Goal: Task Accomplishment & Management: Manage account settings

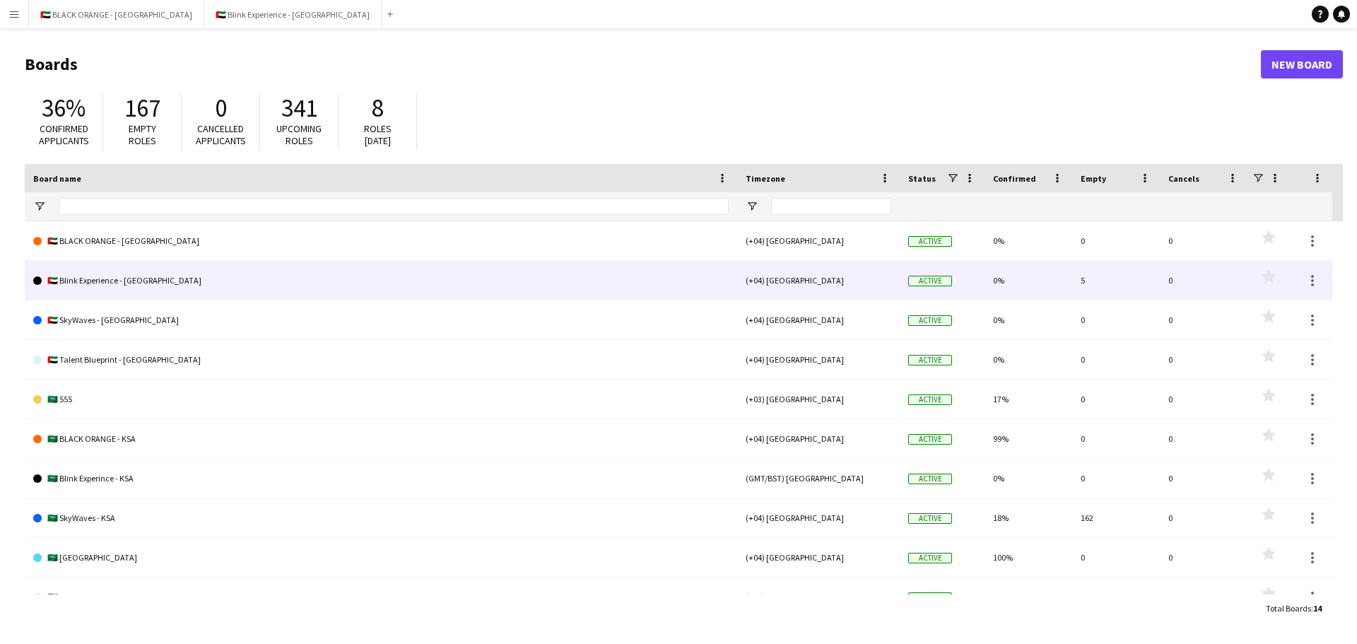
click at [114, 276] on link "🇦🇪 Blink Experience - [GEOGRAPHIC_DATA]" at bounding box center [380, 281] width 695 height 40
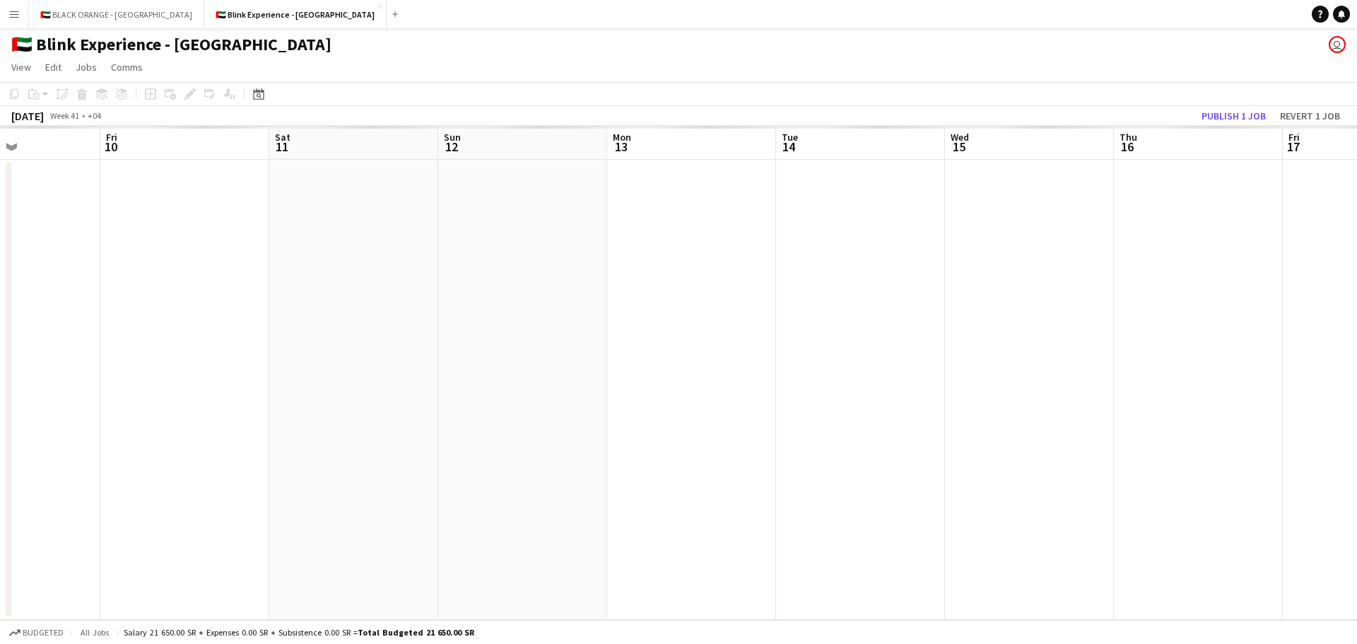
drag, startPoint x: 963, startPoint y: 319, endPoint x: 218, endPoint y: 354, distance: 745.7
click at [218, 354] on app-calendar-viewport "Tue 7 Wed 8 Thu 9 Fri 10 Sat 11 Sun 12 Mon 13 Tue 14 Wed 15 Thu 16 Fri 17 Sat 1…" at bounding box center [678, 373] width 1357 height 494
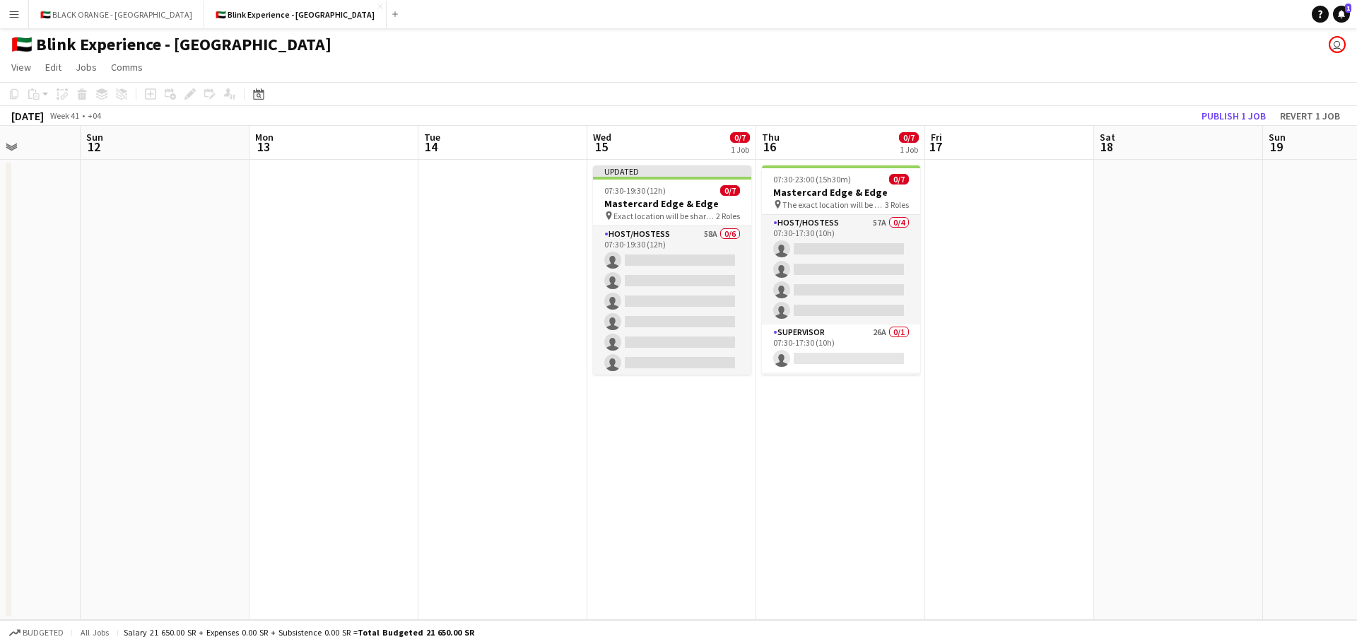
scroll to position [0, 418]
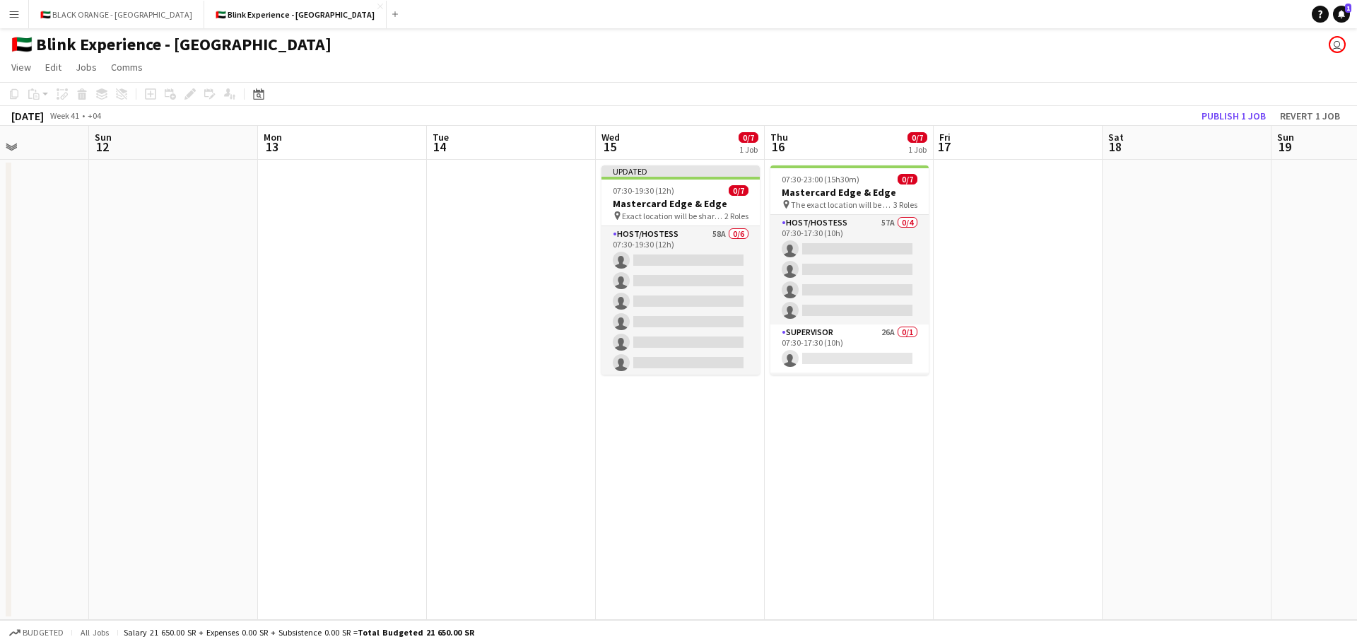
drag, startPoint x: 873, startPoint y: 363, endPoint x: 524, endPoint y: 368, distance: 348.5
click at [524, 368] on app-calendar-viewport "Thu 9 Fri 10 Sat 11 Sun 12 Mon 13 Tue 14 Wed 15 0/7 1 Job Thu 16 0/7 1 Job Fri …" at bounding box center [678, 373] width 1357 height 494
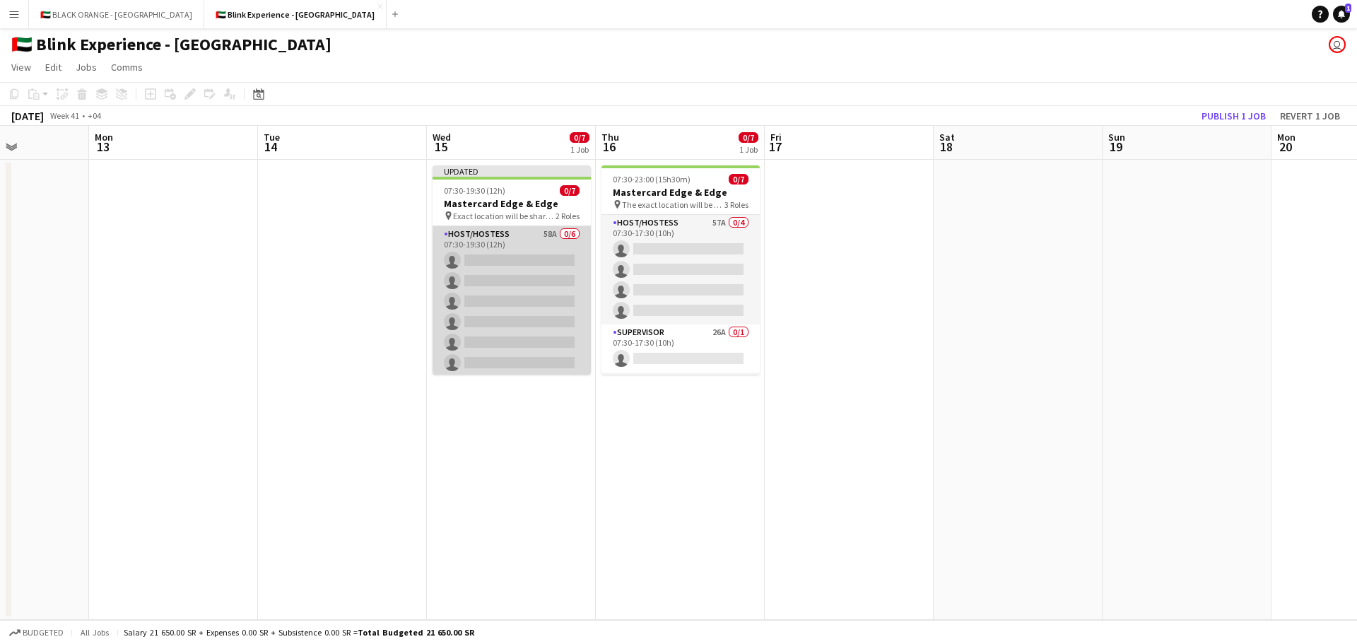
click at [515, 301] on app-card-role "Host/Hostess 58A 0/6 07:30-19:30 (12h) single-neutral-actions single-neutral-ac…" at bounding box center [512, 301] width 158 height 151
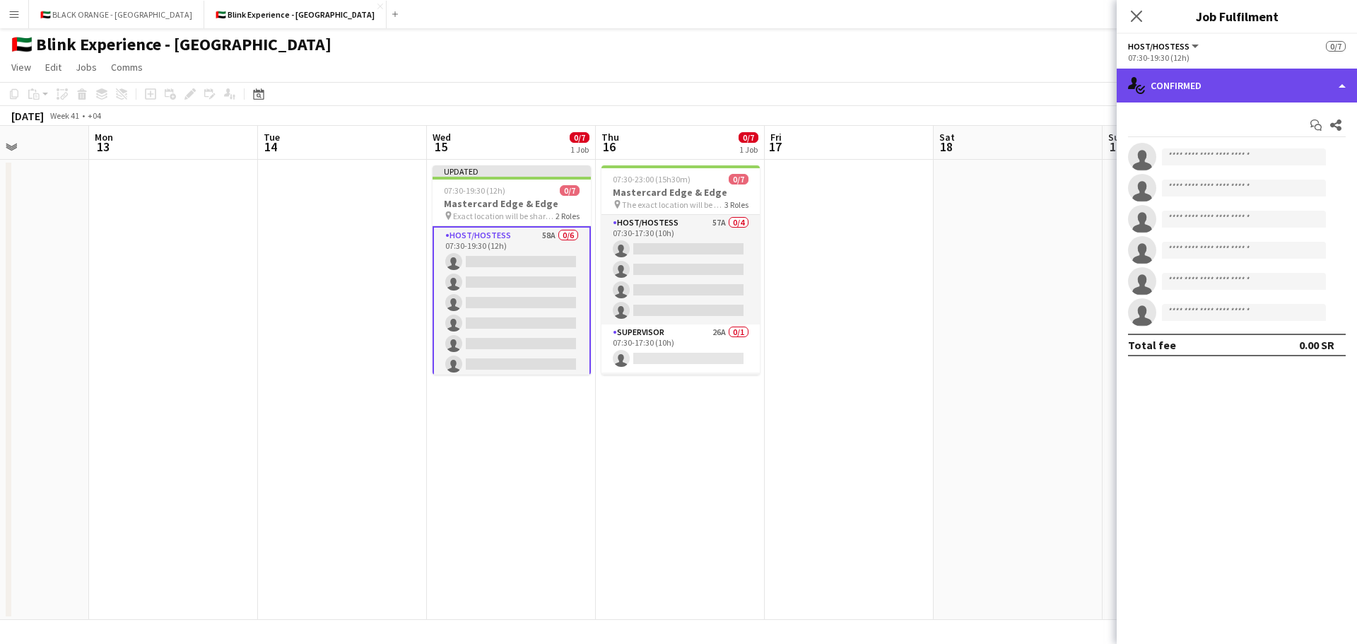
click at [1310, 93] on div "single-neutral-actions-check-2 Confirmed" at bounding box center [1237, 86] width 240 height 34
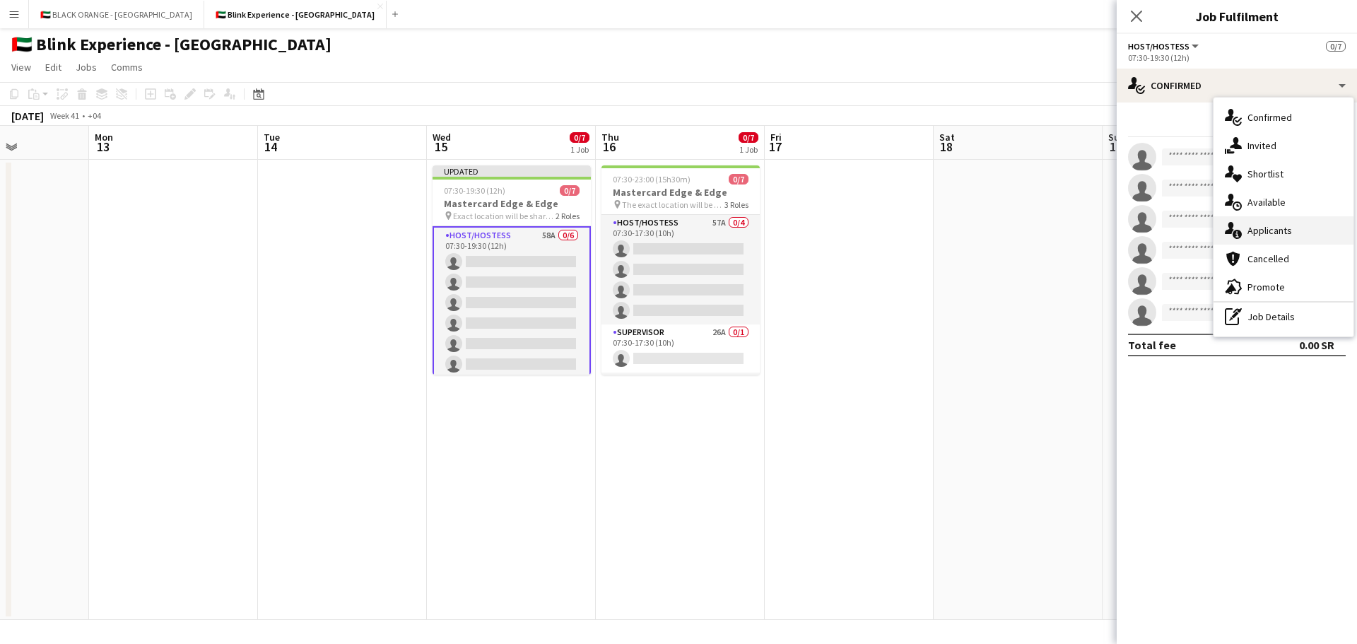
click at [1273, 228] on span "Applicants" at bounding box center [1269, 230] width 45 height 13
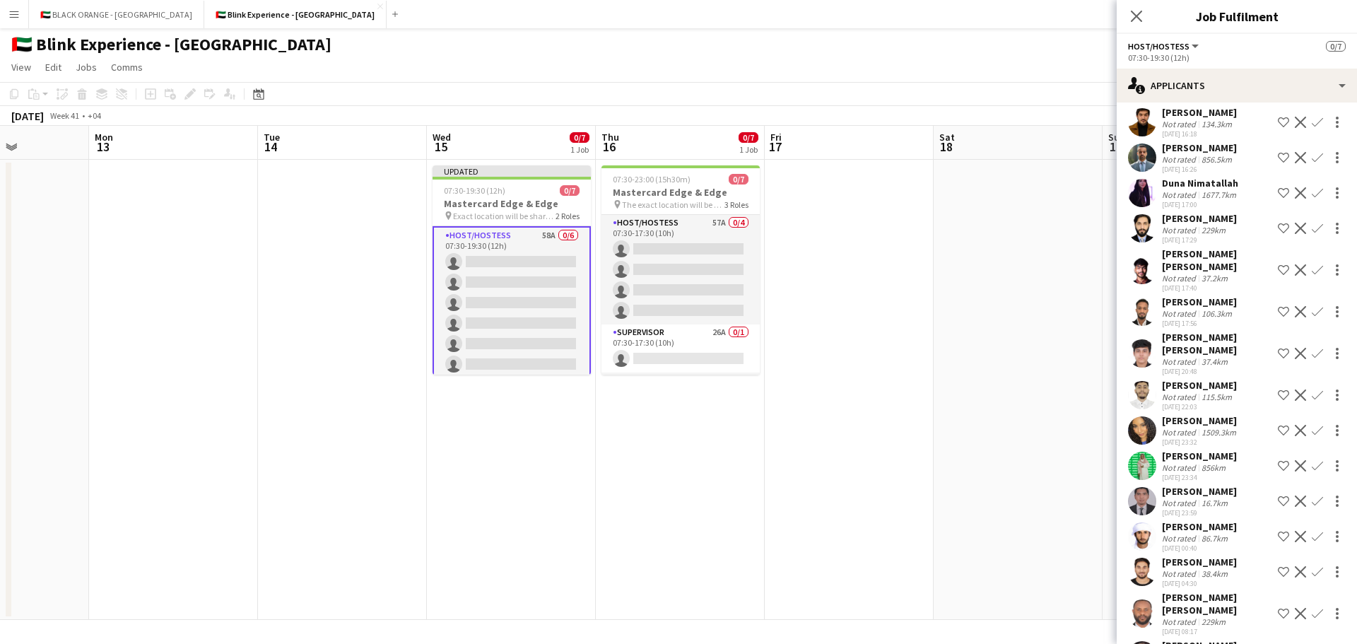
scroll to position [1580, 0]
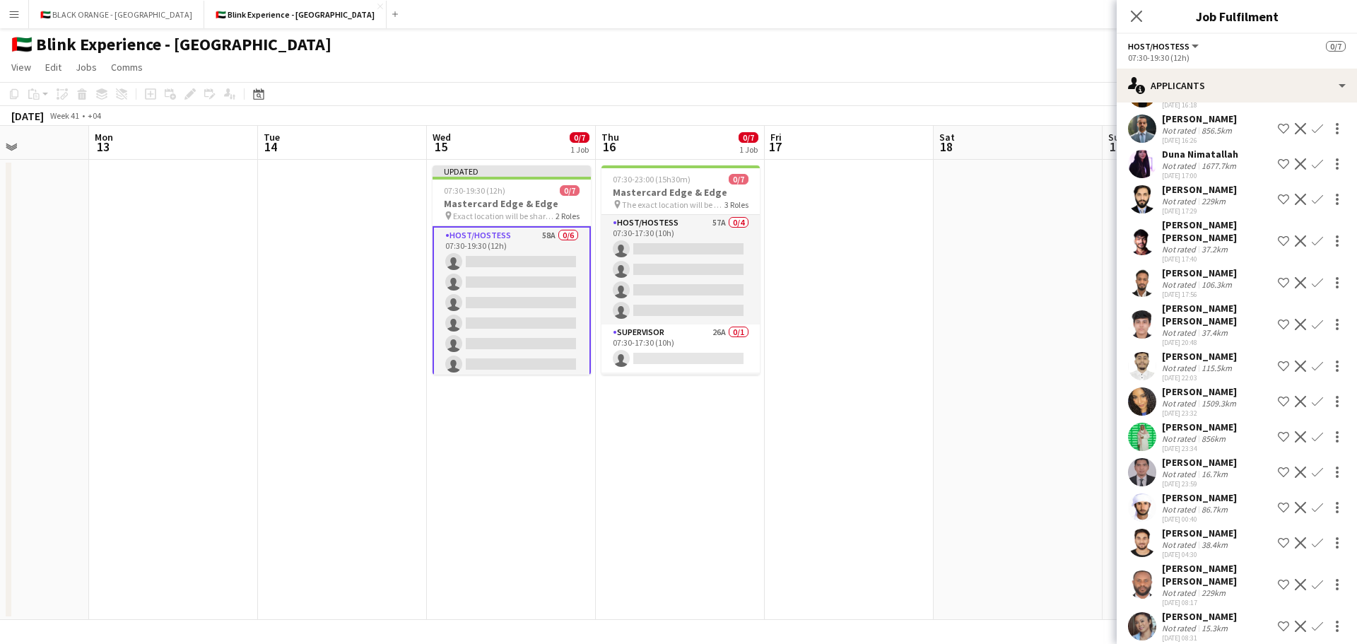
click at [1184, 396] on div "[PERSON_NAME]" at bounding box center [1200, 391] width 77 height 13
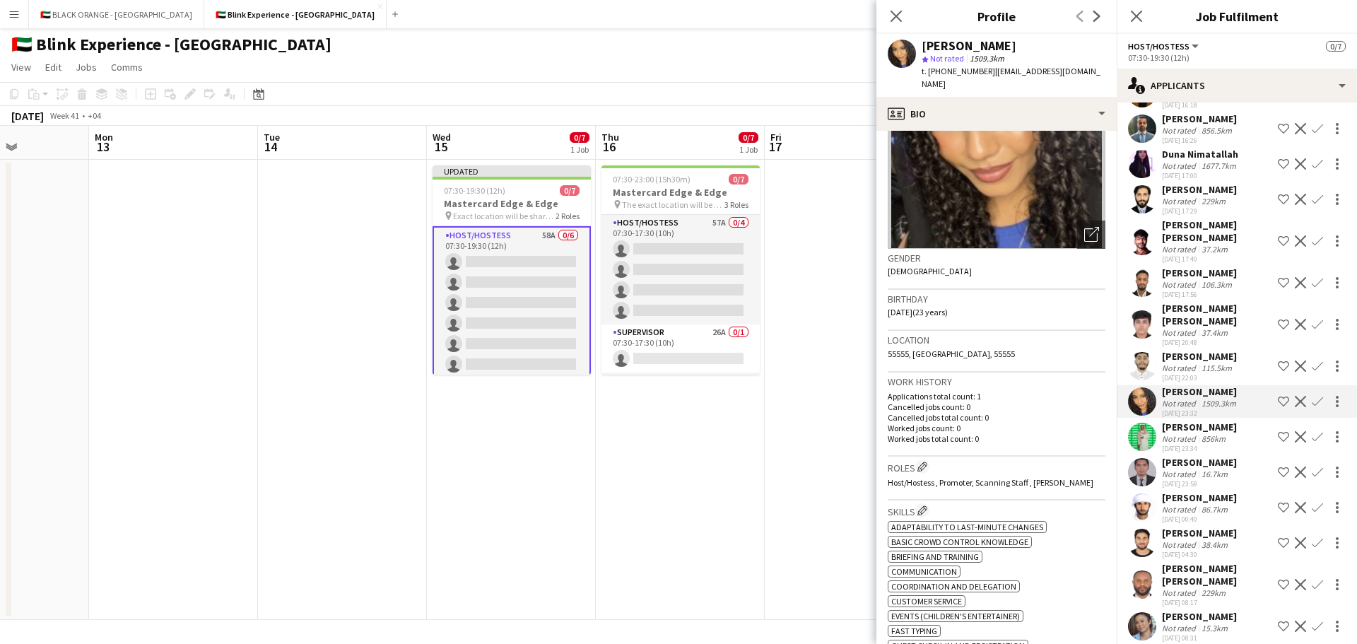
scroll to position [0, 0]
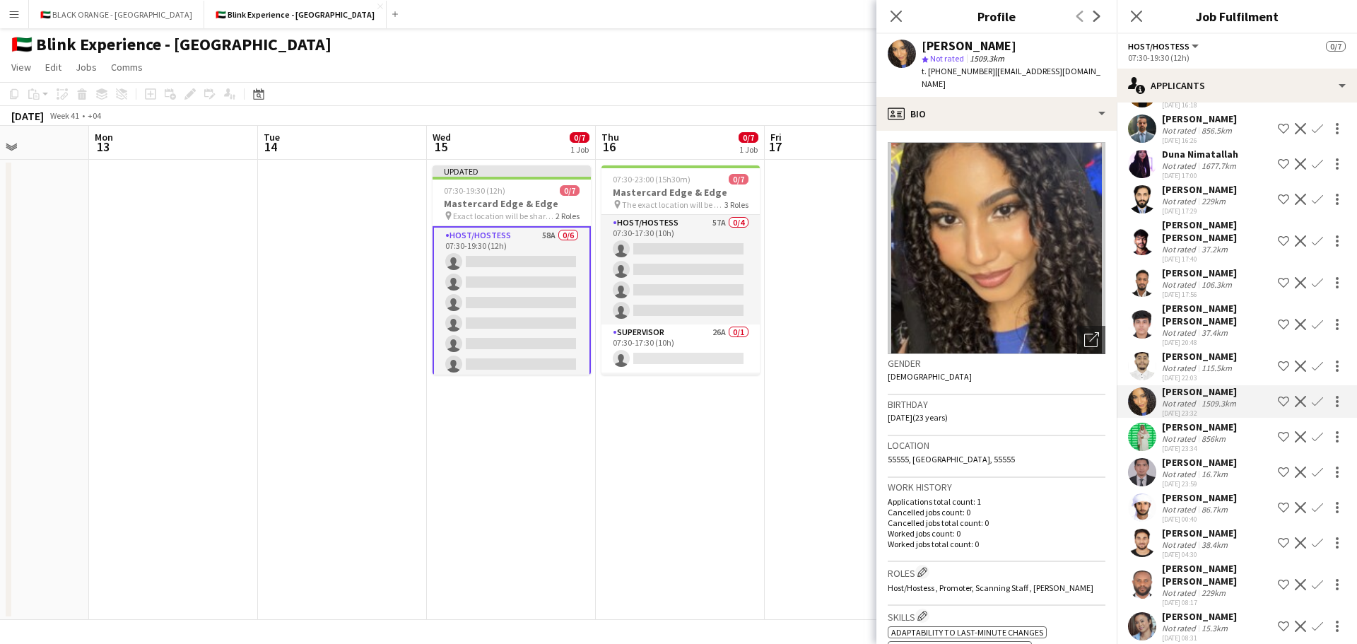
click at [997, 261] on img at bounding box center [997, 248] width 218 height 212
click at [1191, 437] on div "Not rated" at bounding box center [1180, 438] width 37 height 11
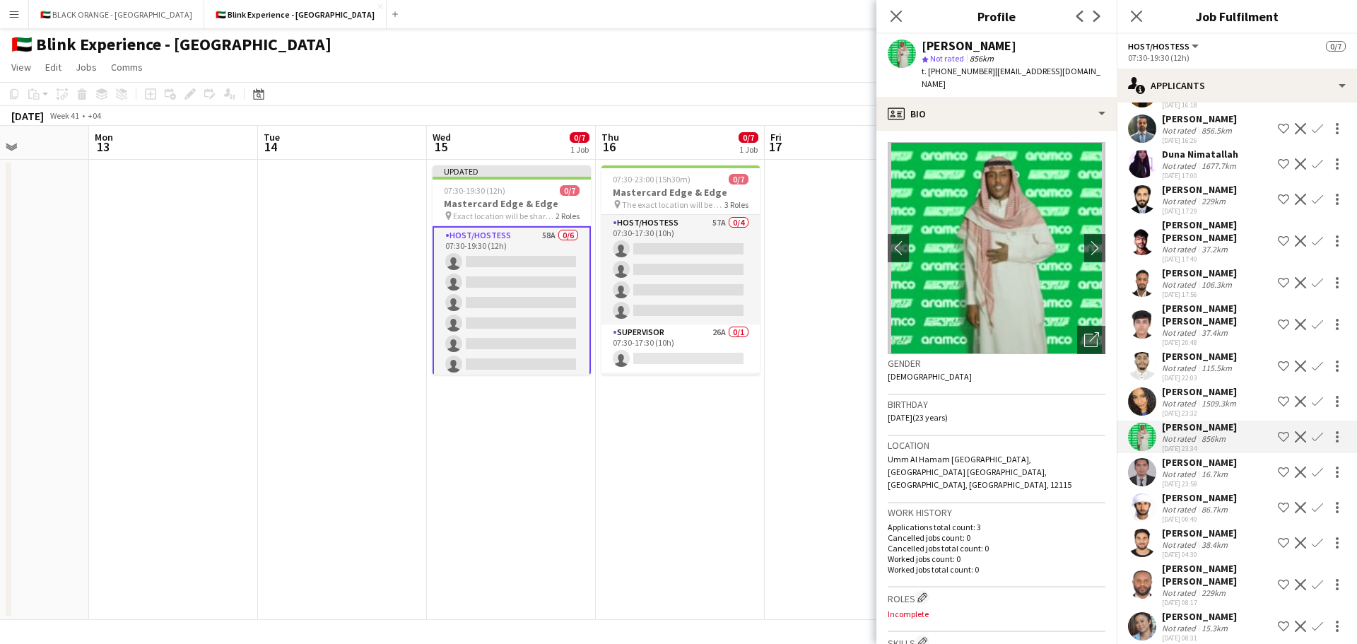
click at [1189, 473] on div "Not rated" at bounding box center [1180, 474] width 37 height 11
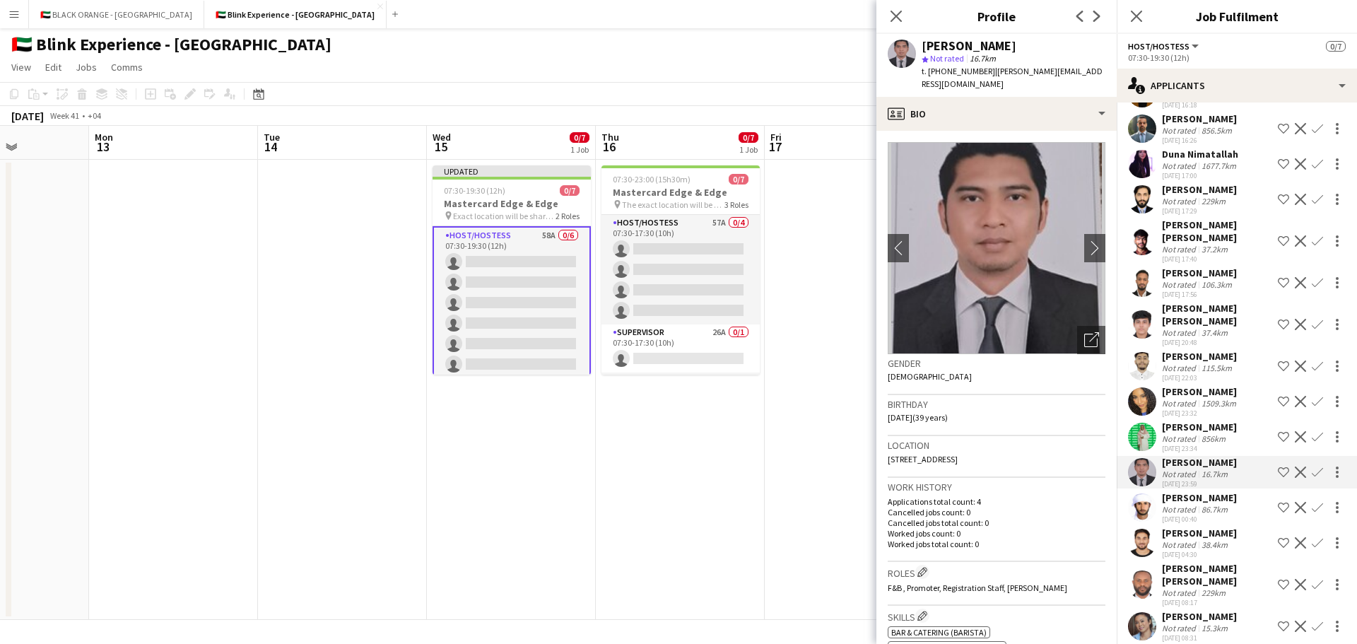
click at [1177, 610] on div "[PERSON_NAME]" at bounding box center [1199, 616] width 75 height 13
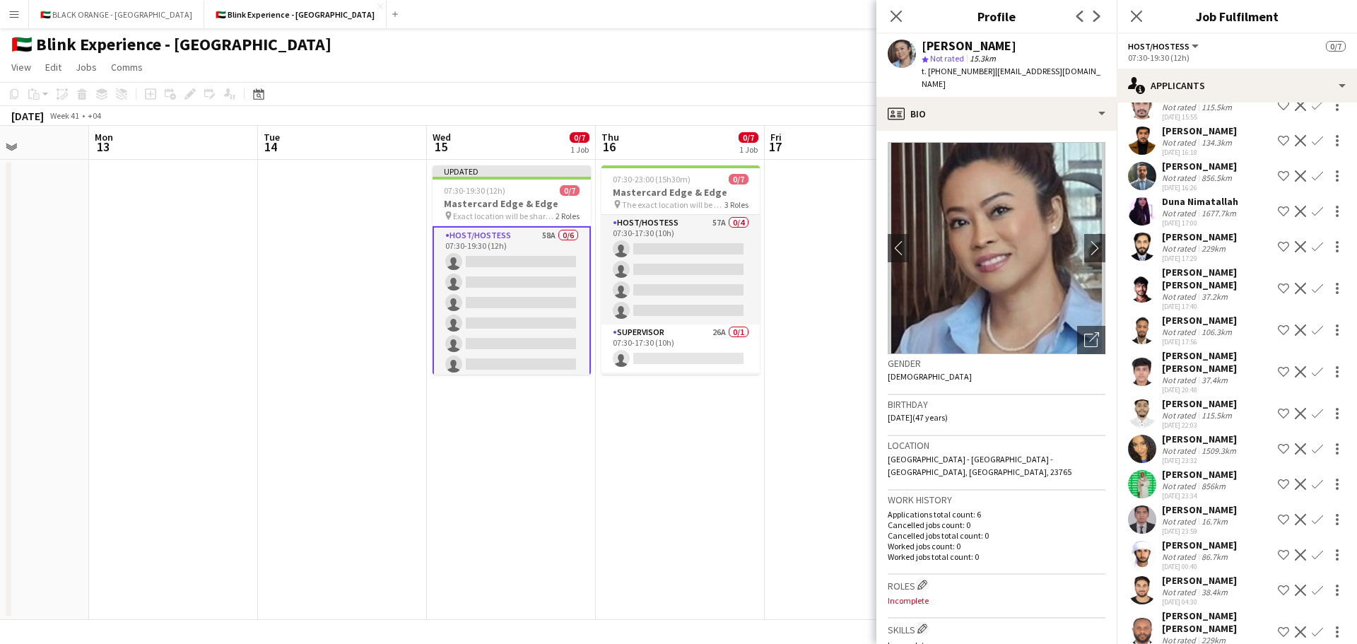
scroll to position [1510, 0]
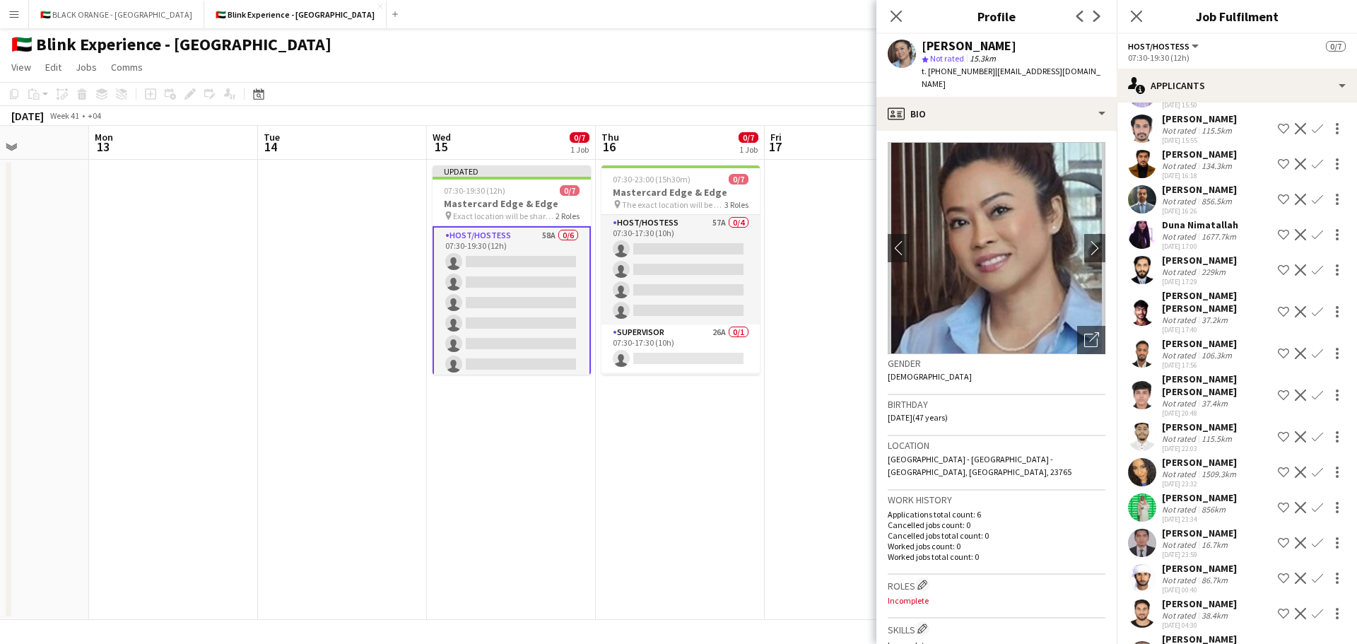
click at [1185, 235] on div "Not rated" at bounding box center [1180, 236] width 37 height 11
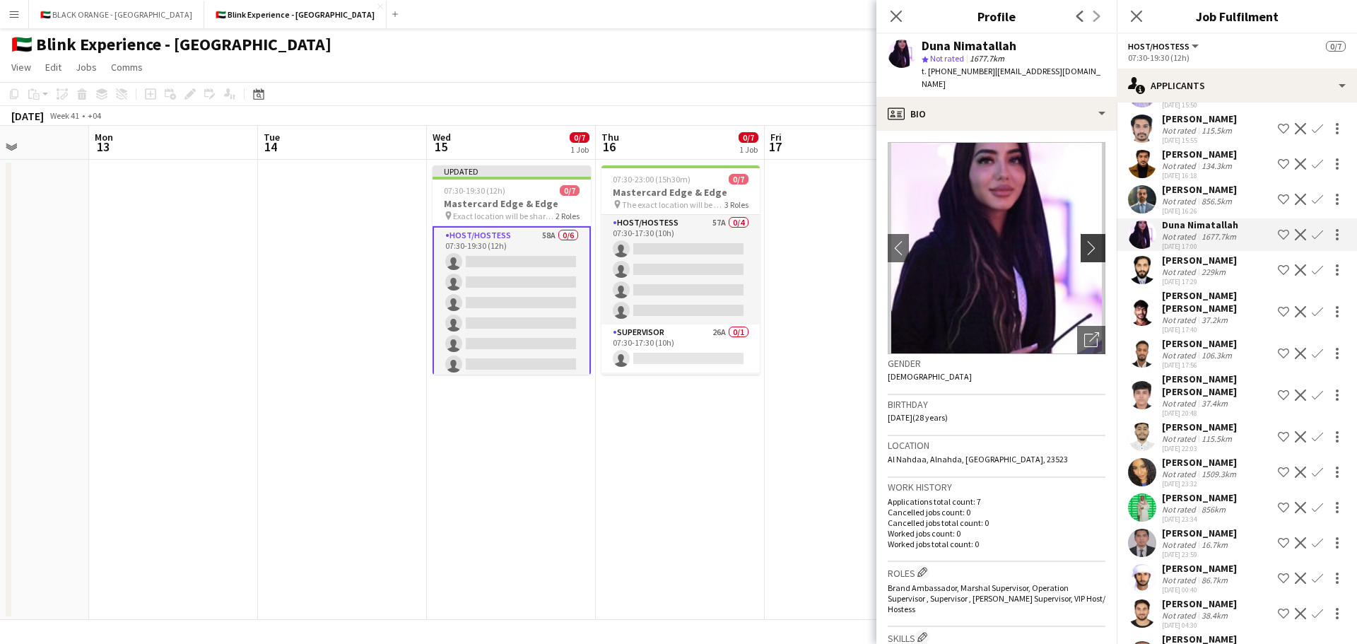
click at [1084, 240] on app-icon "chevron-right" at bounding box center [1095, 247] width 22 height 15
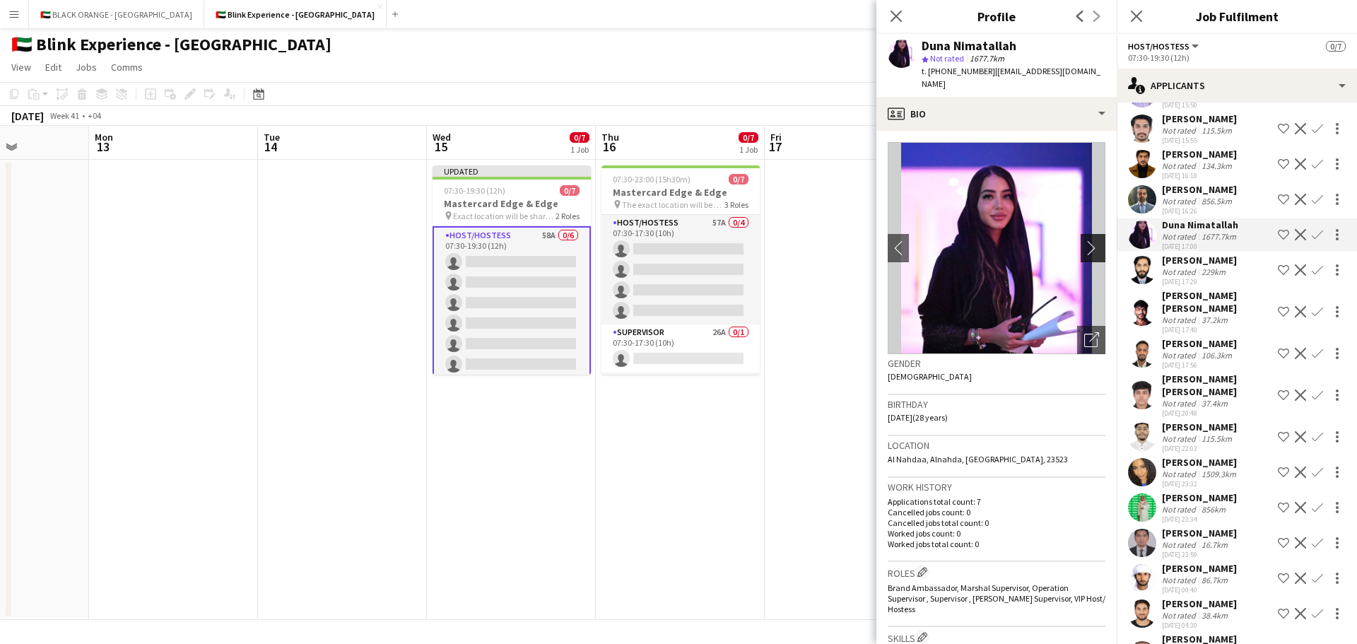
click at [1084, 240] on app-icon "chevron-right" at bounding box center [1095, 247] width 22 height 15
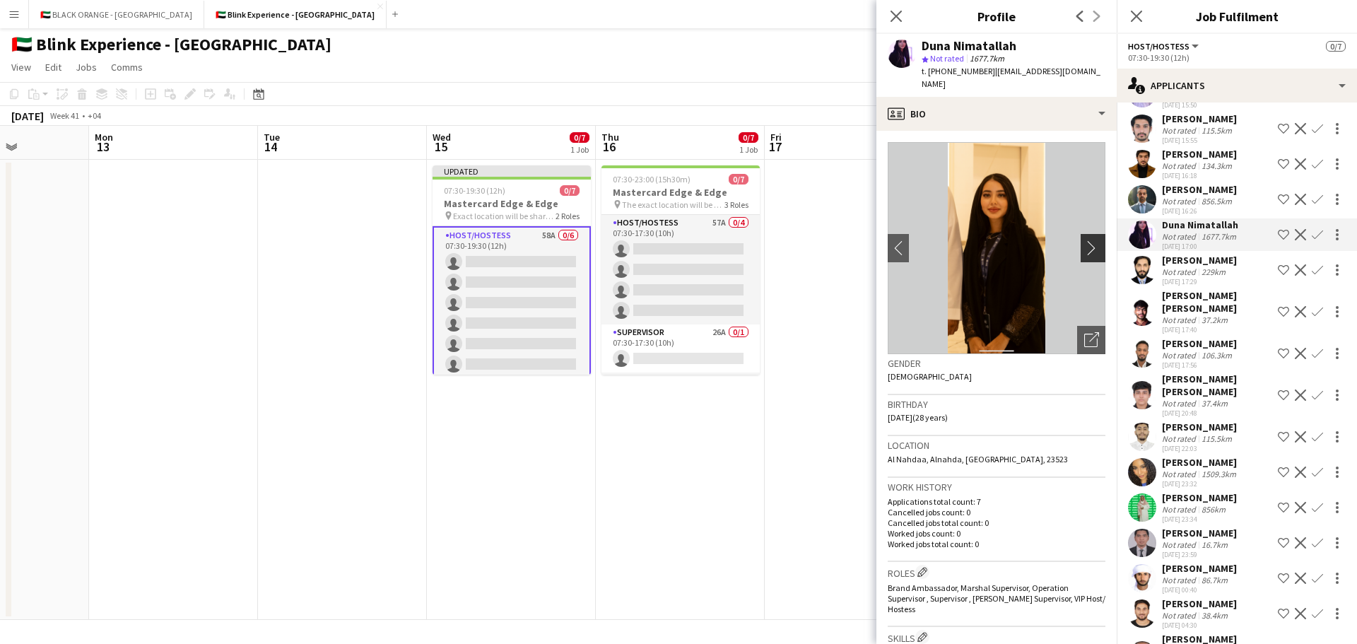
click at [1084, 240] on app-icon "chevron-right" at bounding box center [1095, 247] width 22 height 15
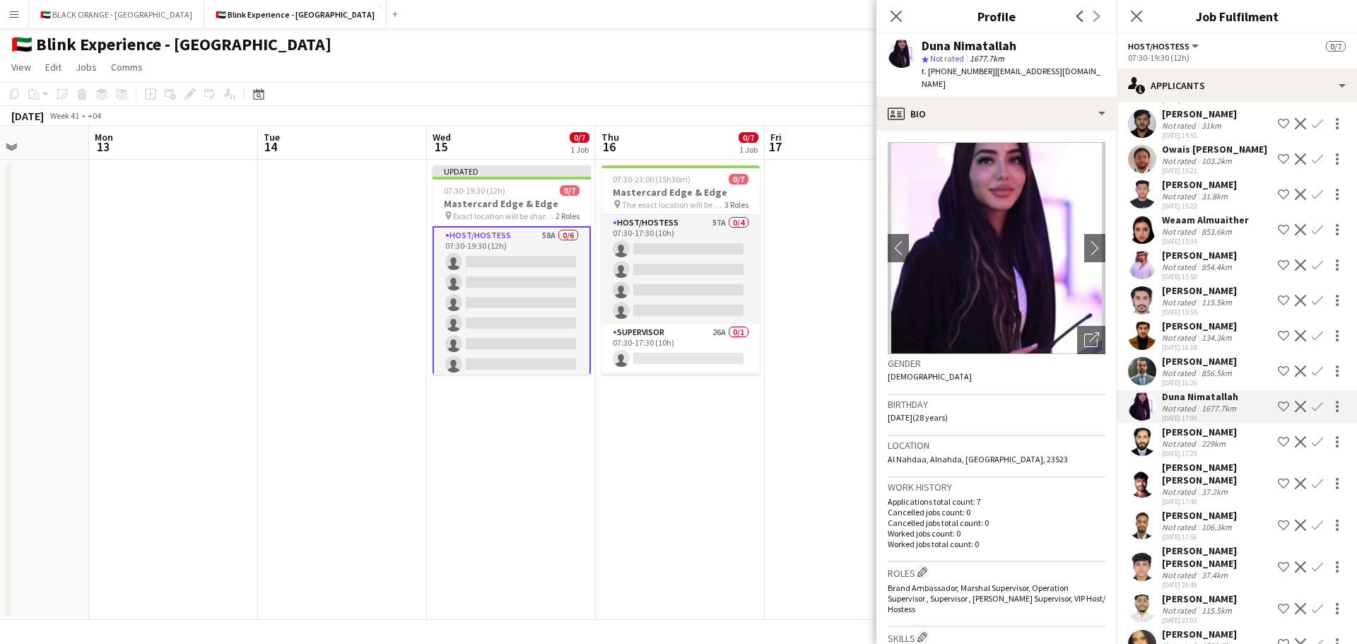
scroll to position [1298, 0]
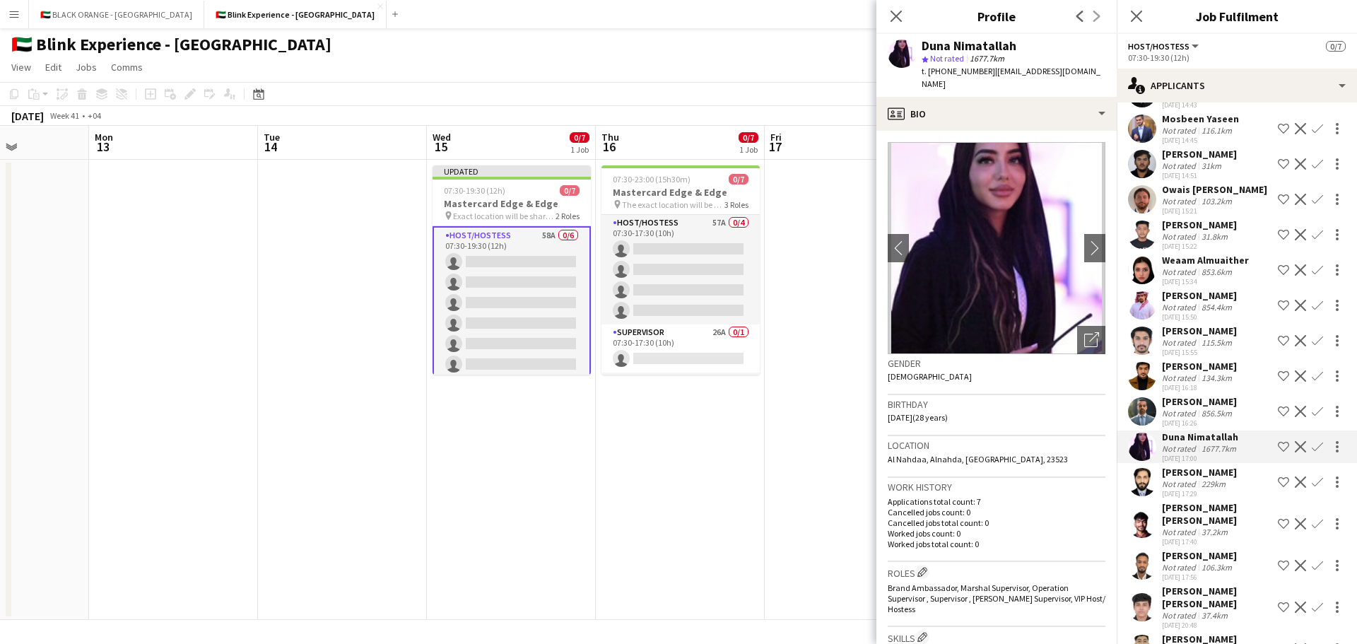
click at [1187, 264] on div "Weaam Almuaither" at bounding box center [1205, 260] width 87 height 13
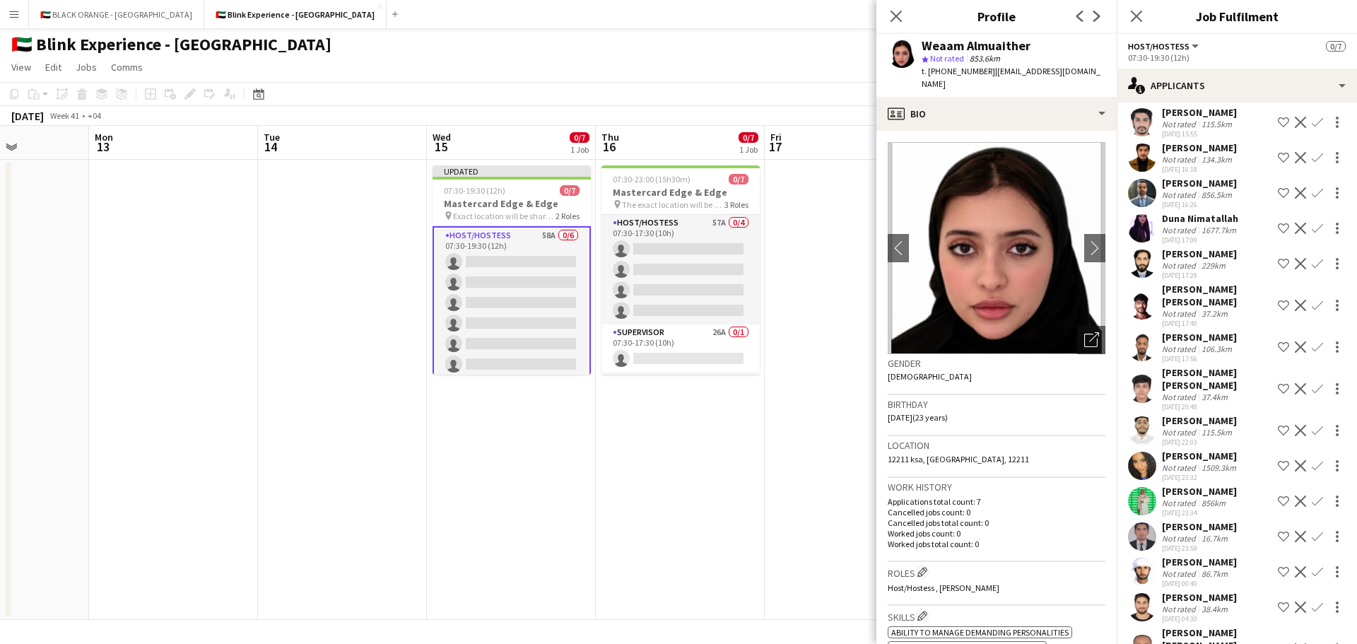
scroll to position [1580, 0]
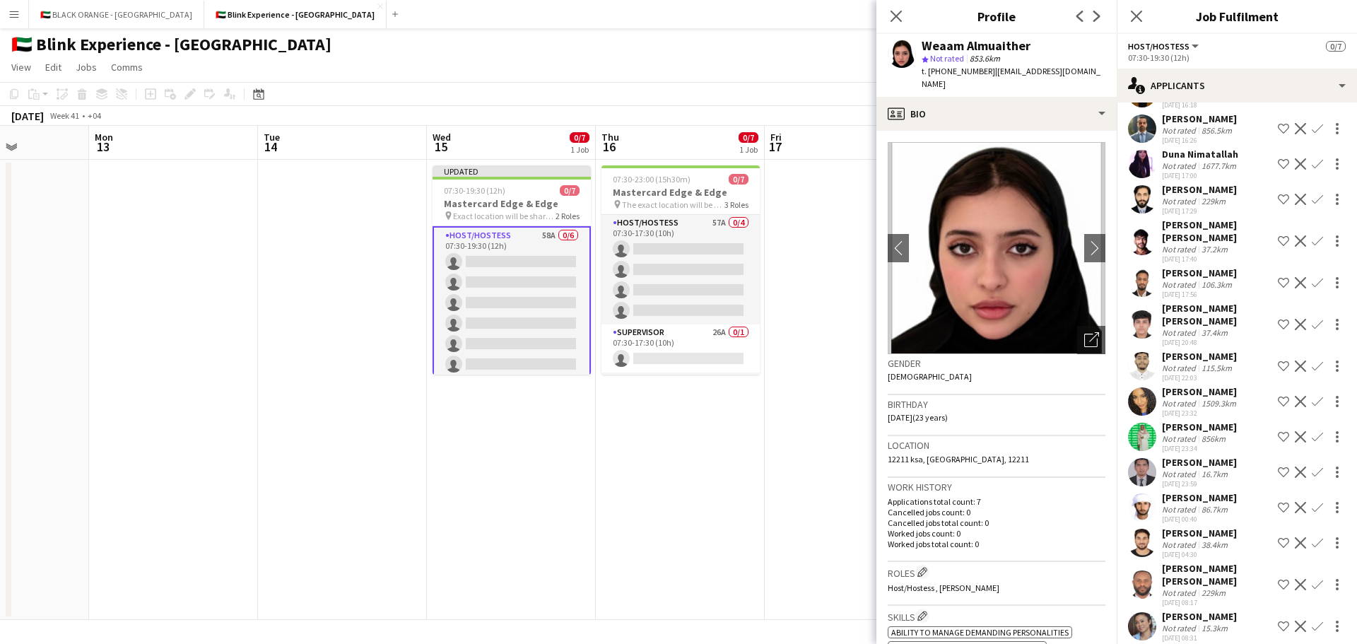
click at [1194, 363] on div "Not rated" at bounding box center [1180, 368] width 37 height 11
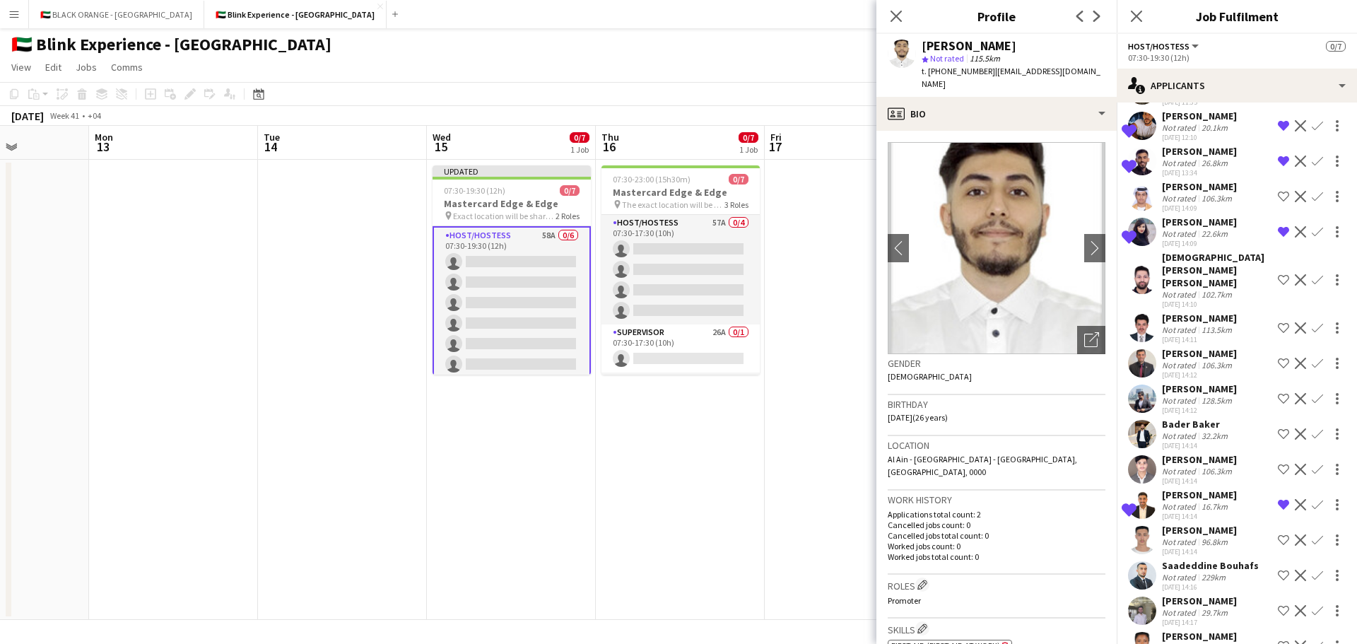
scroll to position [0, 0]
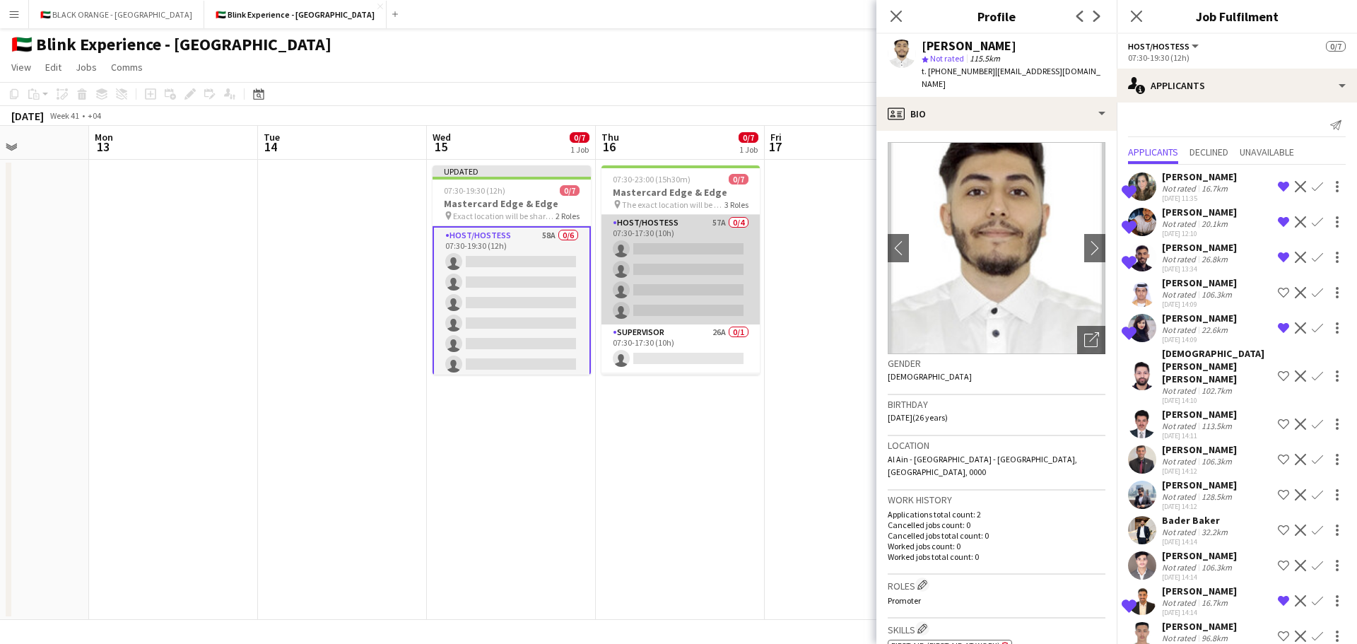
click at [685, 274] on app-card-role "Host/Hostess 57A 0/4 07:30-17:30 (10h) single-neutral-actions single-neutral-ac…" at bounding box center [680, 270] width 158 height 110
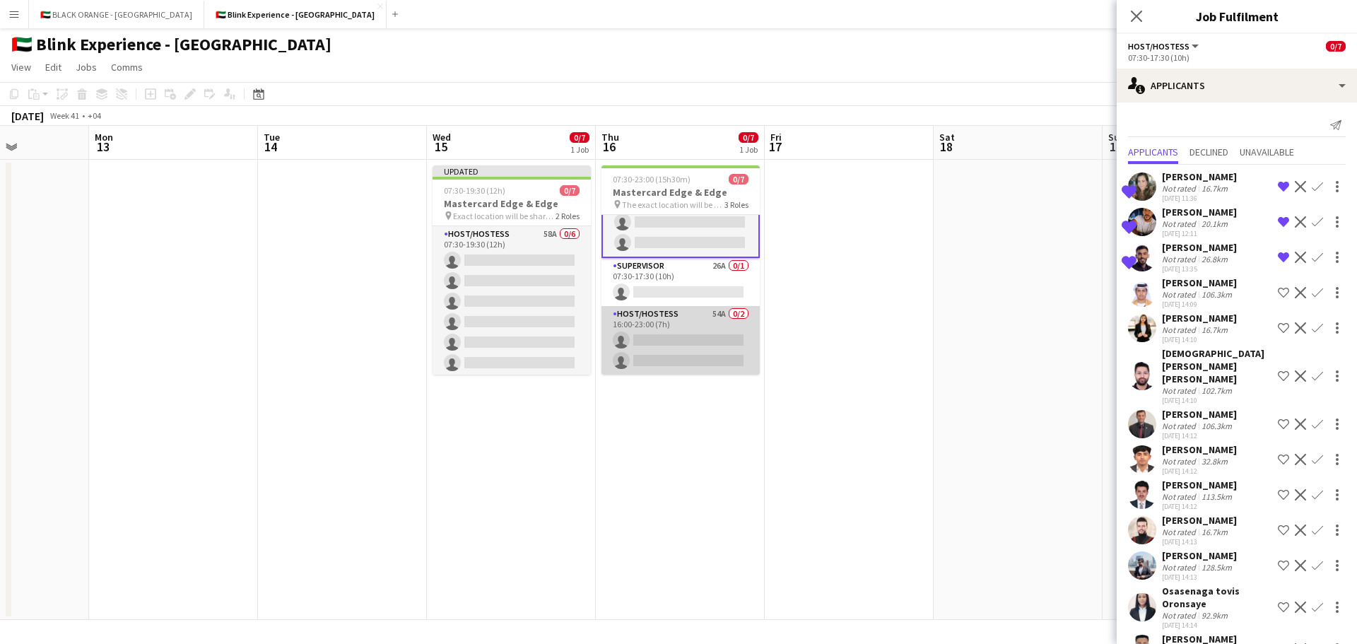
click at [681, 347] on app-card-role "Host/Hostess 54A 0/2 16:00-23:00 (7h) single-neutral-actions single-neutral-act…" at bounding box center [680, 340] width 158 height 69
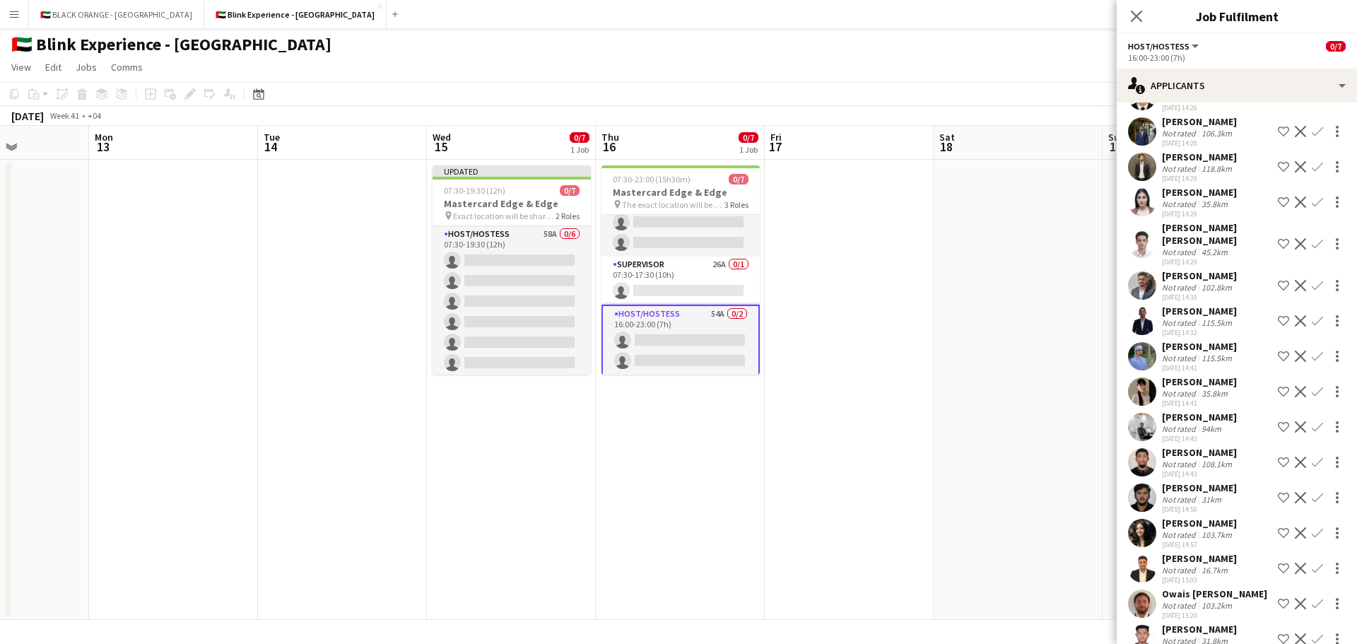
scroll to position [989, 0]
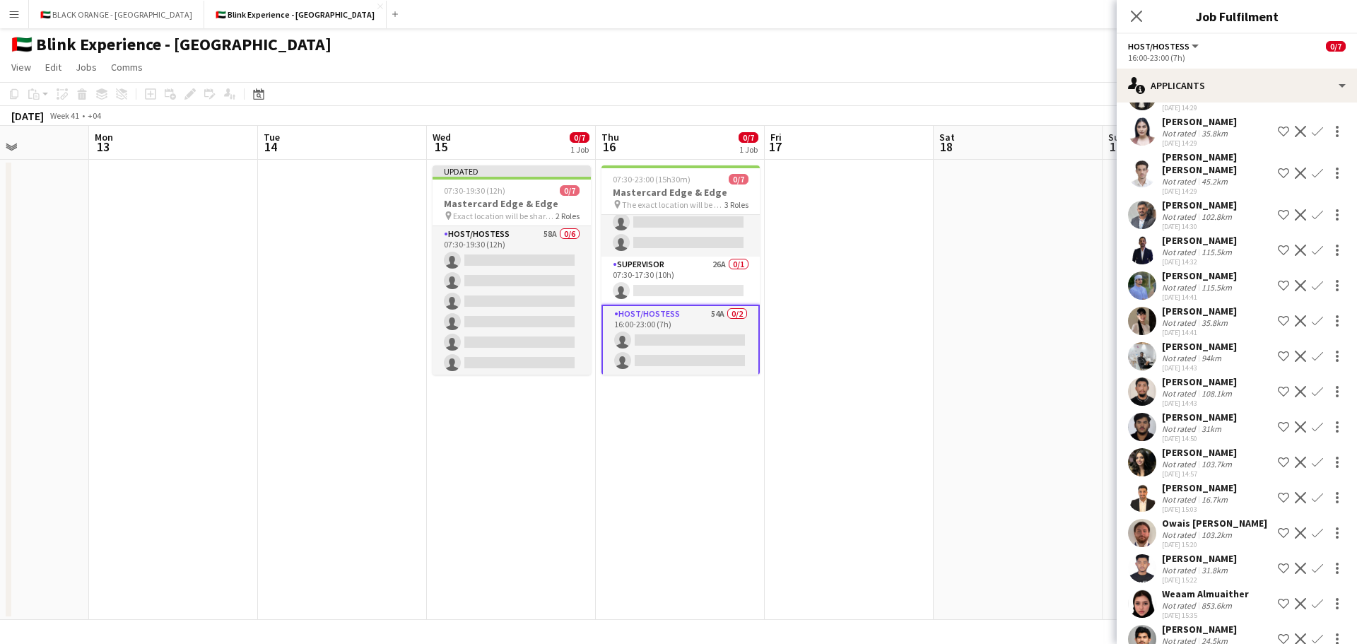
click at [1169, 317] on div "Not rated" at bounding box center [1180, 322] width 37 height 11
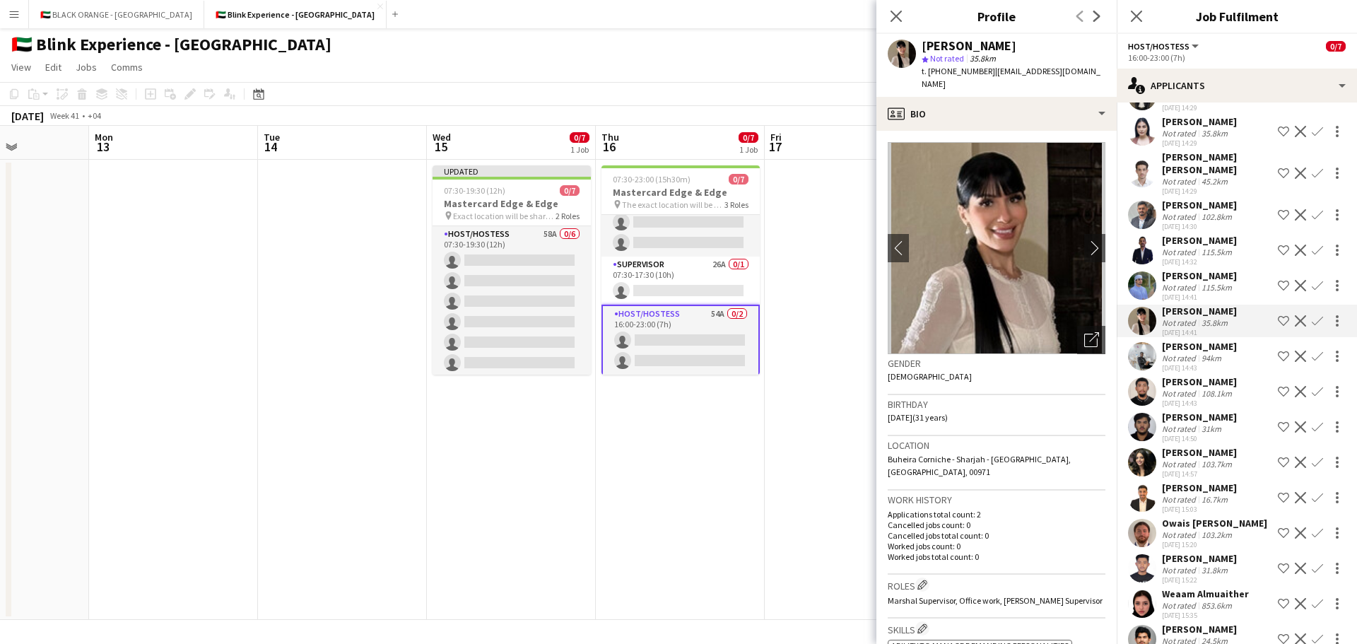
click at [1190, 459] on div "Not rated" at bounding box center [1180, 464] width 37 height 11
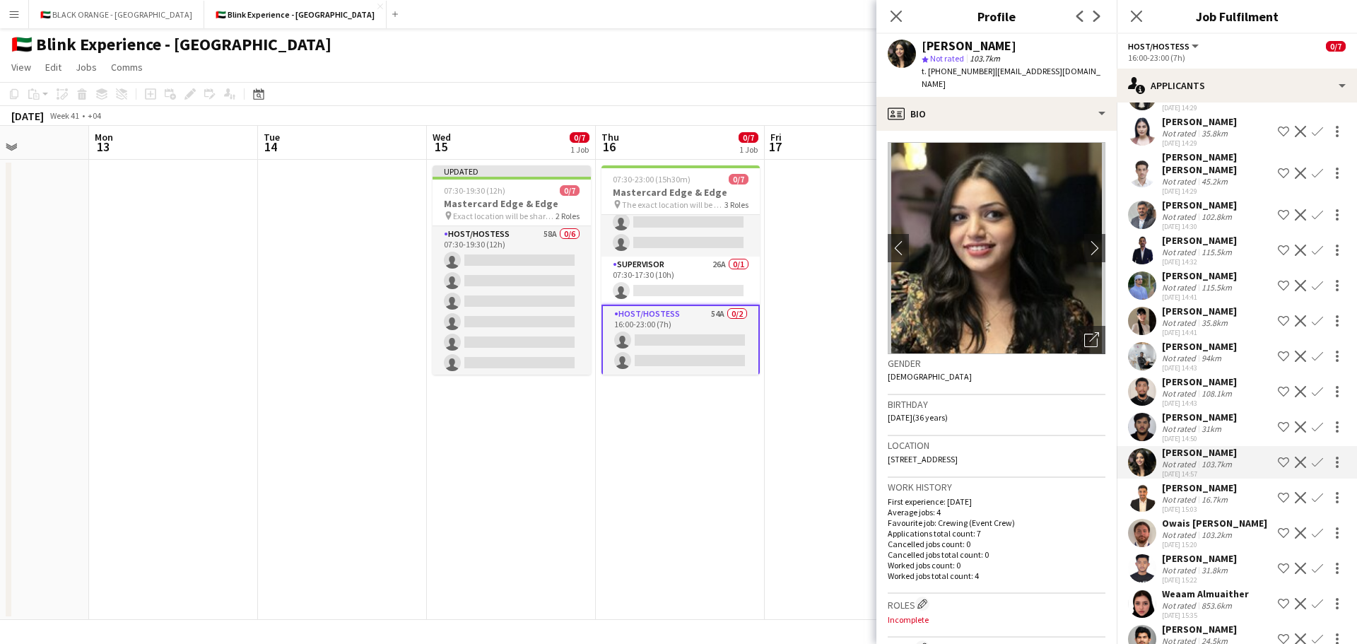
click at [1182, 317] on div "Not rated" at bounding box center [1180, 322] width 37 height 11
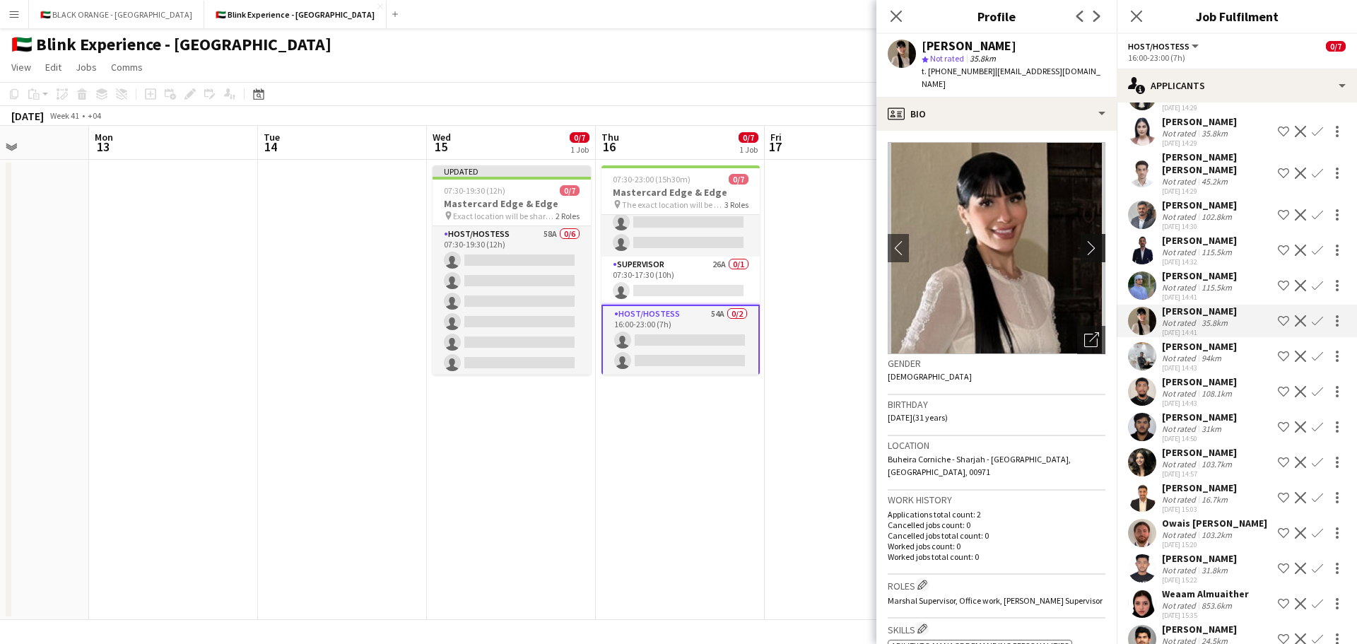
click at [1084, 240] on app-icon "chevron-right" at bounding box center [1095, 247] width 22 height 15
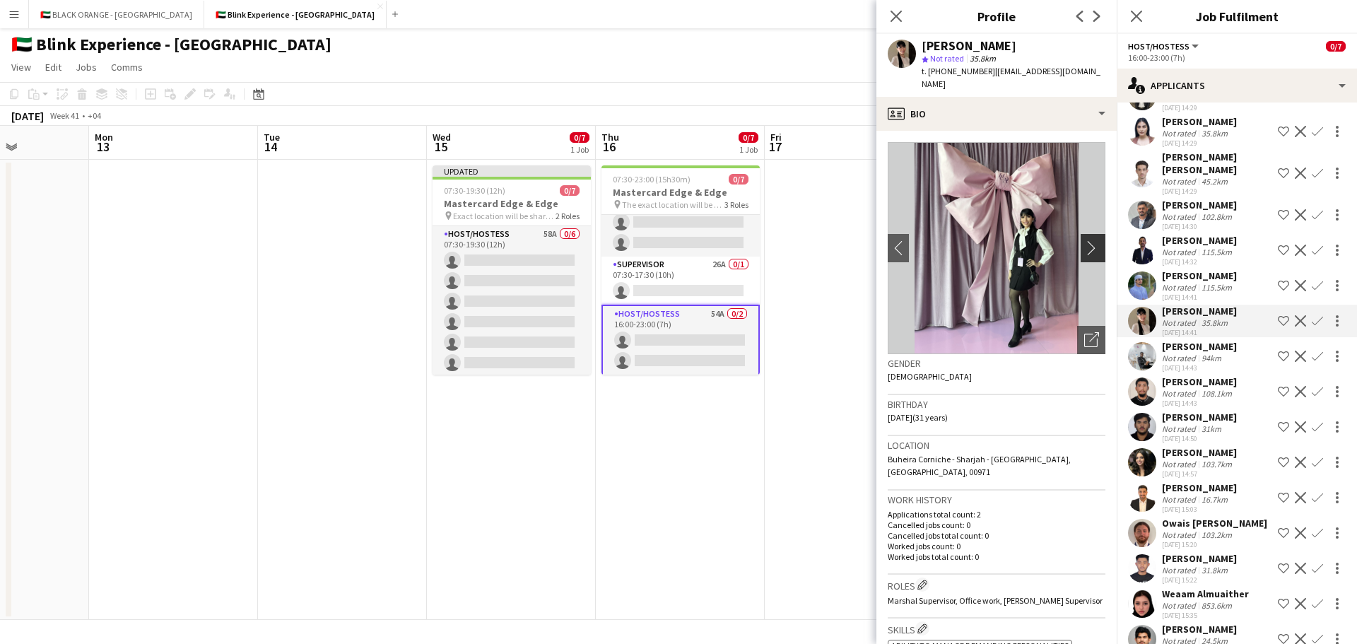
click at [1084, 240] on app-icon "chevron-right" at bounding box center [1095, 247] width 22 height 15
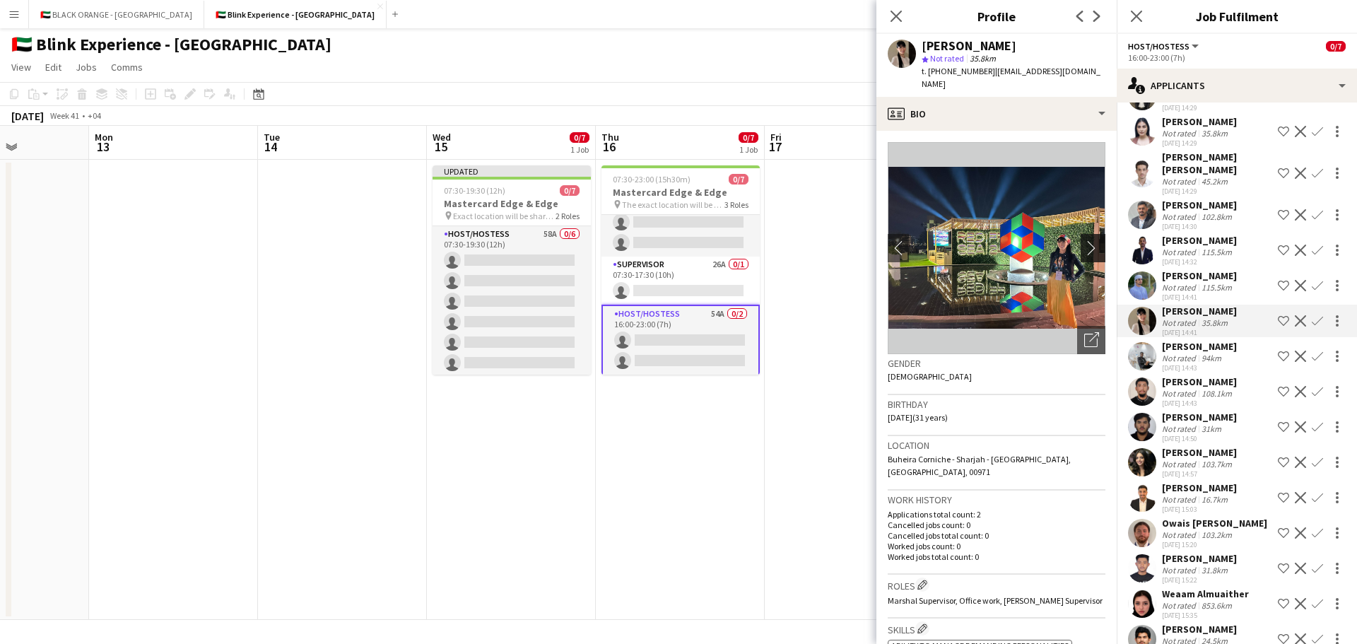
click at [1084, 240] on app-icon "chevron-right" at bounding box center [1095, 247] width 22 height 15
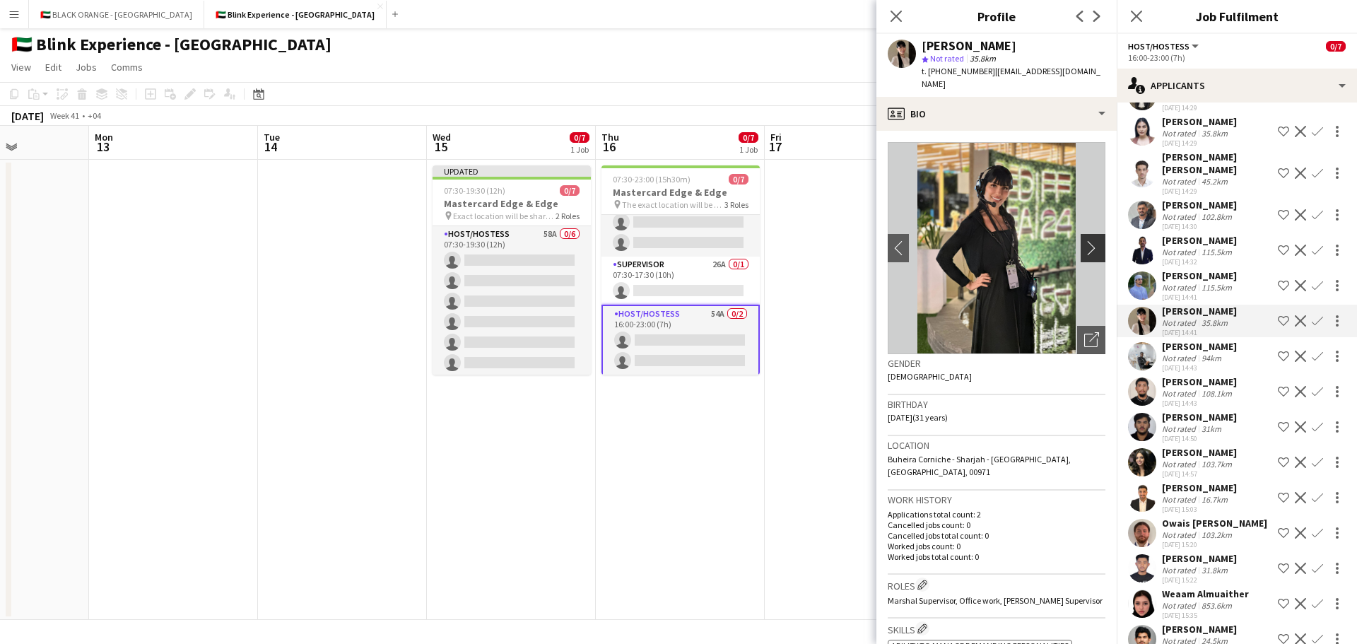
click at [1084, 240] on app-icon "chevron-right" at bounding box center [1095, 247] width 22 height 15
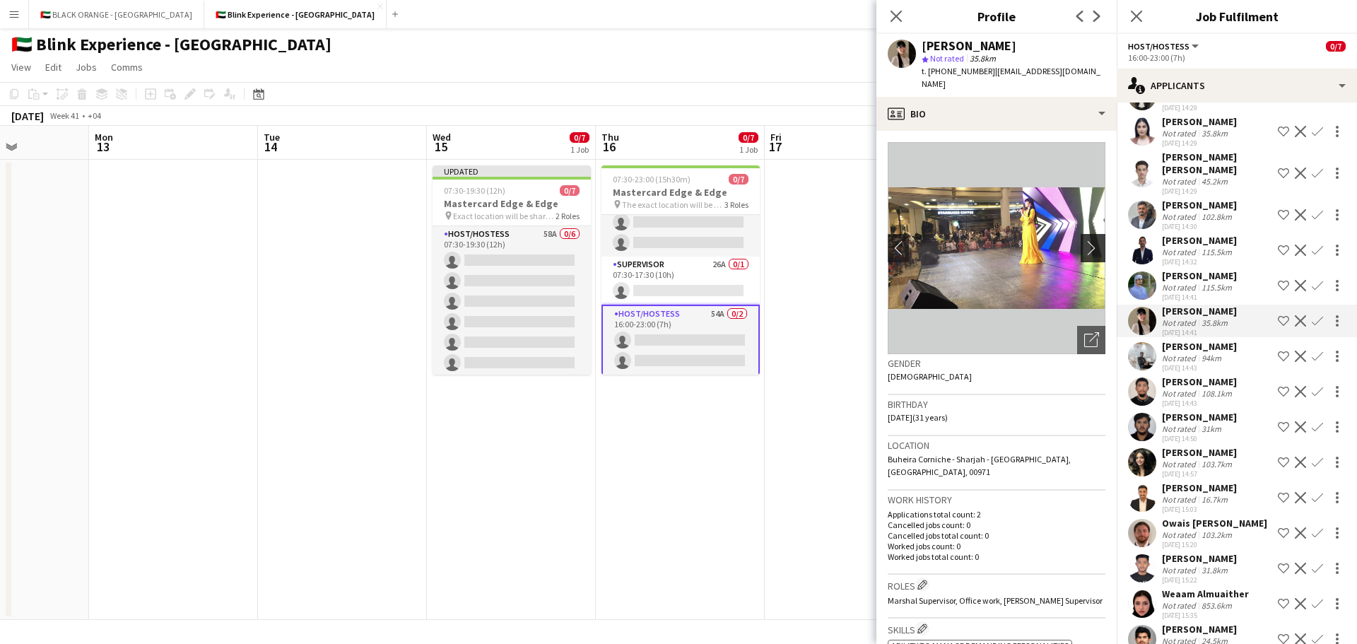
click at [1084, 240] on app-icon "chevron-right" at bounding box center [1095, 247] width 22 height 15
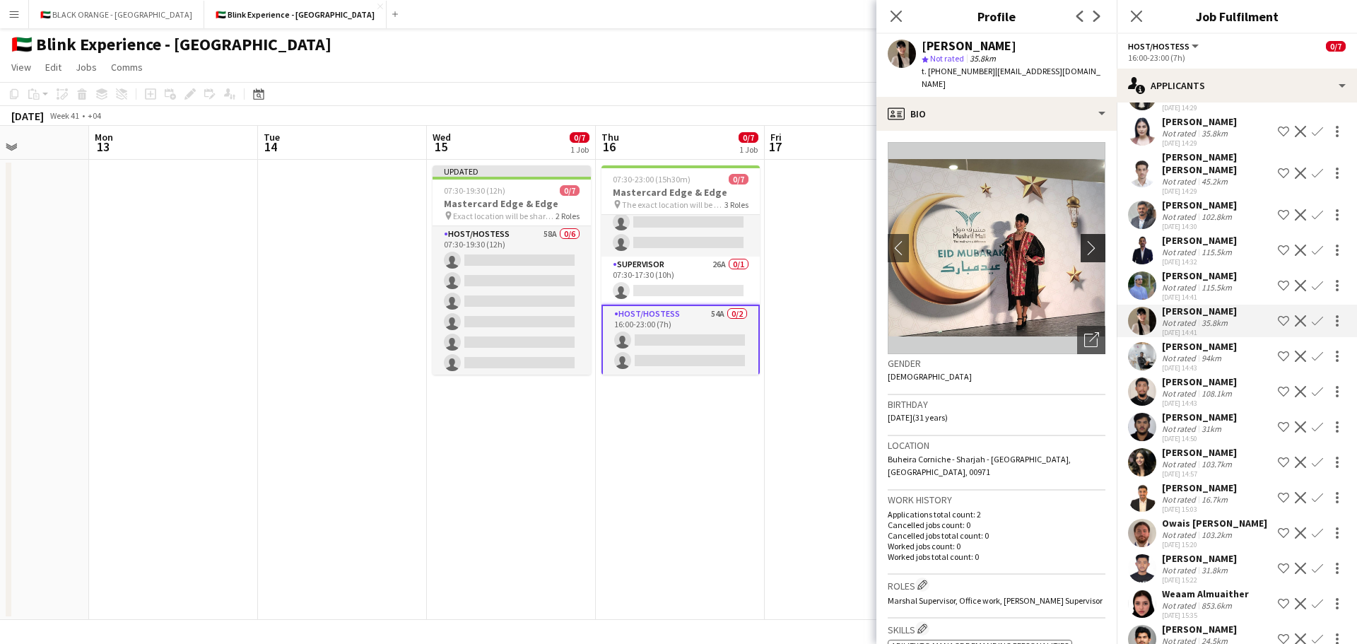
click at [1084, 240] on app-icon "chevron-right" at bounding box center [1095, 247] width 22 height 15
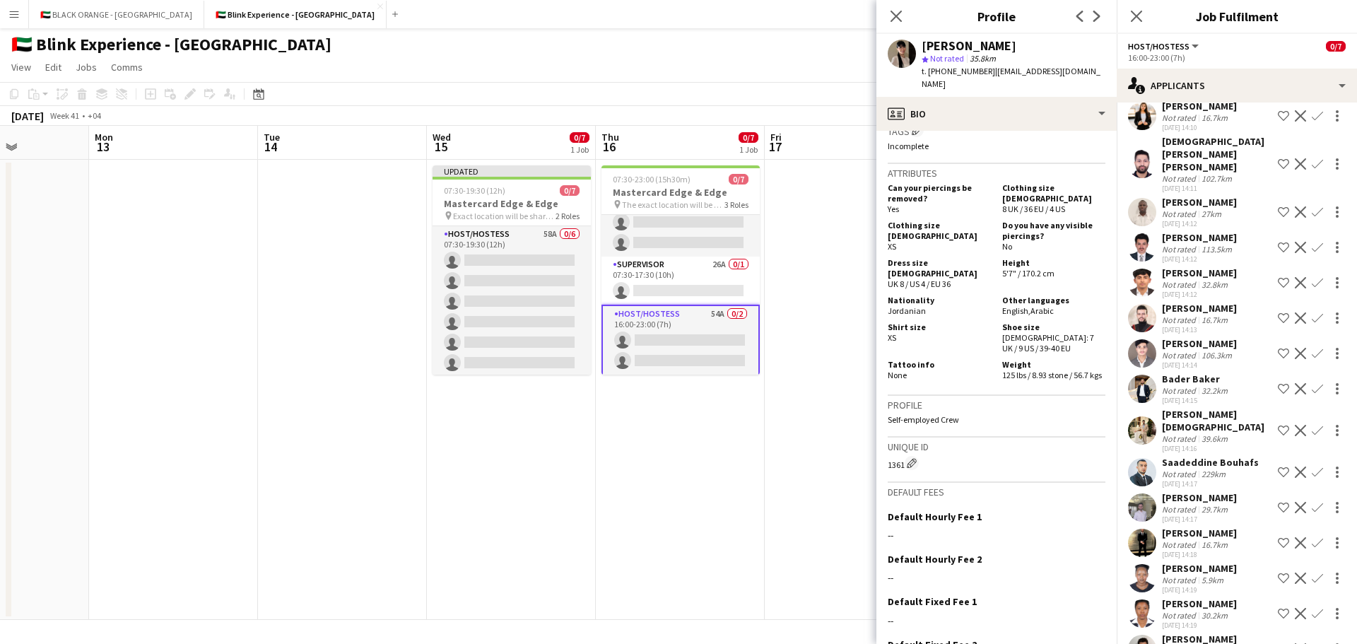
scroll to position [0, 0]
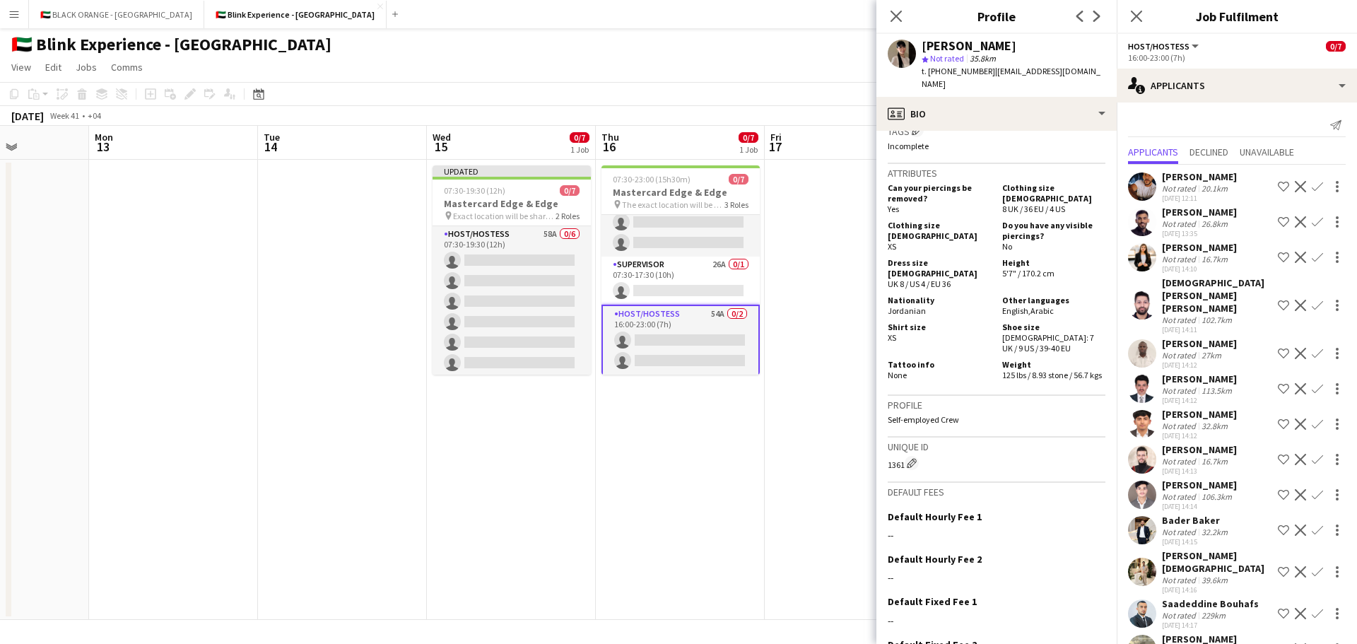
click at [1189, 261] on div "Not rated" at bounding box center [1180, 259] width 37 height 11
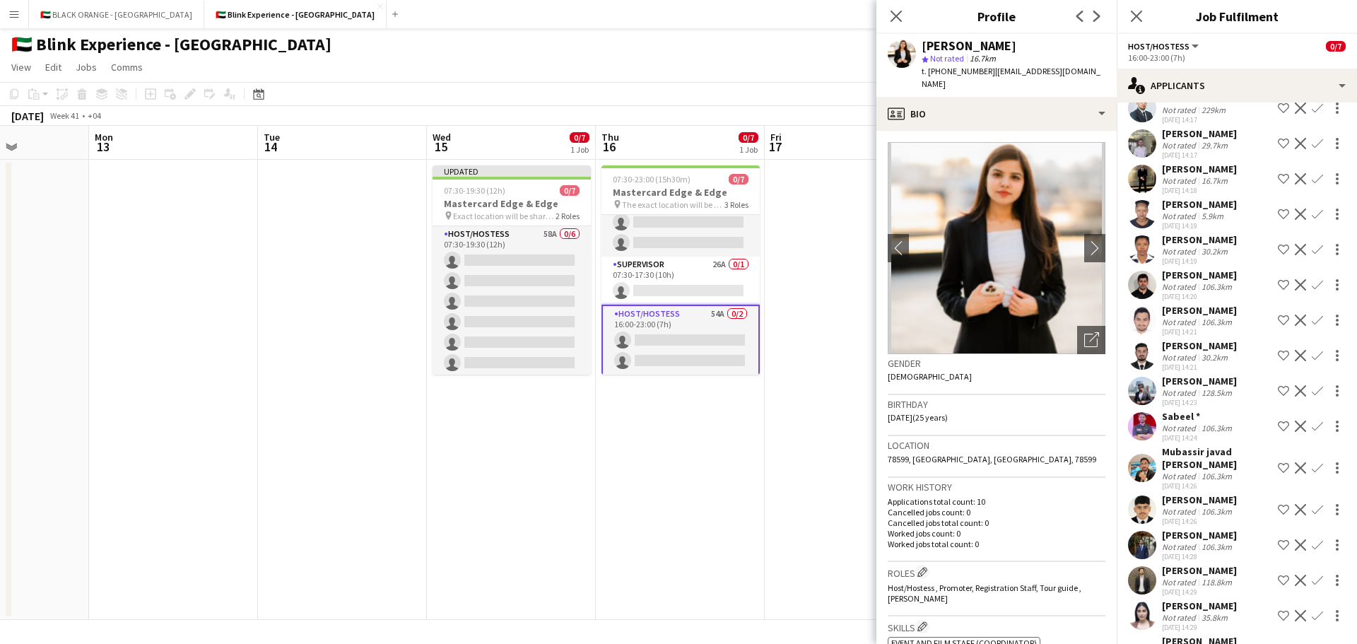
scroll to position [565, 0]
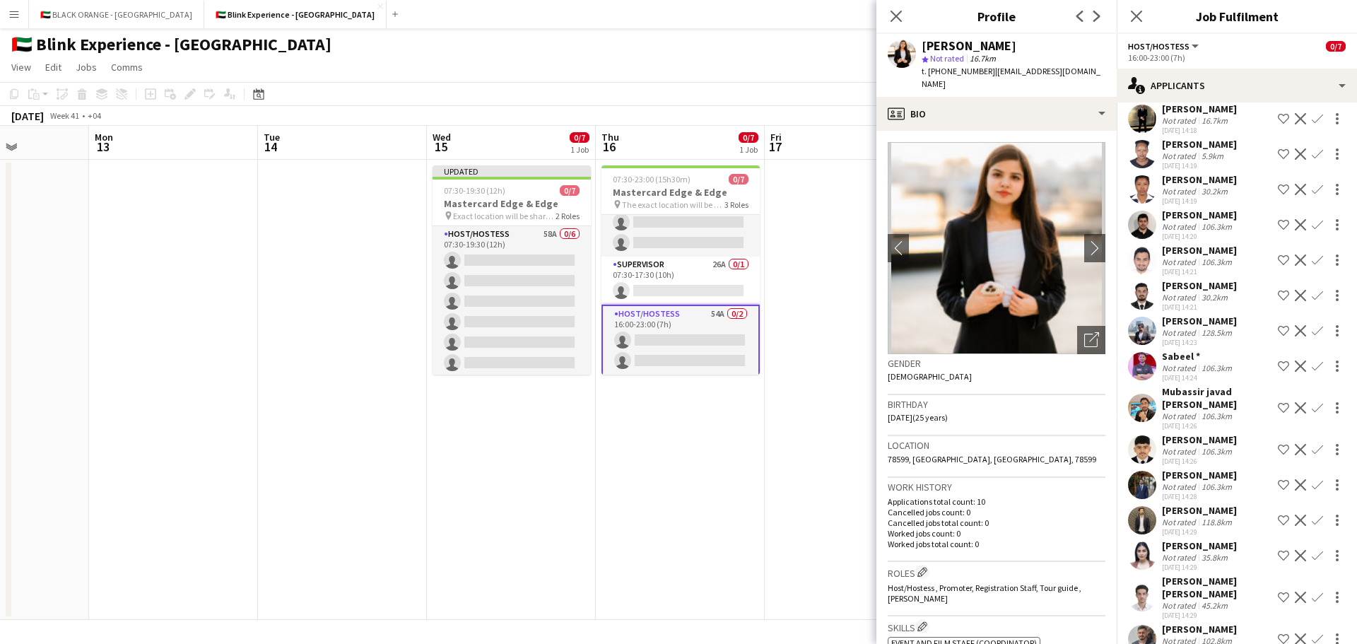
click at [1184, 365] on div "Not rated" at bounding box center [1180, 368] width 37 height 11
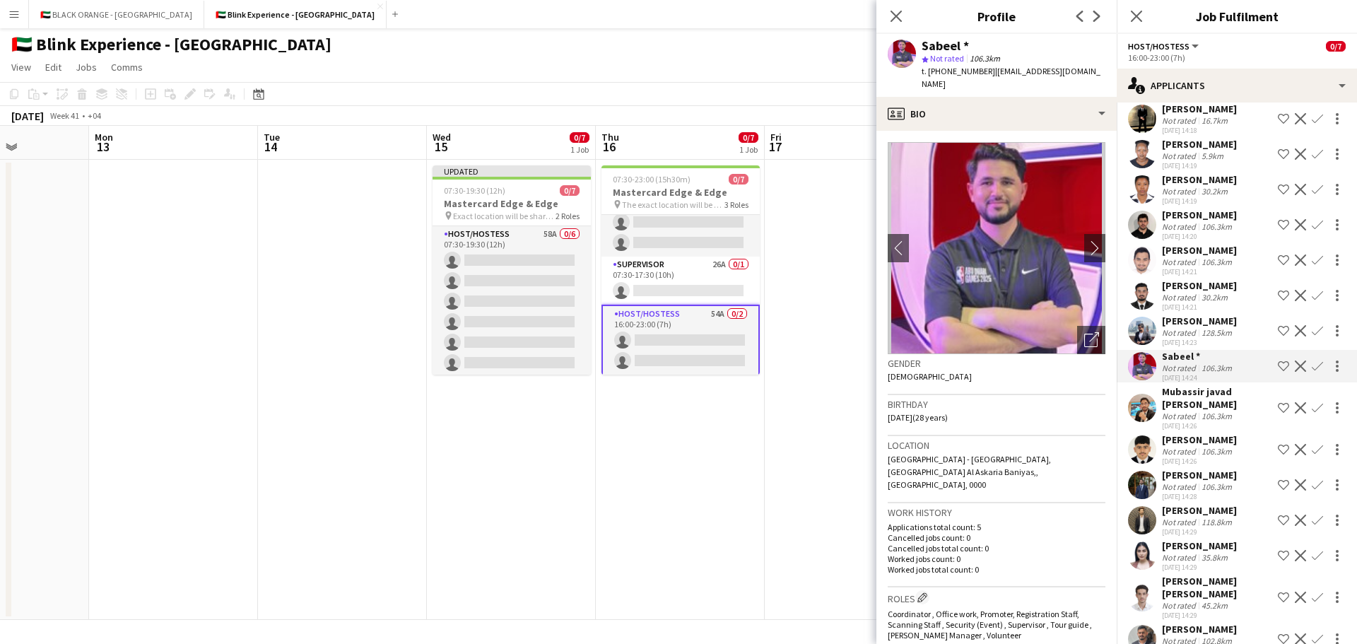
click at [1185, 396] on div "Mubassir javad [PERSON_NAME]" at bounding box center [1217, 397] width 110 height 25
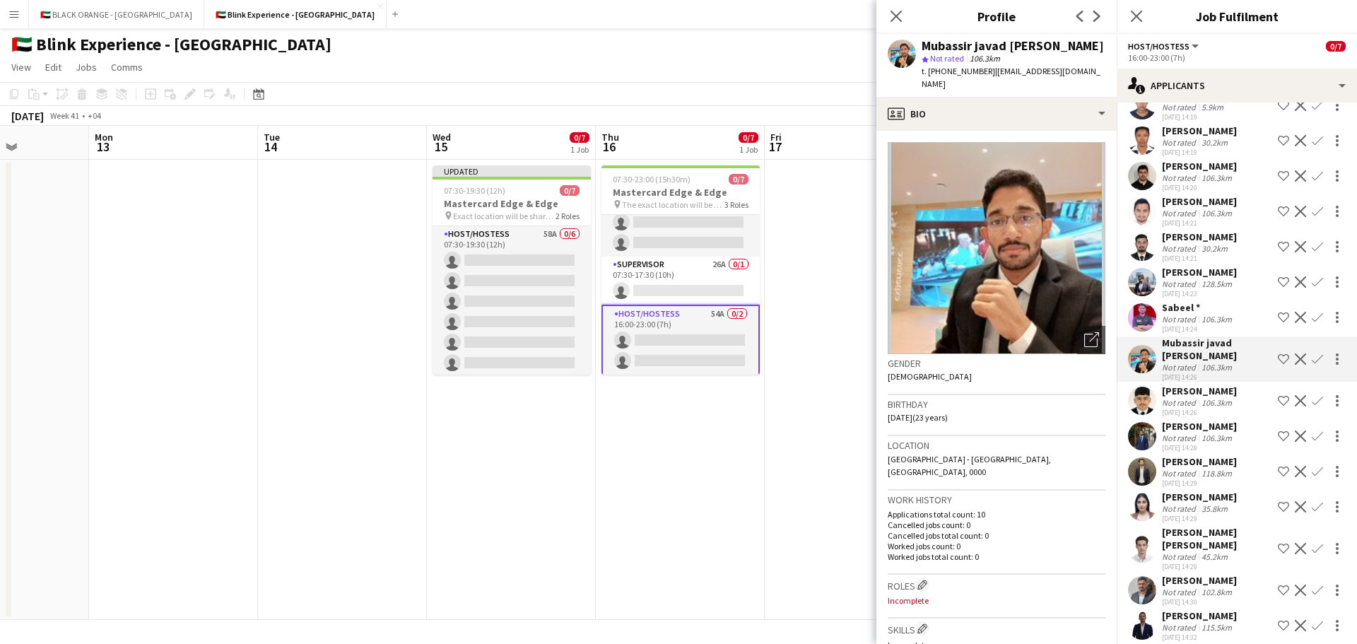
scroll to position [636, 0]
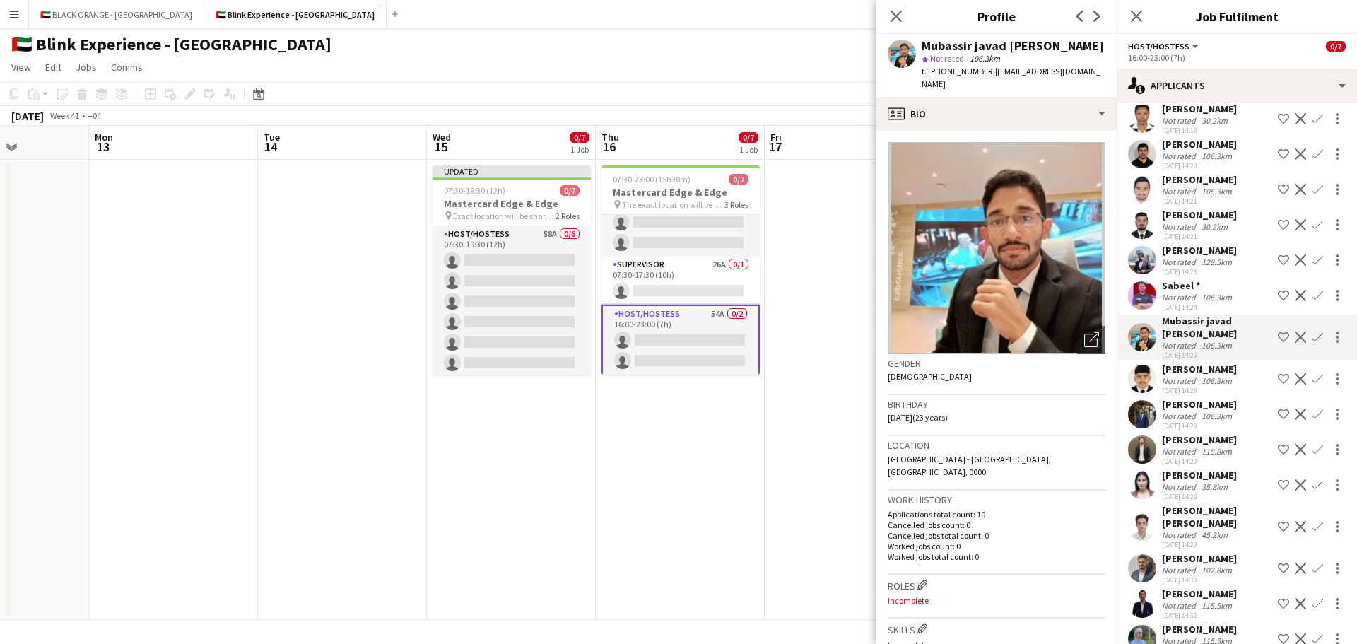
click at [1185, 398] on div "[PERSON_NAME]" at bounding box center [1199, 404] width 75 height 13
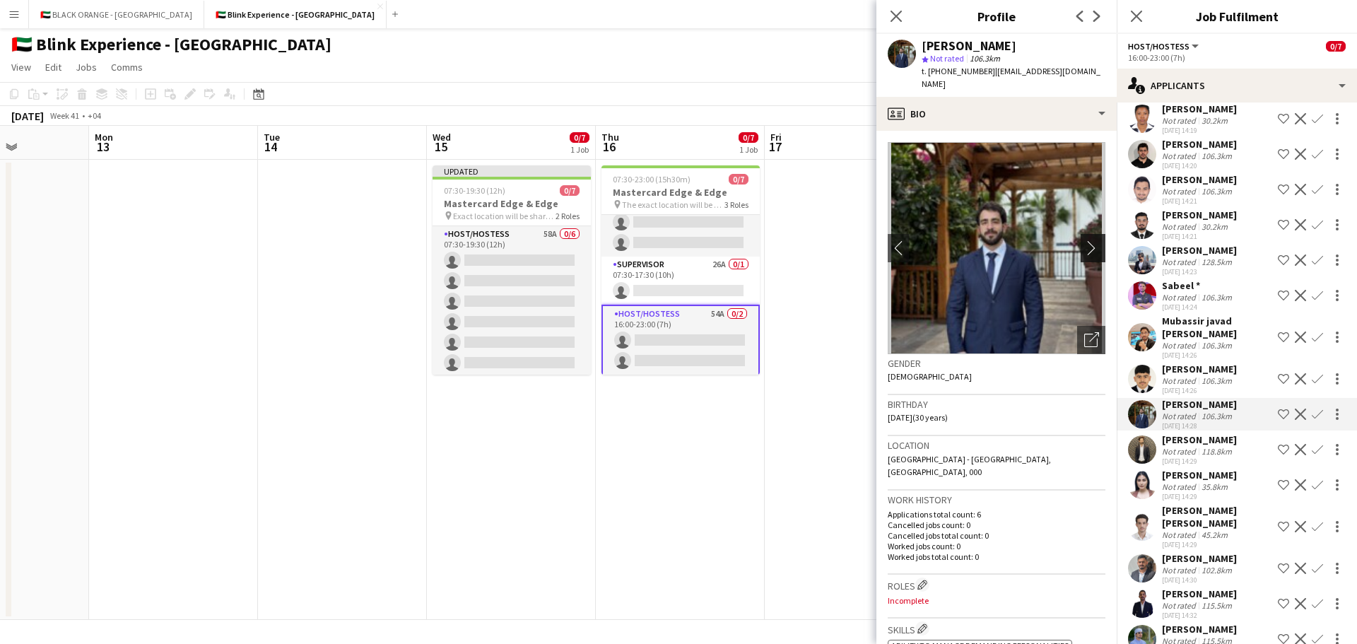
click at [1086, 249] on app-icon "chevron-right" at bounding box center [1095, 247] width 22 height 15
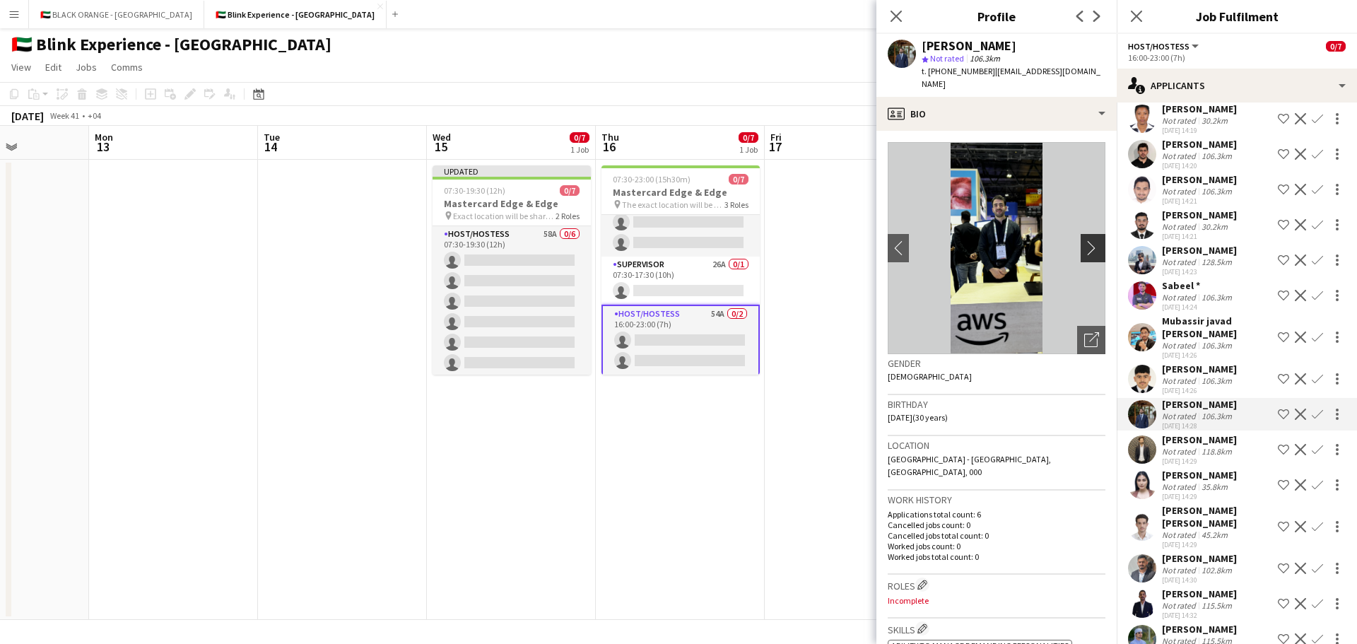
click at [1086, 249] on app-icon "chevron-right" at bounding box center [1095, 247] width 22 height 15
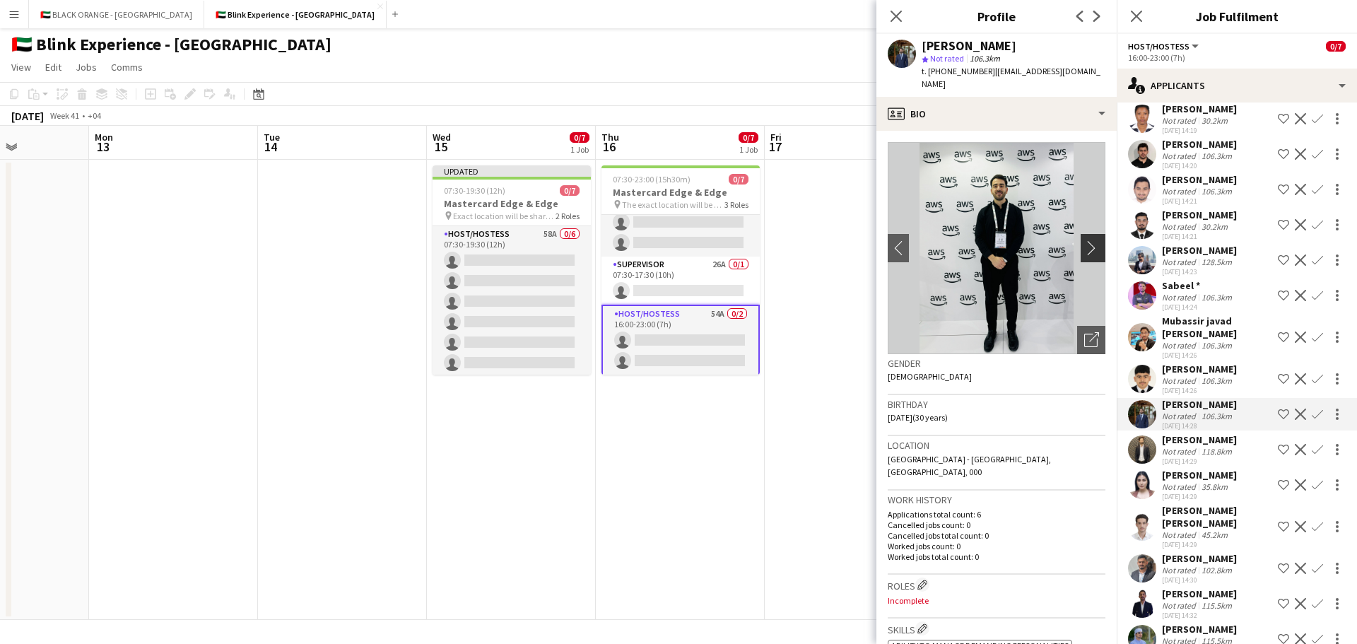
click at [1086, 249] on app-icon "chevron-right" at bounding box center [1095, 247] width 22 height 15
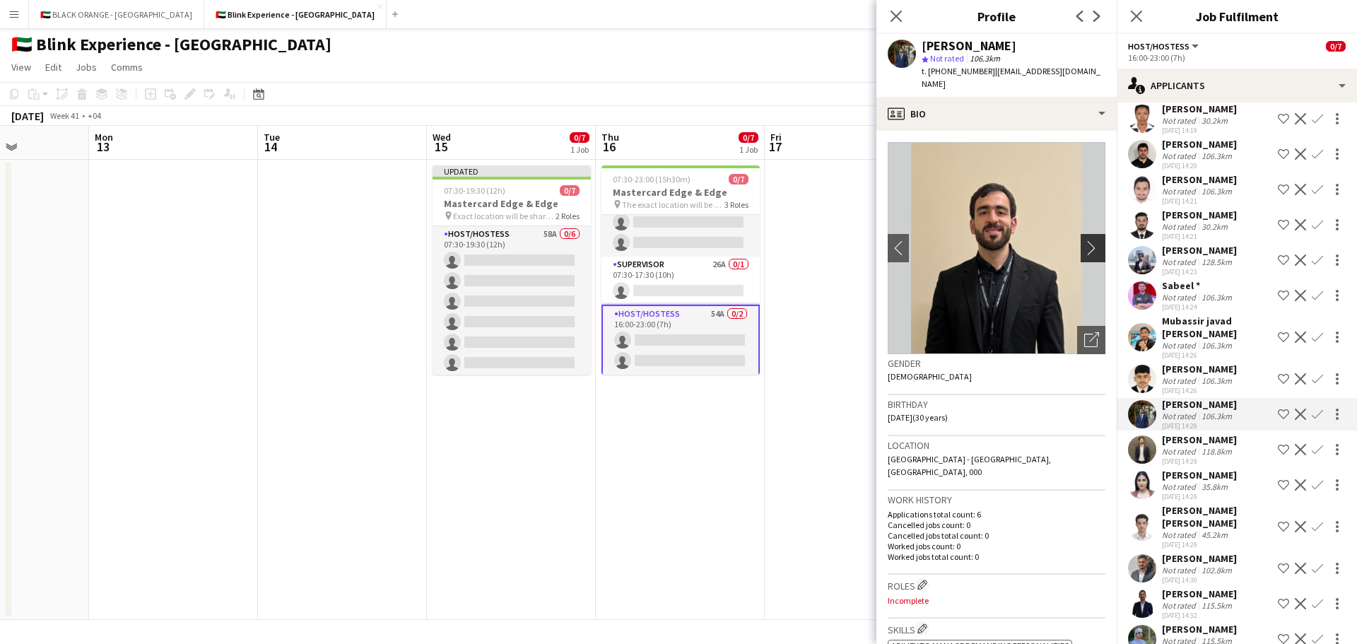
click at [1086, 249] on app-icon "chevron-right" at bounding box center [1095, 247] width 22 height 15
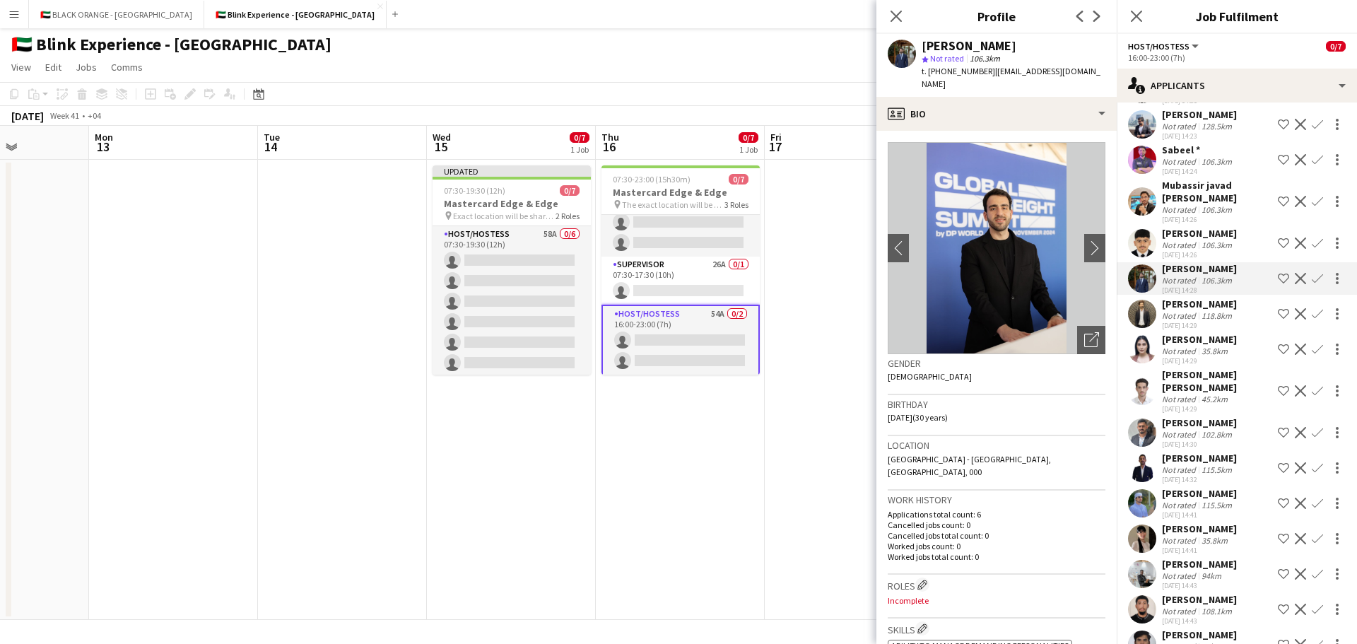
scroll to position [777, 0]
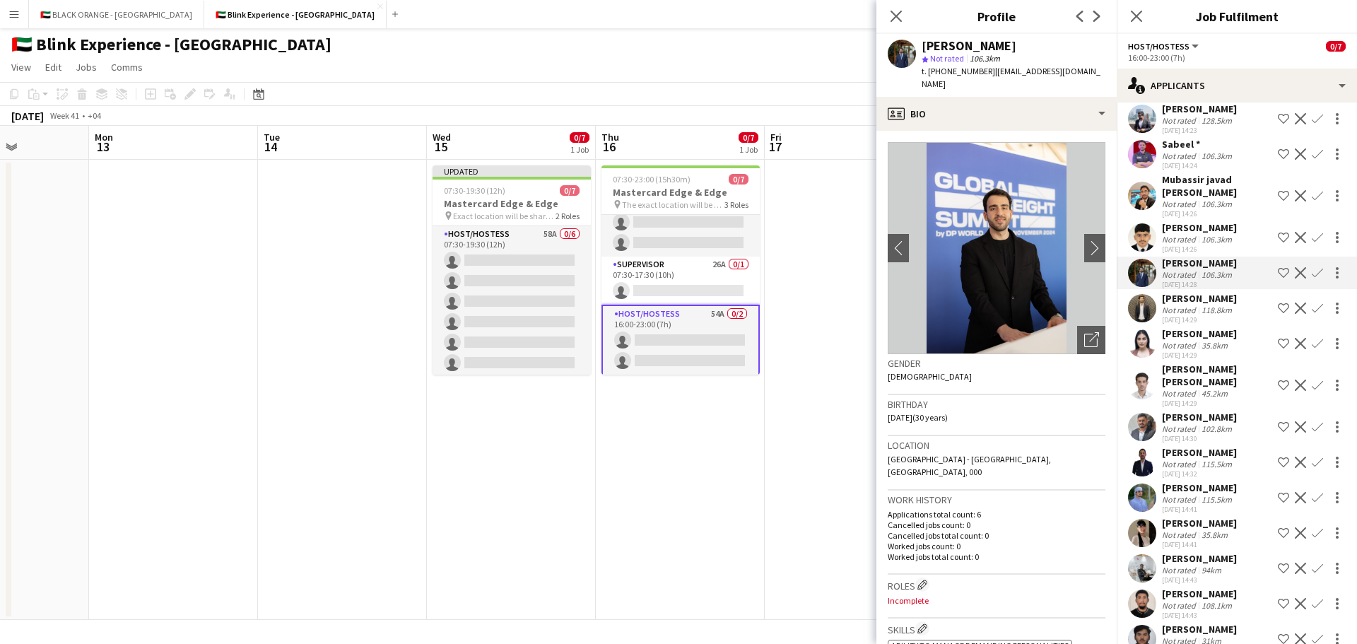
click at [1204, 388] on div "45.2km" at bounding box center [1215, 393] width 32 height 11
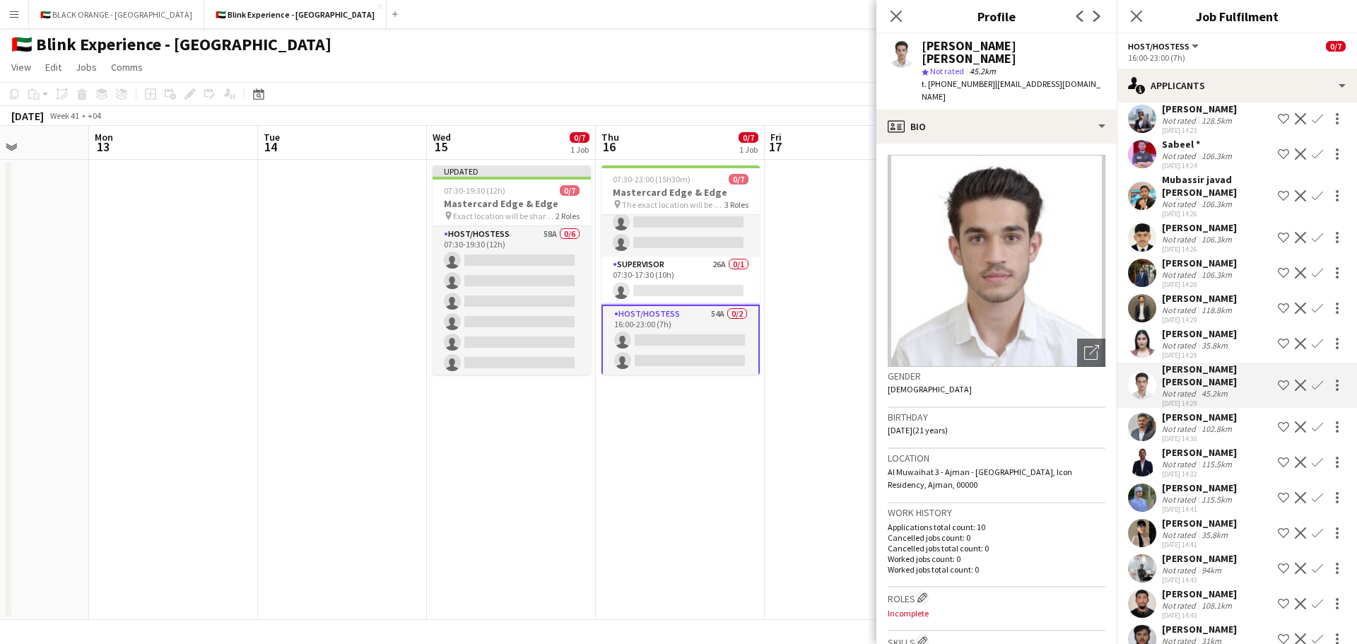
click at [1200, 434] on div "[DATE] 14:30" at bounding box center [1199, 438] width 75 height 9
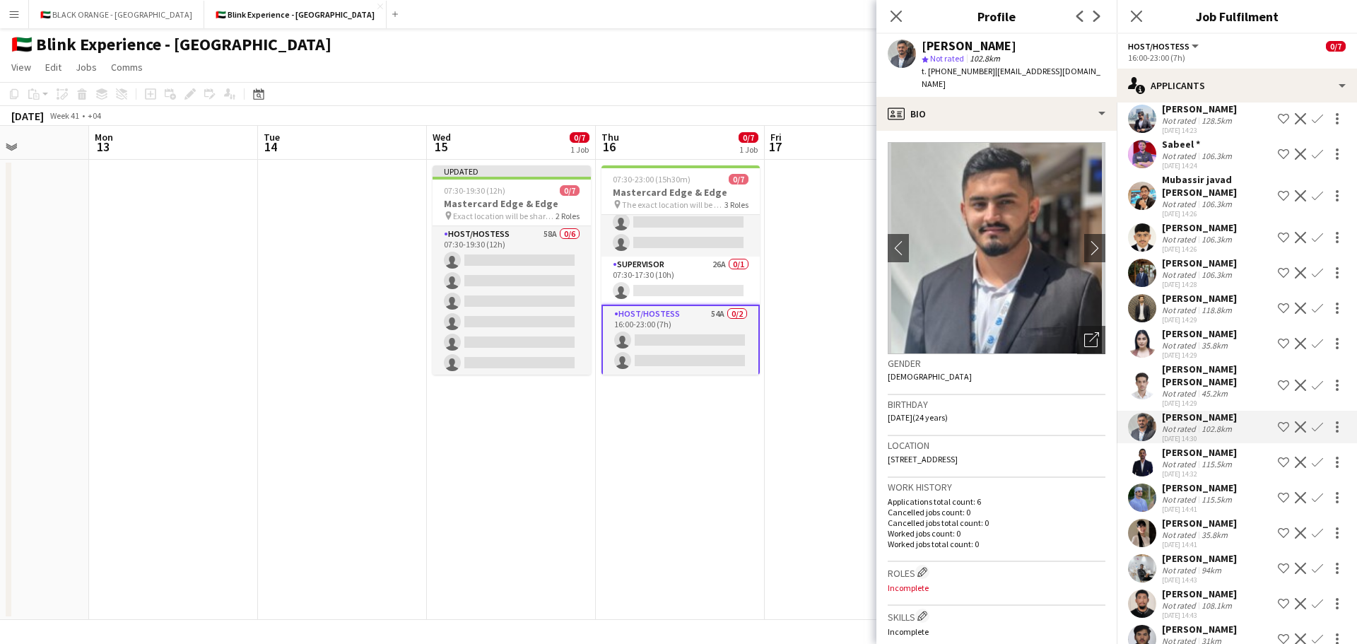
click at [1199, 517] on div "[PERSON_NAME]" at bounding box center [1199, 523] width 75 height 13
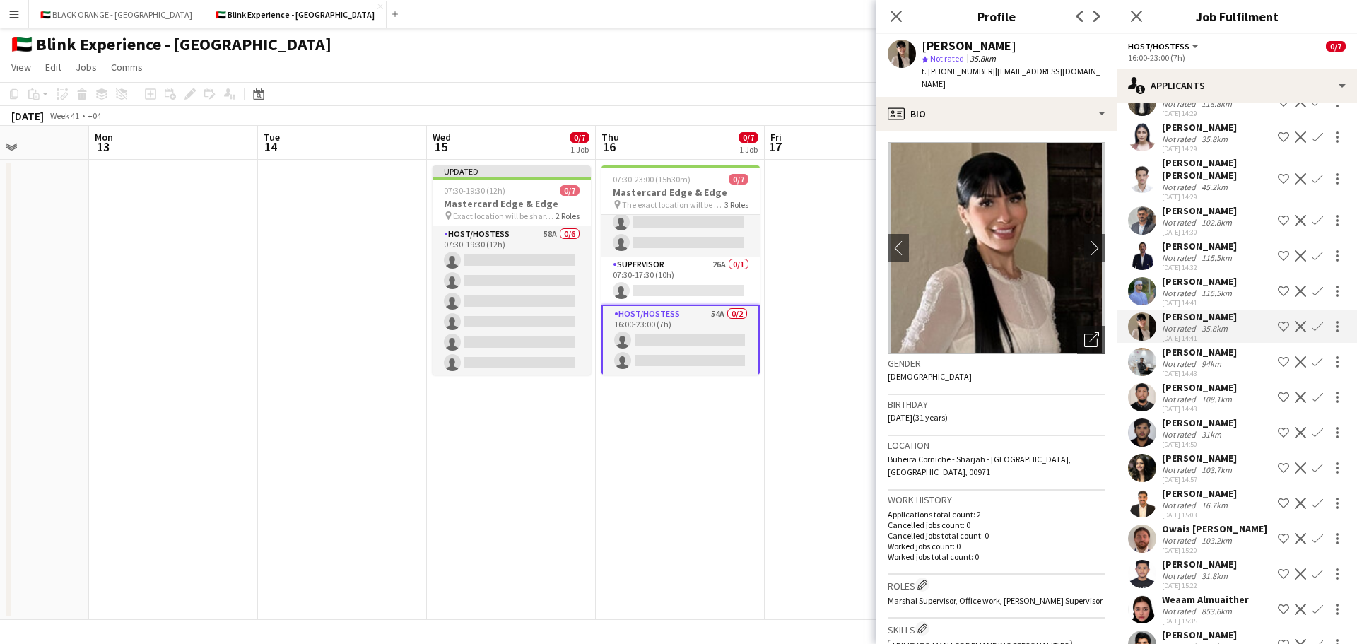
scroll to position [989, 0]
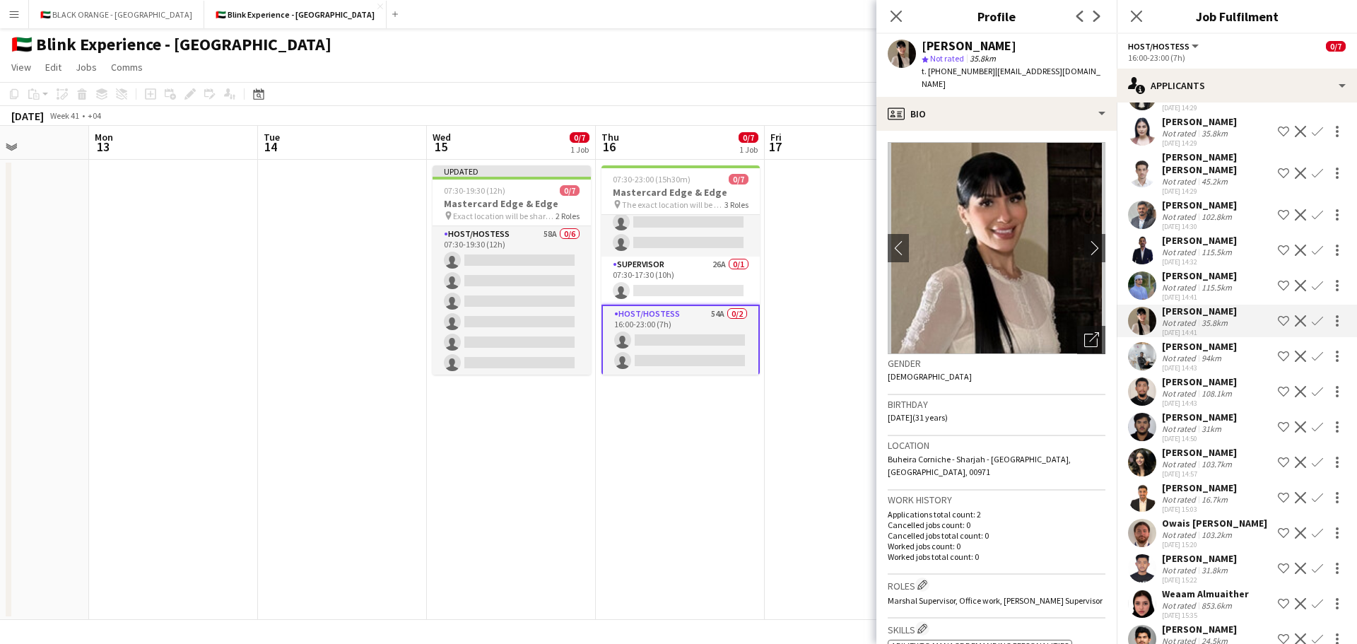
click at [1191, 340] on div "[PERSON_NAME]" at bounding box center [1199, 346] width 75 height 13
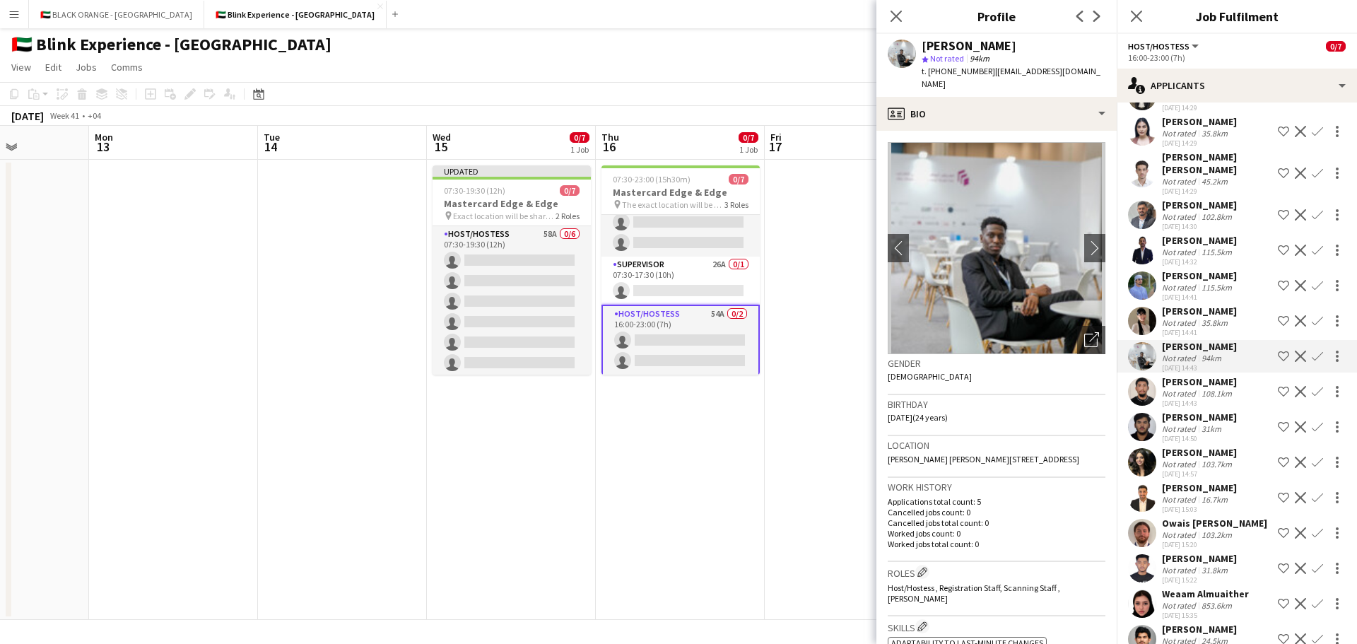
click at [1194, 388] on div "Not rated" at bounding box center [1180, 393] width 37 height 11
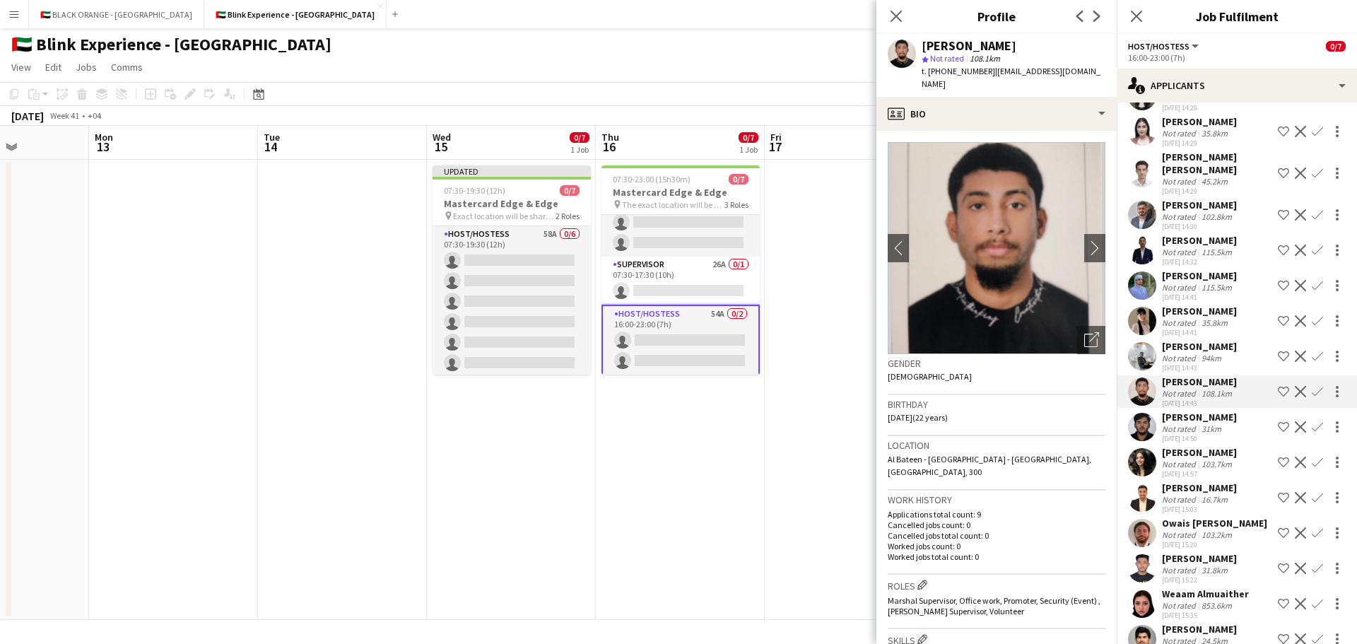
click at [1182, 353] on div "Not rated" at bounding box center [1180, 358] width 37 height 11
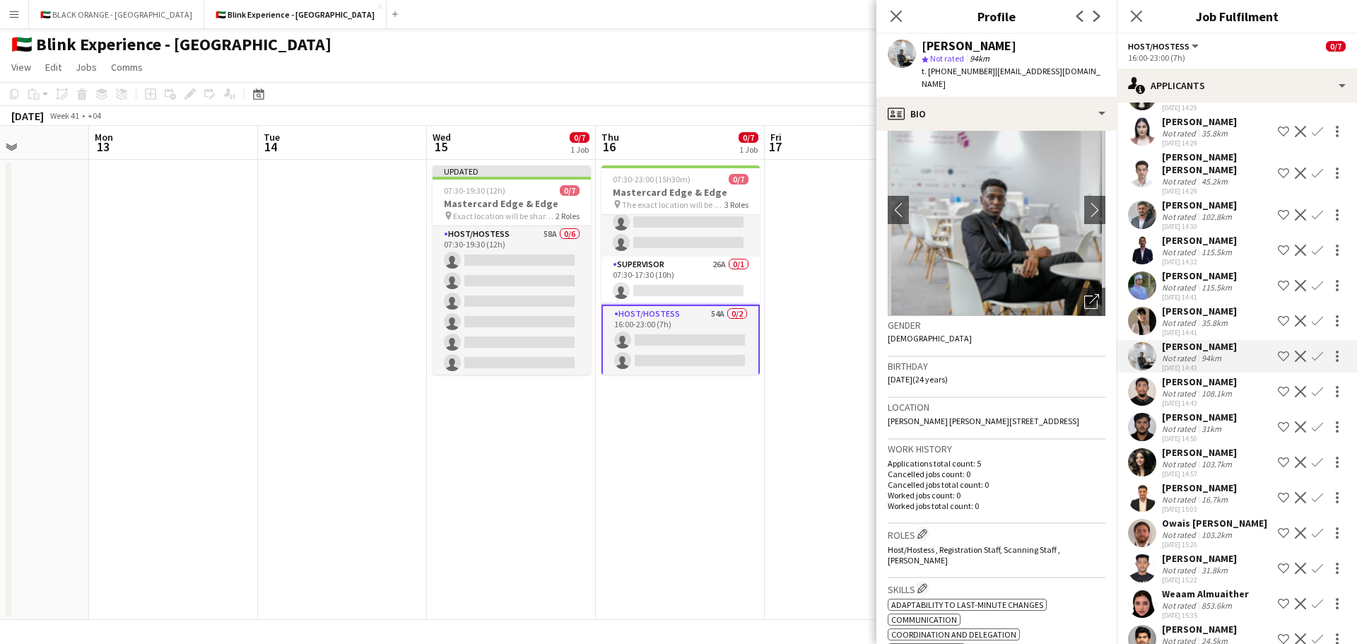
scroll to position [71, 0]
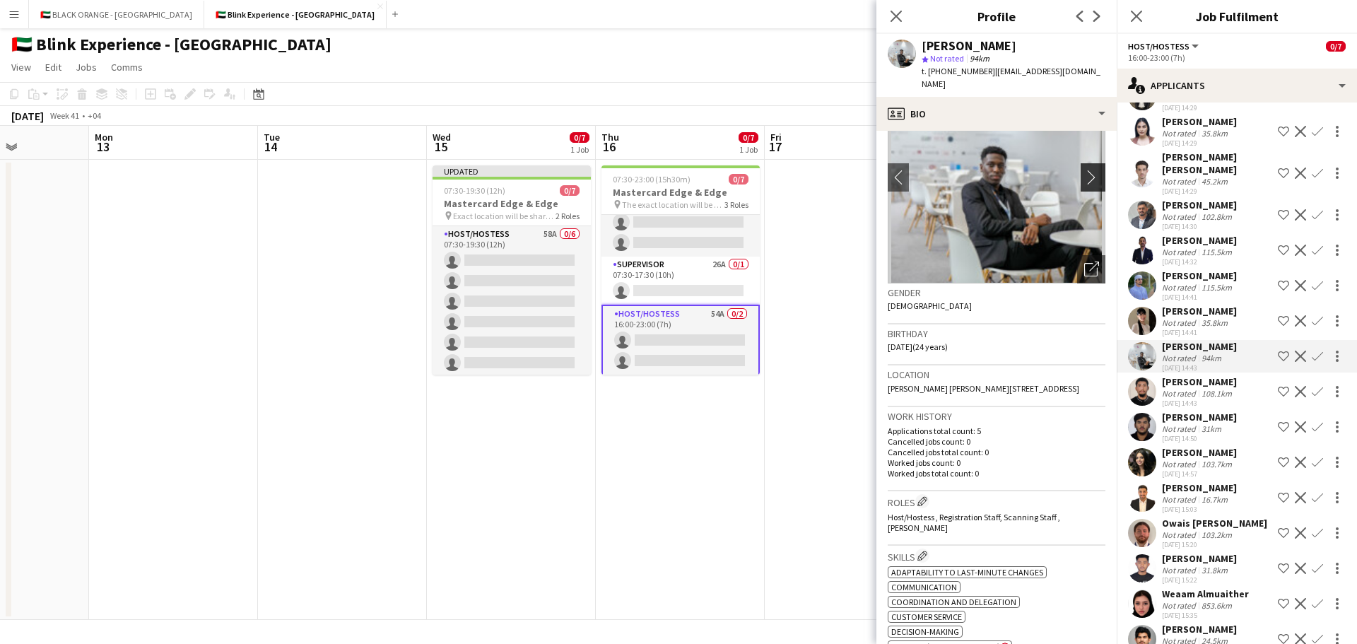
click at [1084, 170] on app-icon "chevron-right" at bounding box center [1095, 177] width 22 height 15
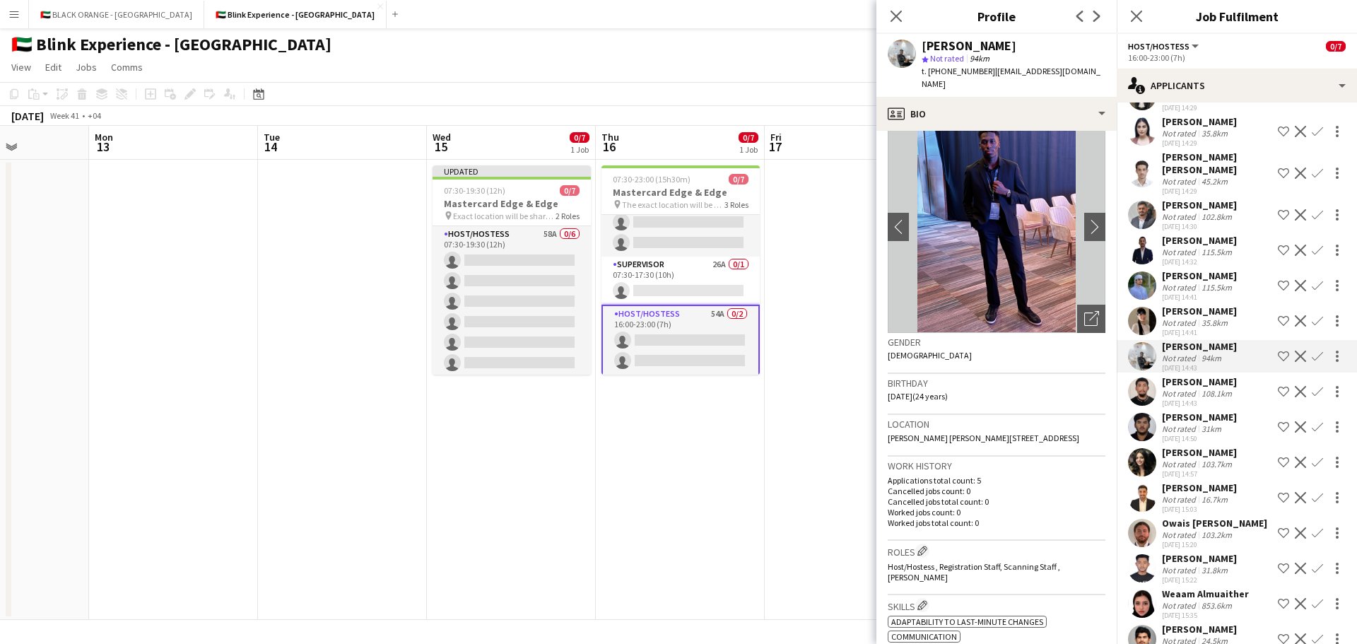
scroll to position [0, 0]
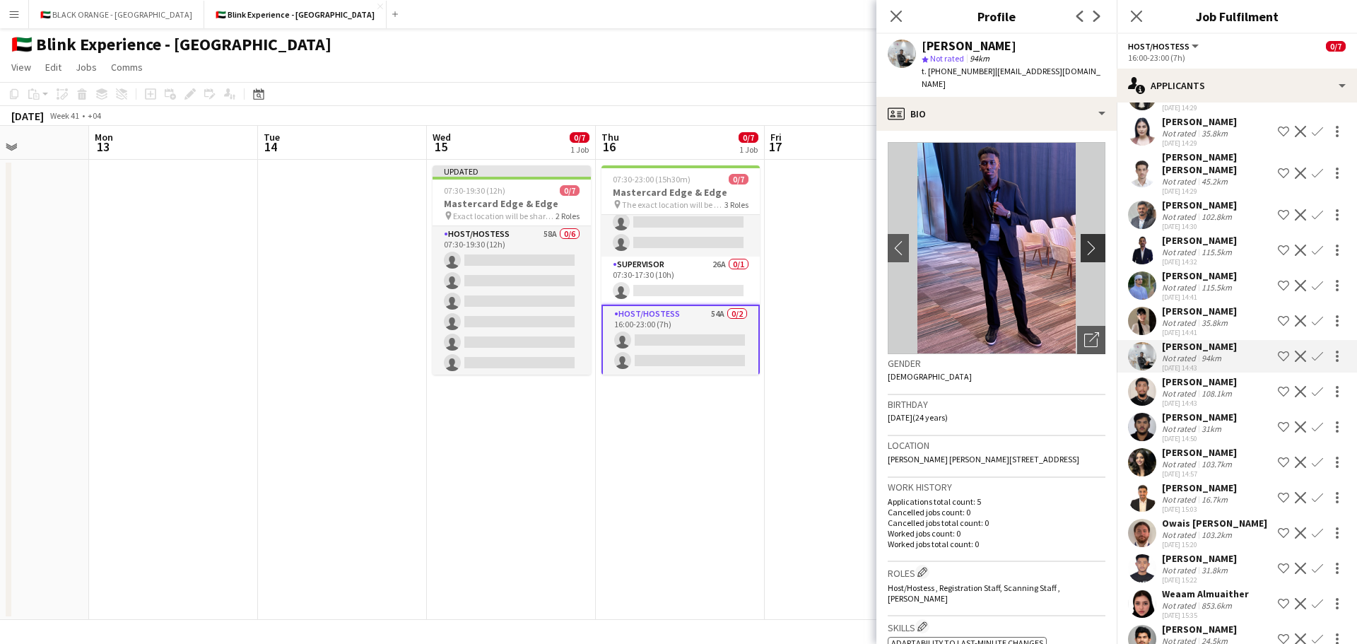
click at [1084, 240] on app-icon "chevron-right" at bounding box center [1095, 247] width 22 height 15
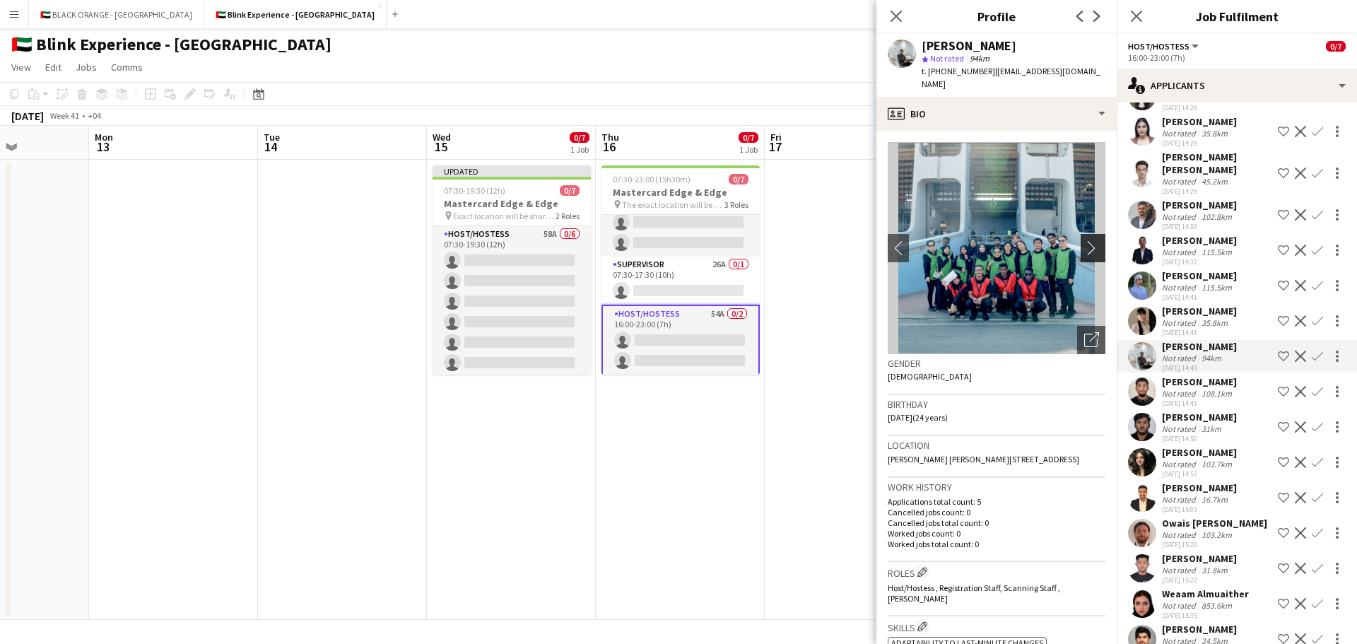
click at [1084, 240] on app-icon "chevron-right" at bounding box center [1095, 247] width 22 height 15
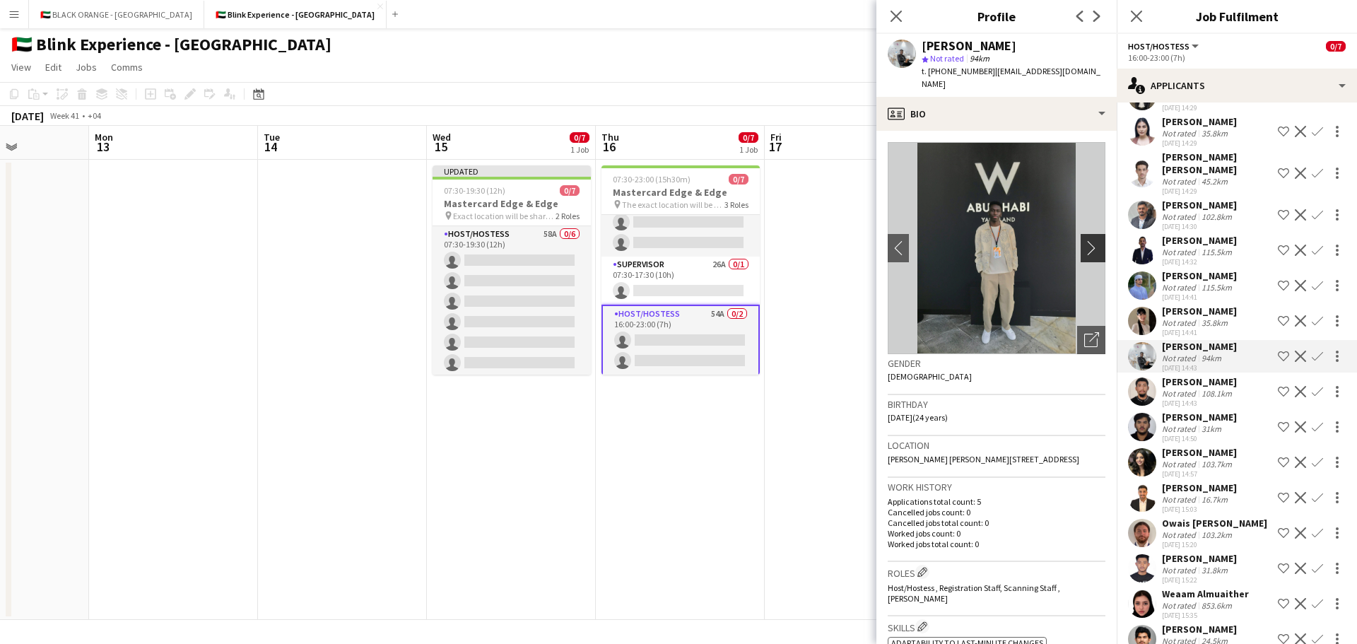
click at [1084, 240] on app-icon "chevron-right" at bounding box center [1095, 247] width 22 height 15
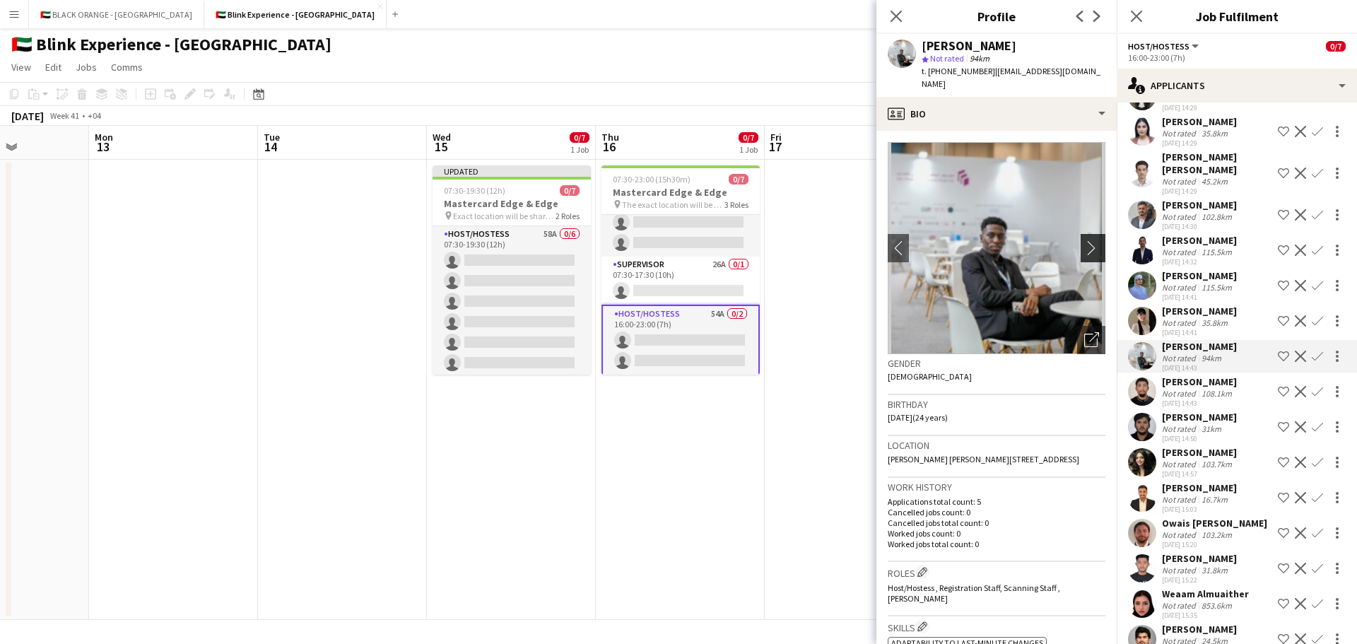
click at [1084, 240] on app-icon "chevron-right" at bounding box center [1095, 247] width 22 height 15
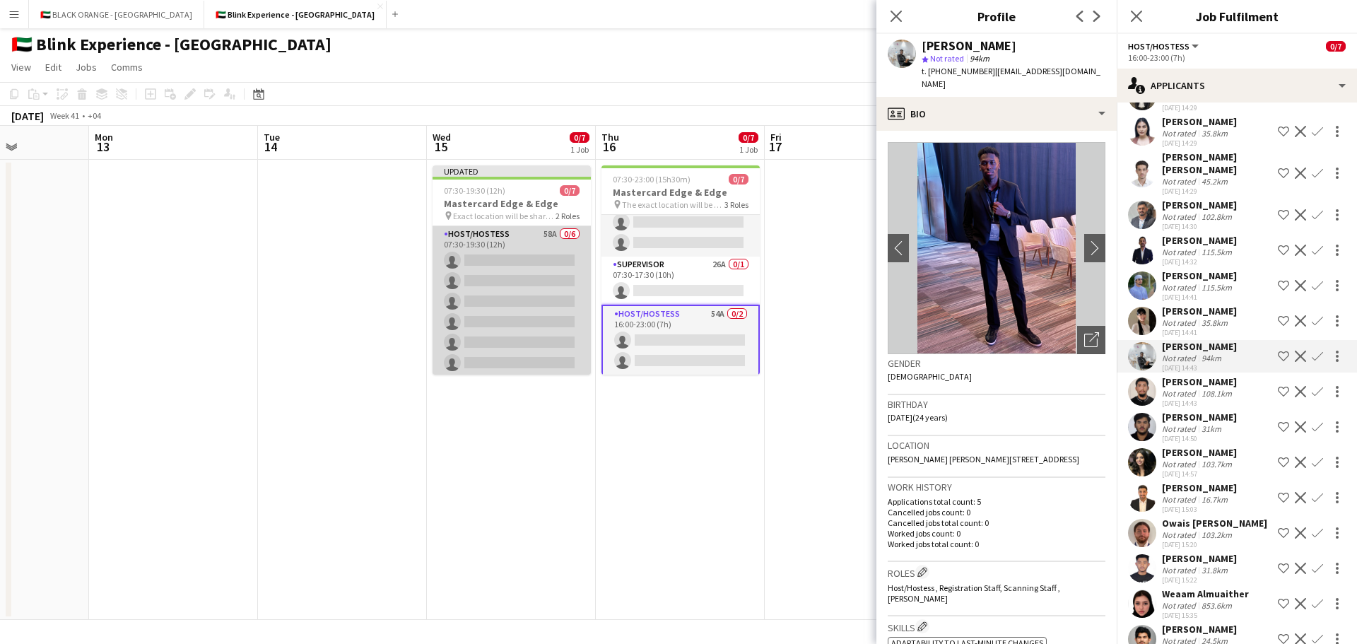
click at [512, 286] on app-card-role "Host/Hostess 58A 0/6 07:30-19:30 (12h) single-neutral-actions single-neutral-ac…" at bounding box center [512, 301] width 158 height 151
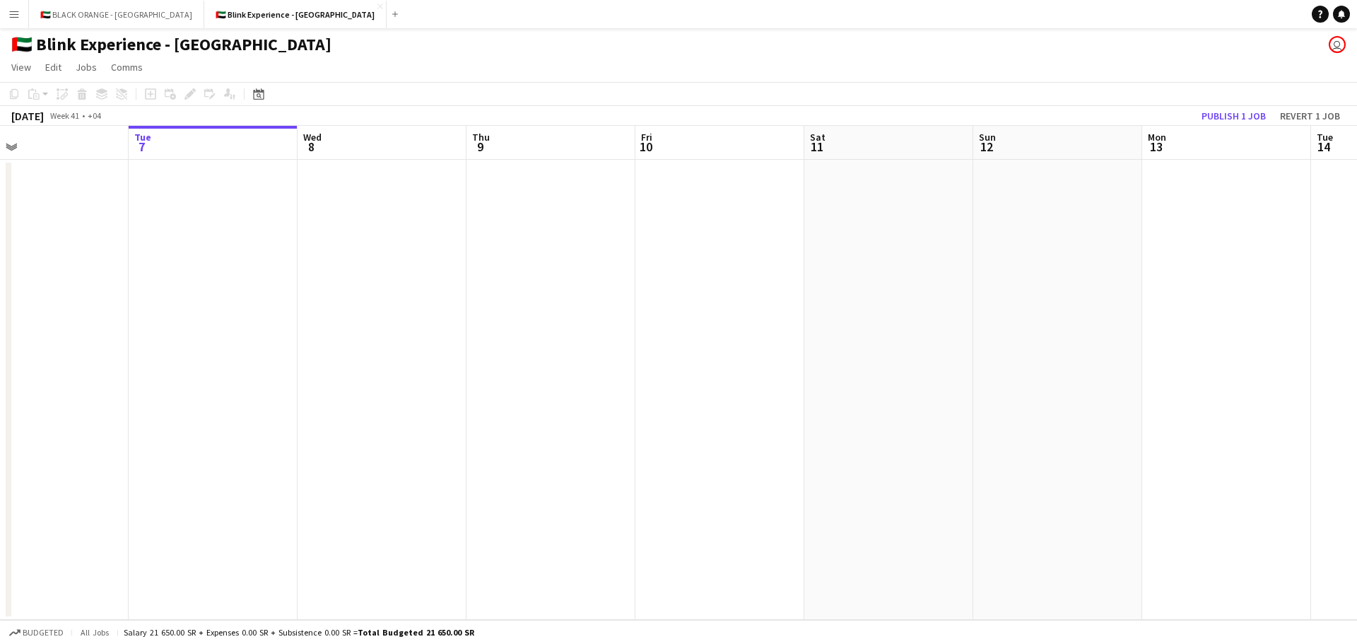
drag, startPoint x: 997, startPoint y: 342, endPoint x: 37, endPoint y: 353, distance: 959.1
click at [30, 353] on app-calendar-viewport "Sat 4 Sun 5 Mon 6 Tue 7 Wed 8 Thu 9 Fri 10 Sat 11 Sun 12 Mon 13 Tue 14 Wed 15 0…" at bounding box center [678, 373] width 1357 height 494
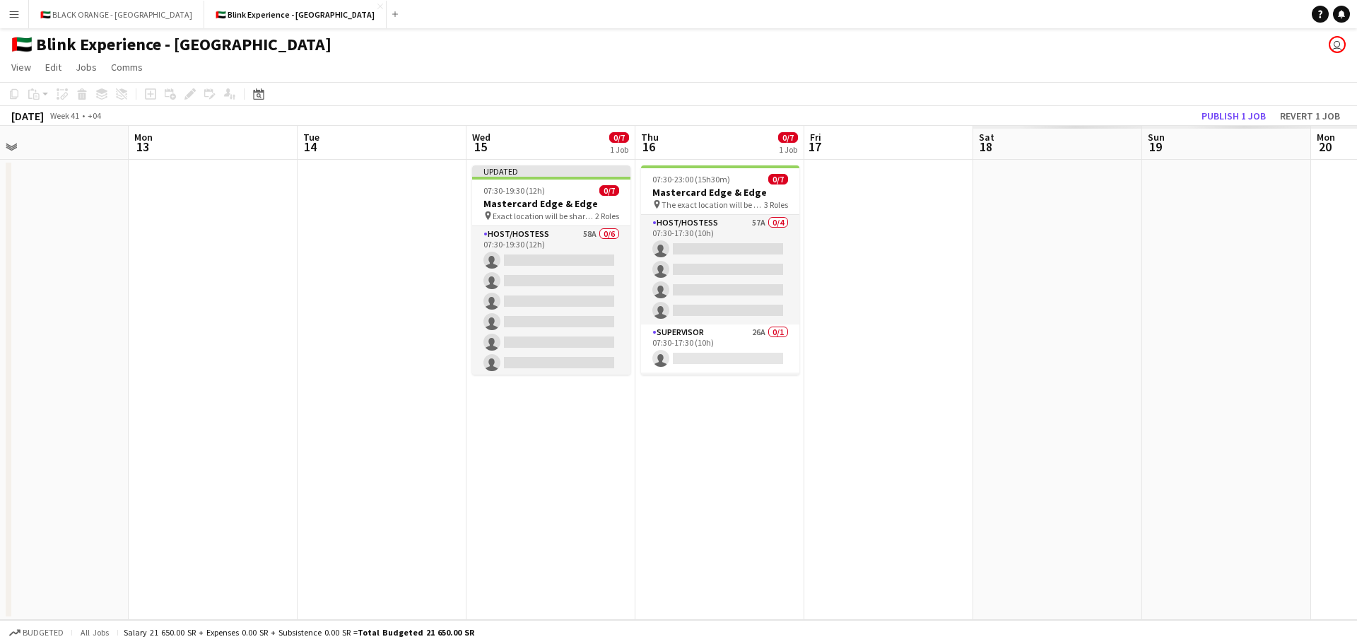
scroll to position [0, 353]
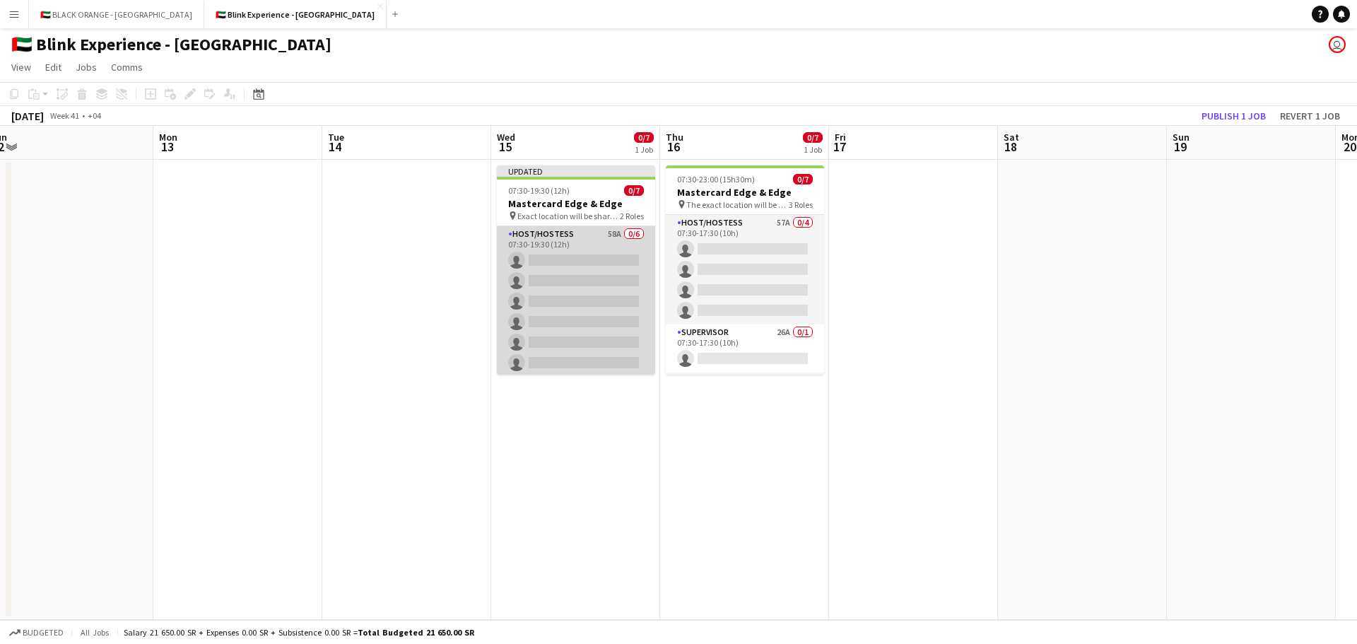
click at [642, 267] on app-card-role "Host/Hostess 58A 0/6 07:30-19:30 (12h) single-neutral-actions single-neutral-ac…" at bounding box center [576, 301] width 158 height 151
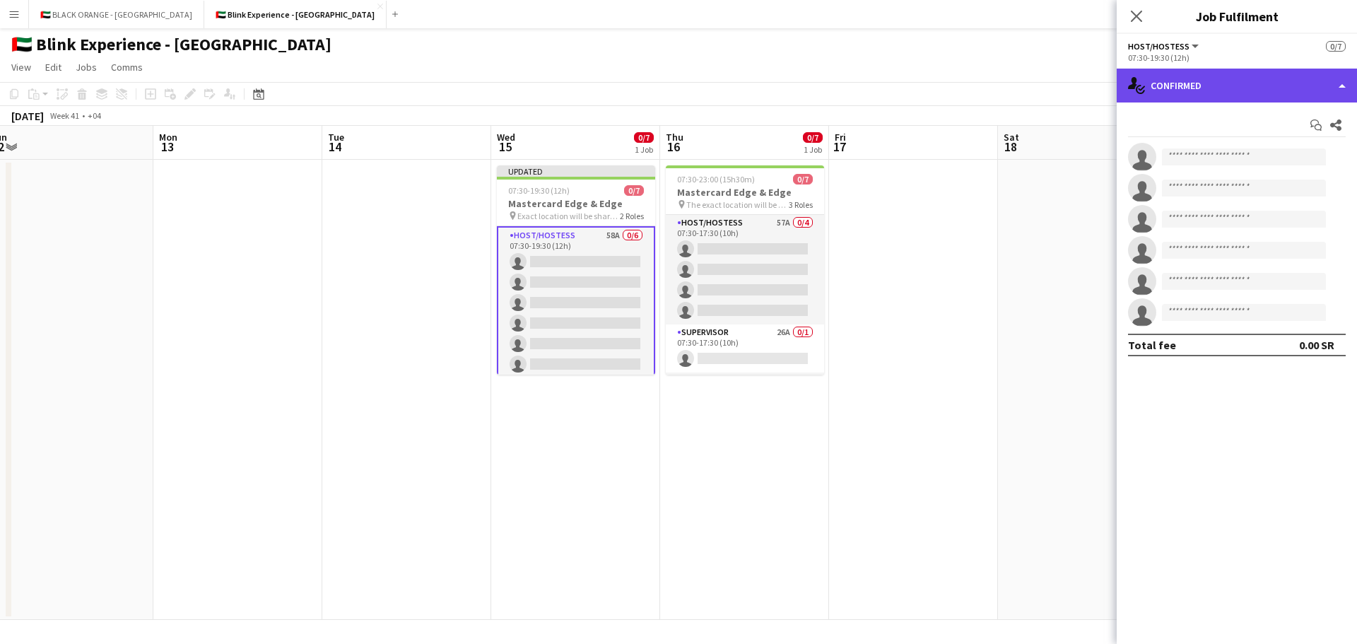
click at [1279, 91] on div "single-neutral-actions-check-2 Confirmed" at bounding box center [1237, 86] width 240 height 34
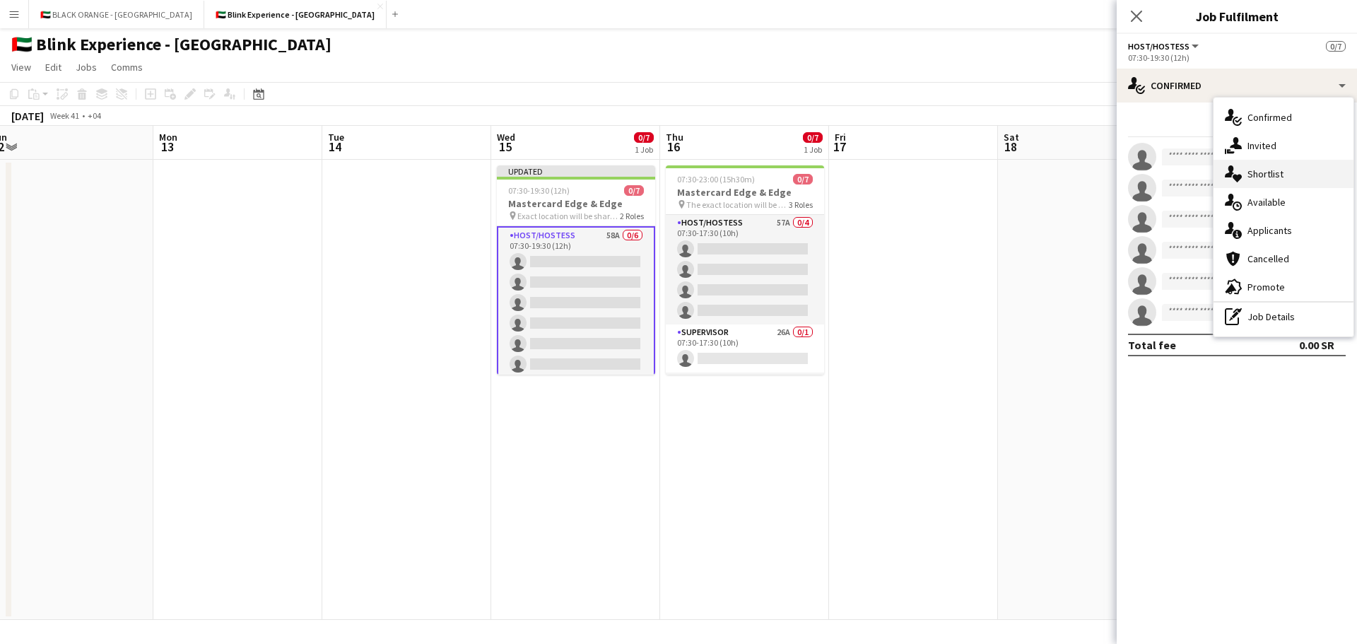
click at [1257, 177] on span "Shortlist" at bounding box center [1265, 174] width 36 height 13
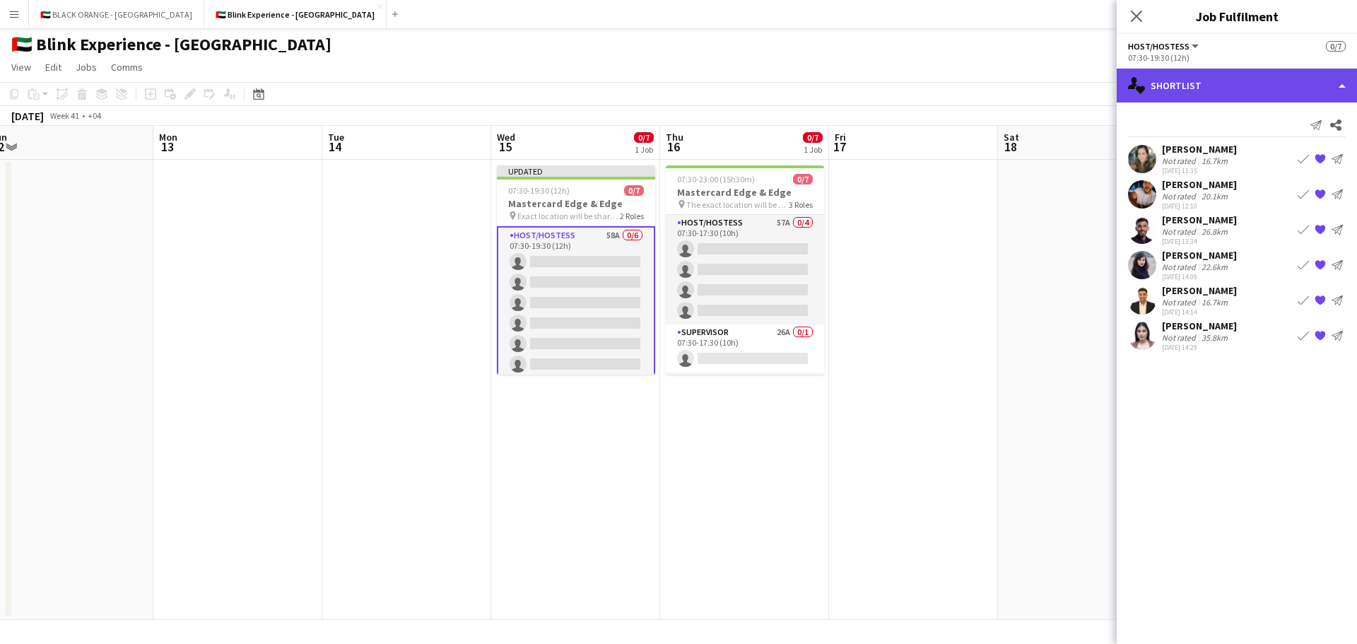
click at [1218, 95] on div "single-neutral-actions-heart Shortlist" at bounding box center [1237, 86] width 240 height 34
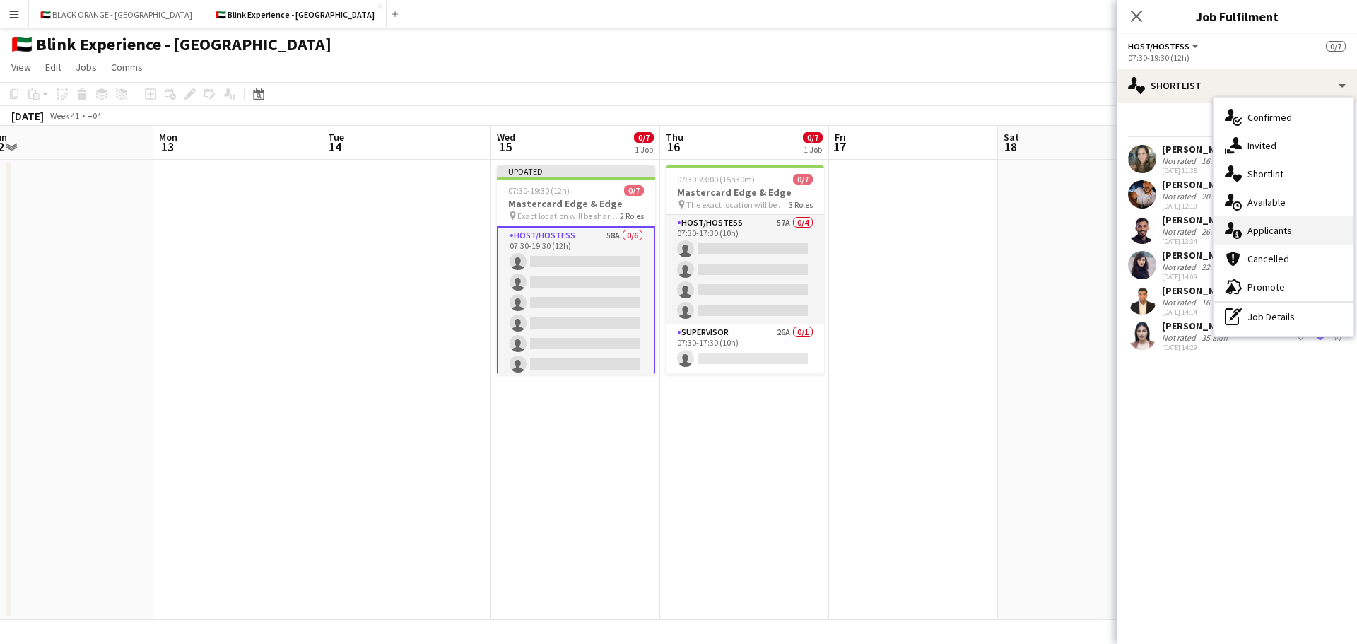
click at [1266, 228] on span "Applicants" at bounding box center [1269, 230] width 45 height 13
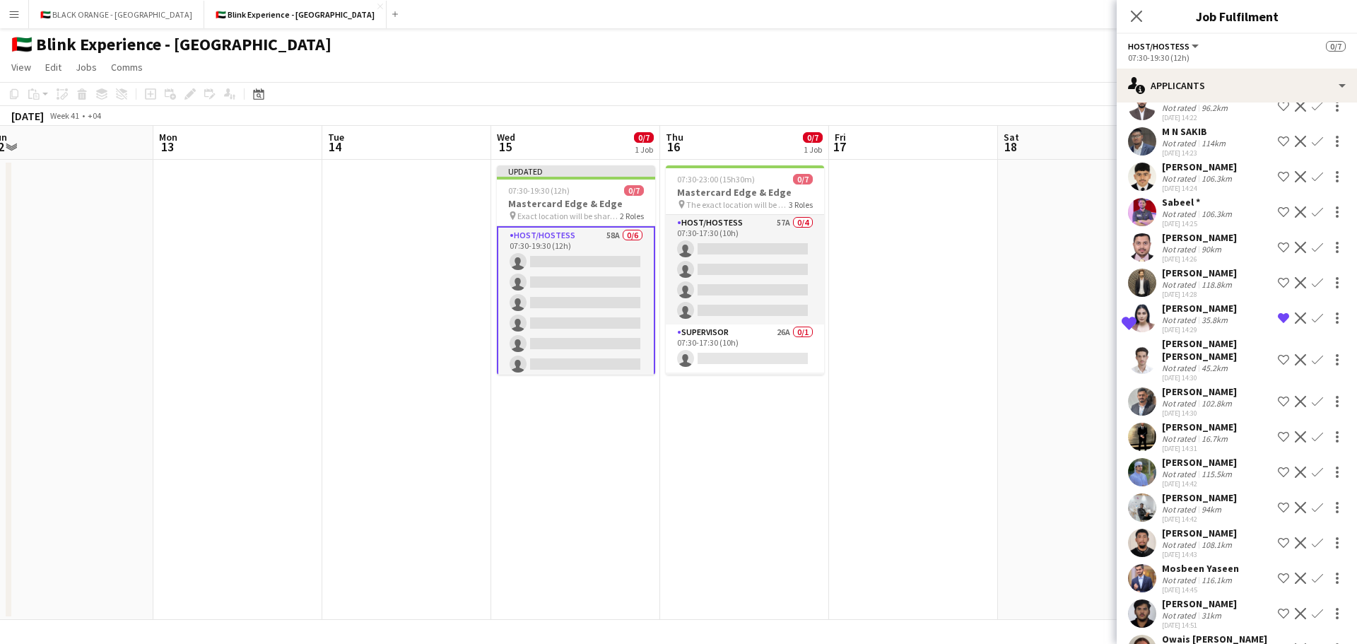
scroll to position [919, 0]
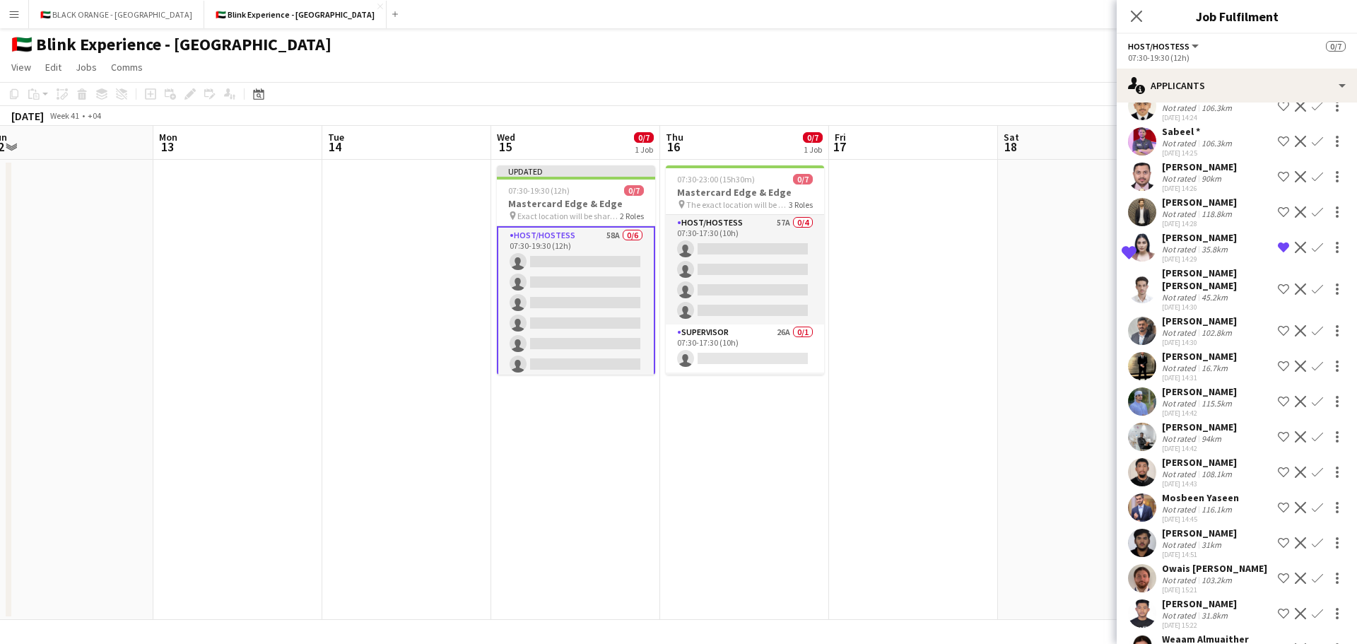
click at [1185, 351] on div "[PERSON_NAME]" at bounding box center [1199, 356] width 75 height 13
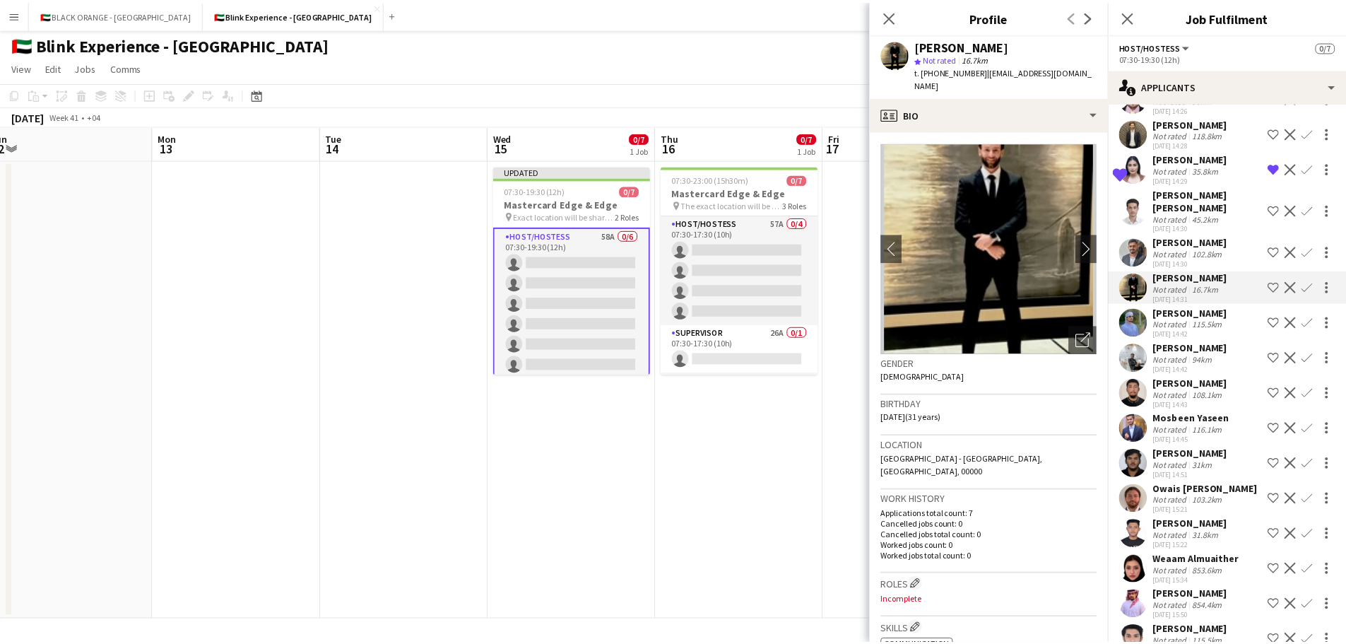
scroll to position [1060, 0]
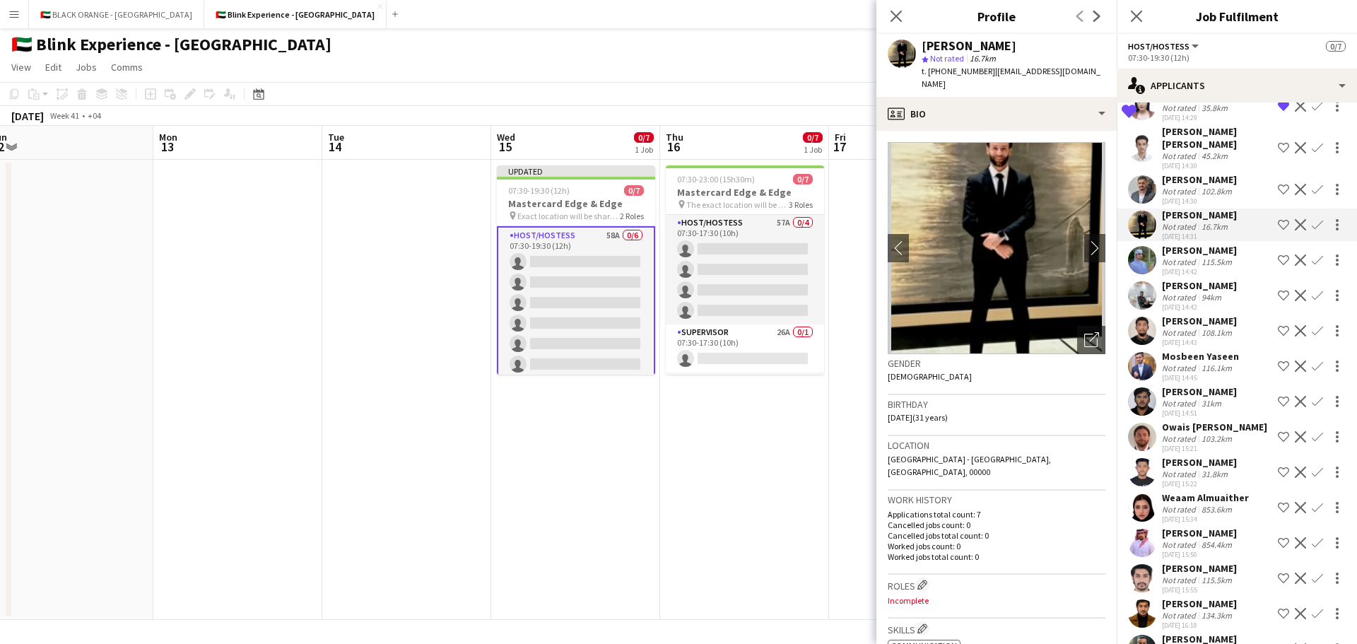
click at [1183, 300] on div "Not rated" at bounding box center [1180, 297] width 37 height 11
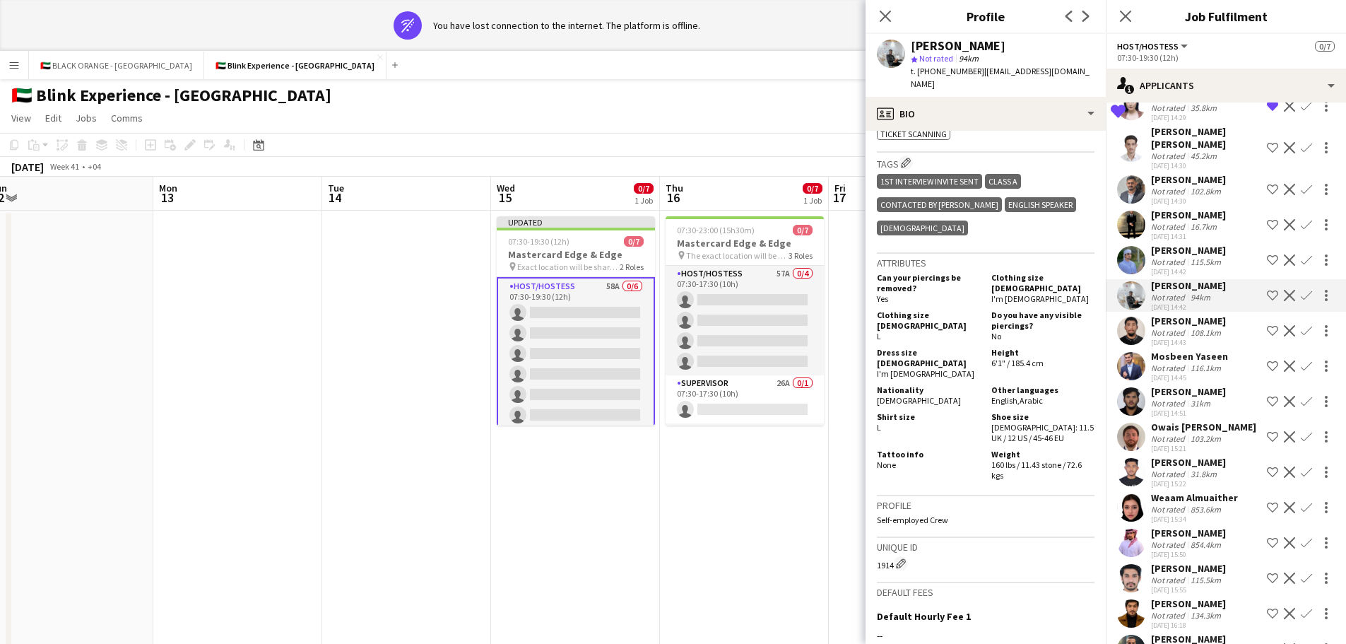
scroll to position [848, 0]
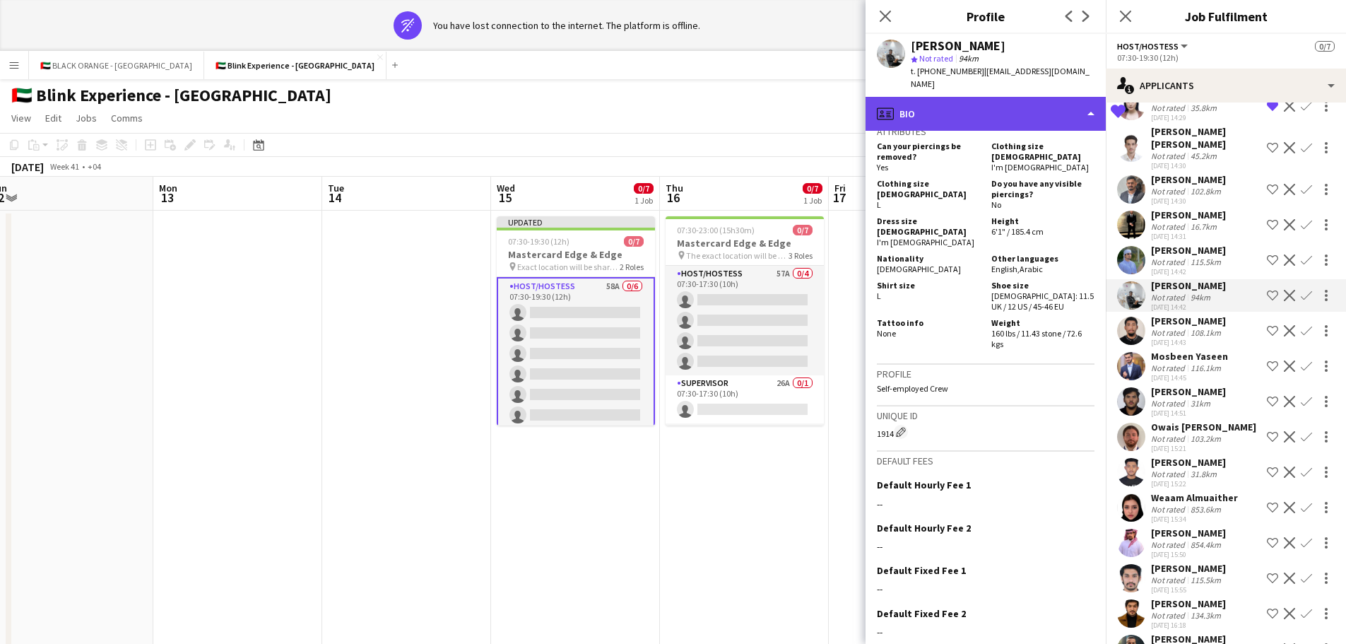
click at [980, 98] on div "profile Bio" at bounding box center [986, 114] width 240 height 34
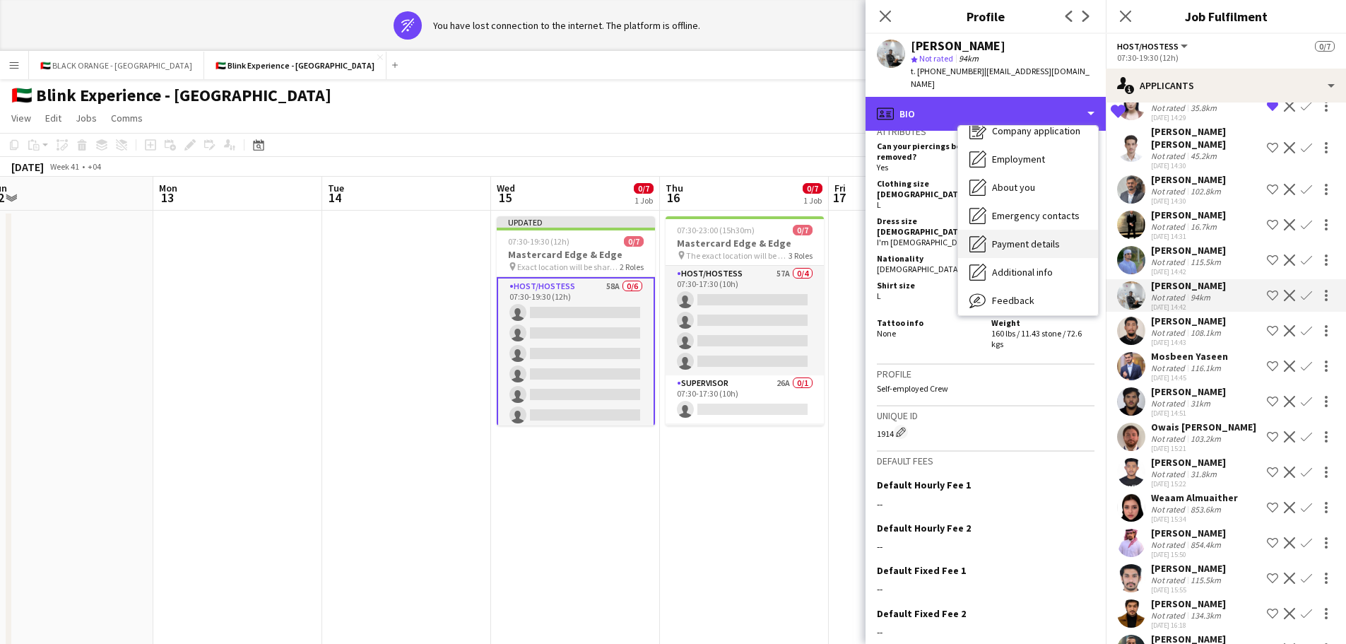
scroll to position [76, 0]
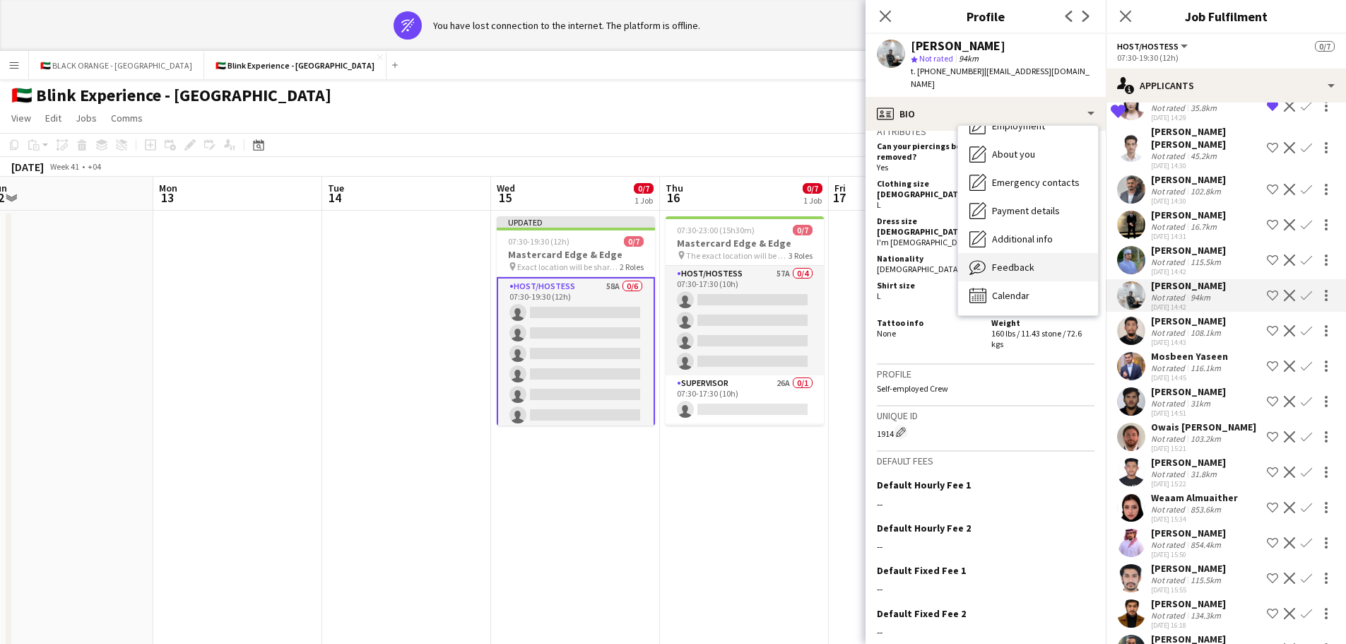
click at [1006, 261] on span "Feedback" at bounding box center [1013, 267] width 42 height 13
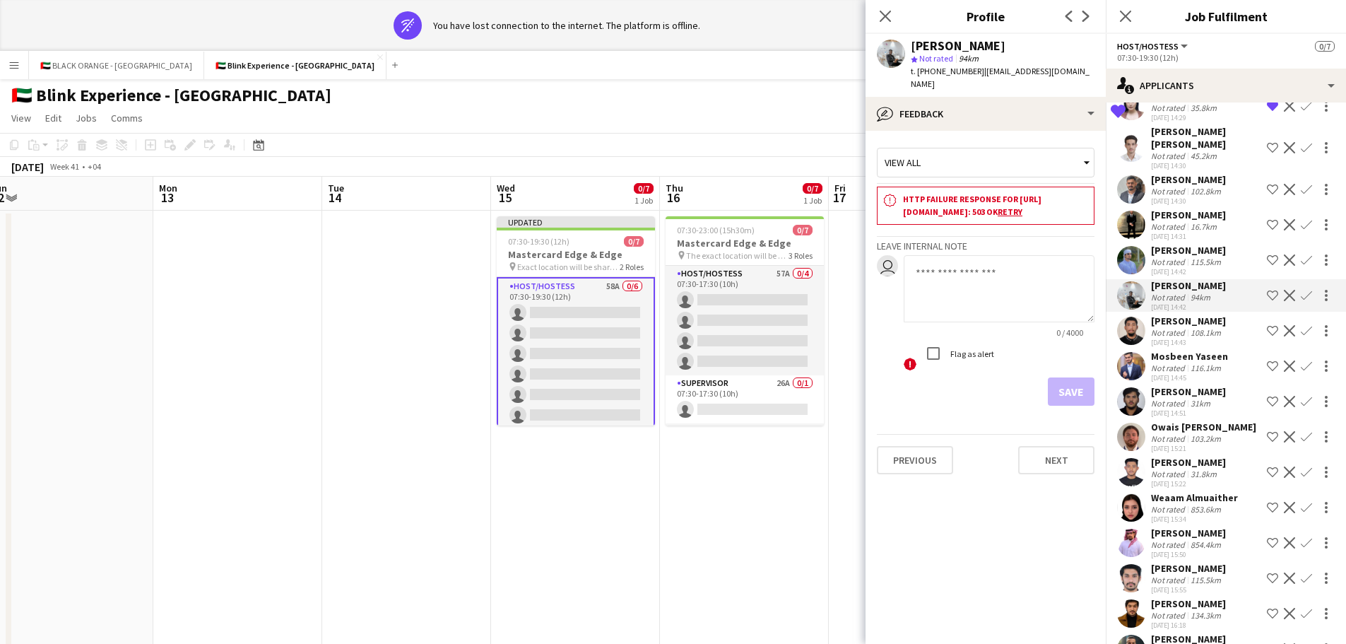
click at [998, 217] on link "Retry" at bounding box center [1010, 211] width 25 height 11
click at [1170, 331] on div "Not rated" at bounding box center [1169, 332] width 37 height 11
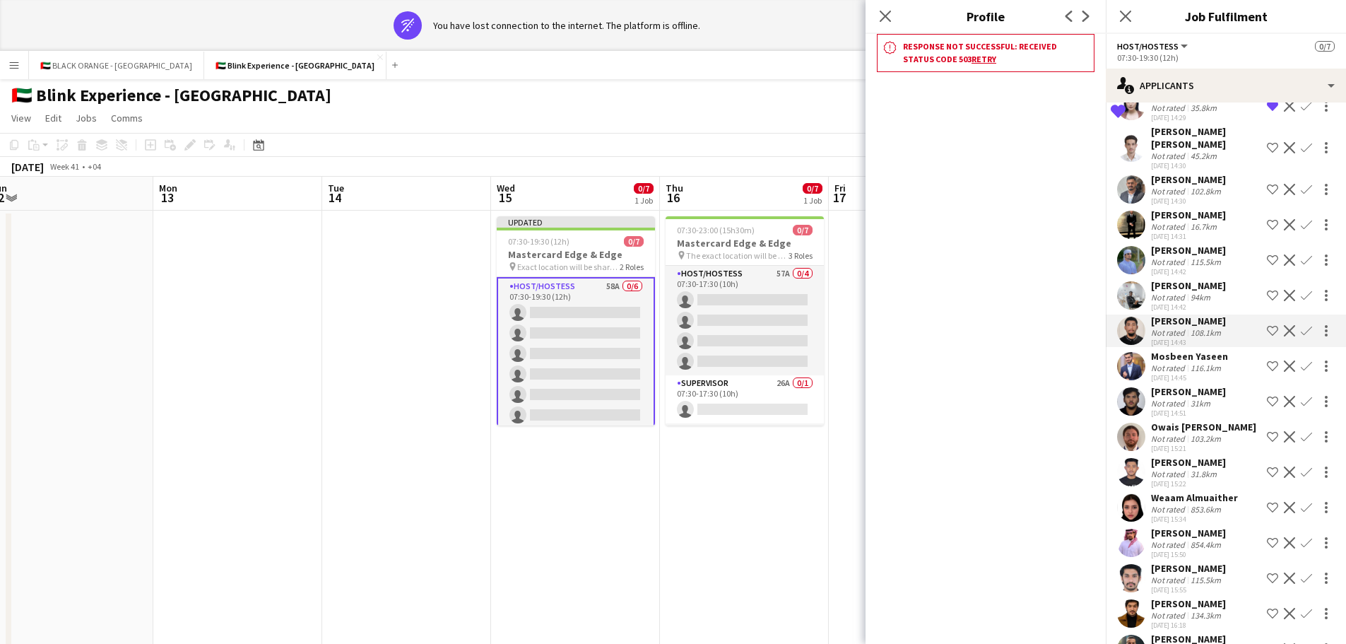
click at [1176, 364] on div "Not rated" at bounding box center [1169, 368] width 37 height 11
click at [1176, 327] on div "[PERSON_NAME]" at bounding box center [1188, 321] width 75 height 13
click at [1185, 401] on div "Not rated" at bounding box center [1169, 403] width 37 height 11
click at [1184, 447] on div "[DATE] 15:21" at bounding box center [1203, 448] width 105 height 9
click at [886, 14] on icon "Close pop-in" at bounding box center [884, 15] width 13 height 13
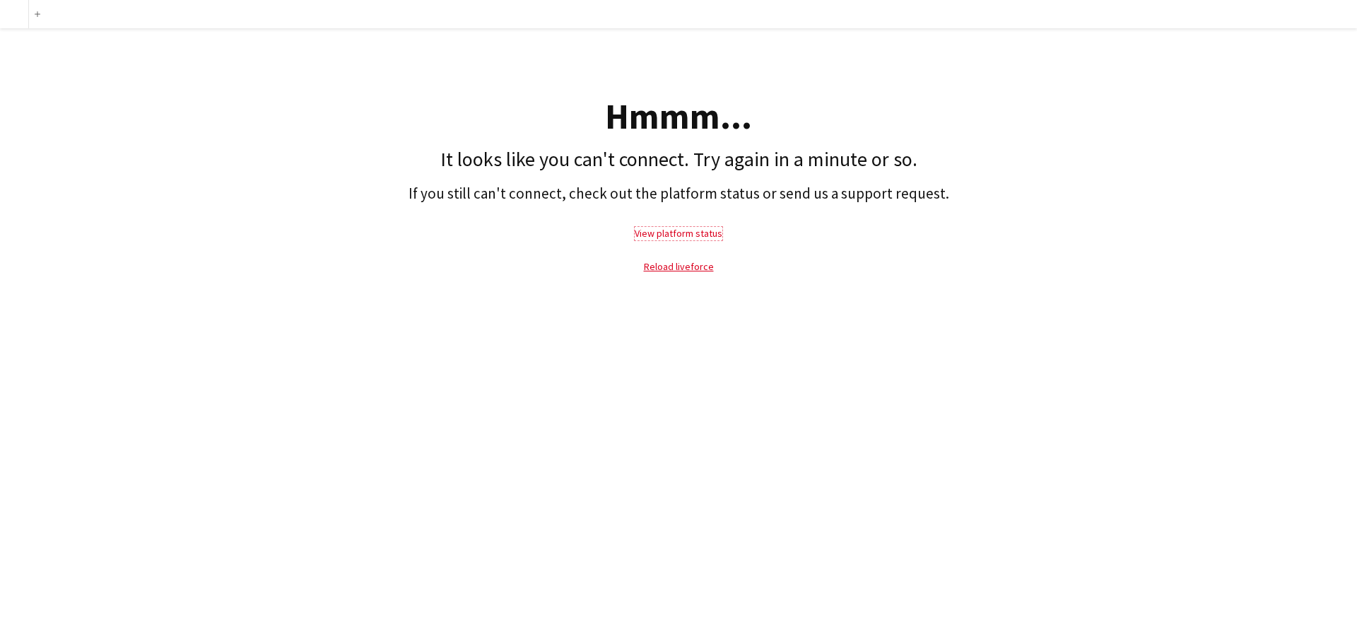
click at [674, 238] on link "View platform status" at bounding box center [679, 233] width 88 height 13
click at [690, 268] on link "Reload liveforce" at bounding box center [679, 266] width 70 height 13
click at [692, 271] on link "Reload liveforce" at bounding box center [679, 266] width 70 height 13
